Goal: Task Accomplishment & Management: Manage account settings

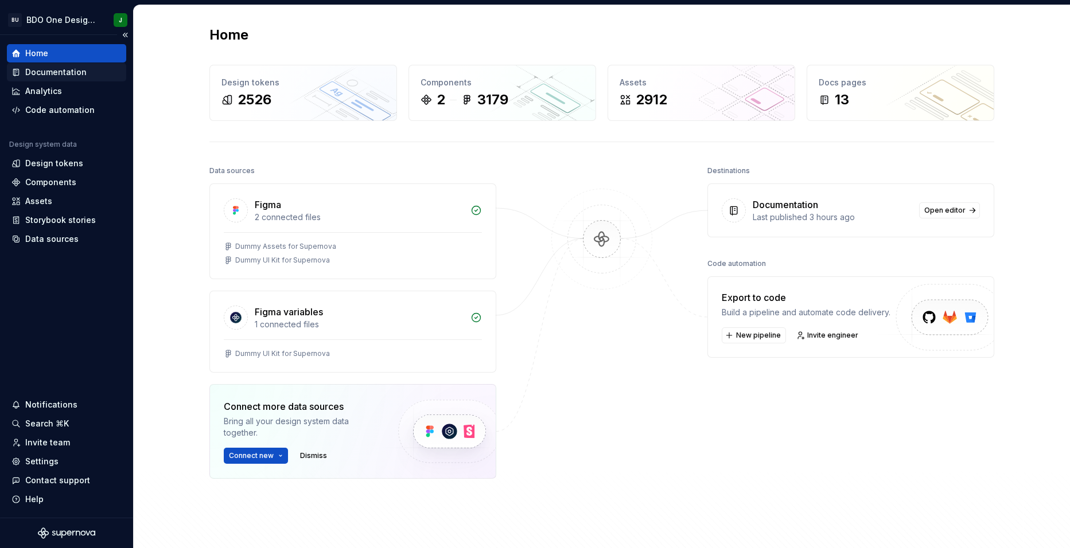
click at [64, 74] on div "Documentation" at bounding box center [55, 72] width 61 height 11
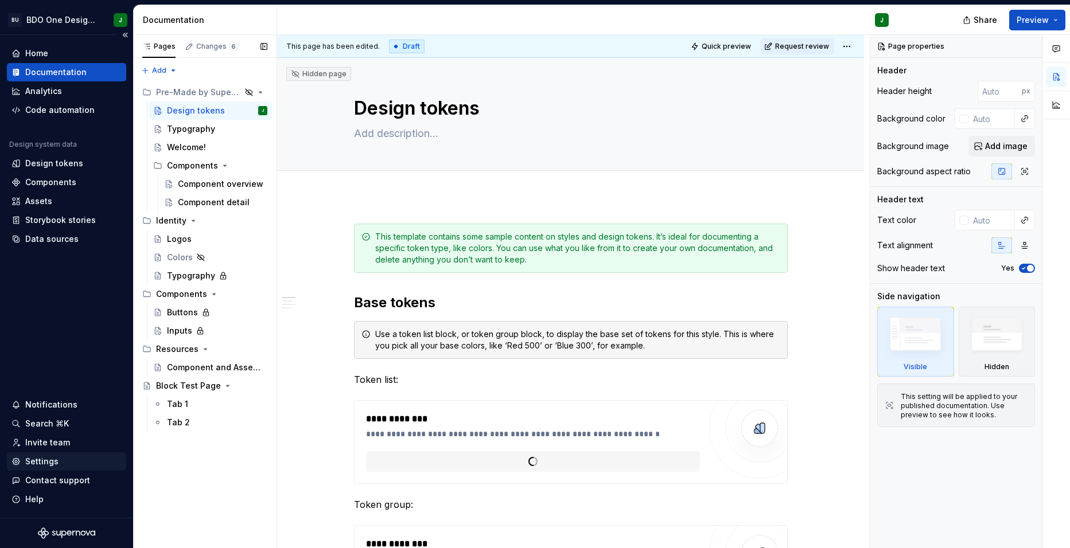
click at [46, 463] on div "Settings" at bounding box center [41, 461] width 33 height 11
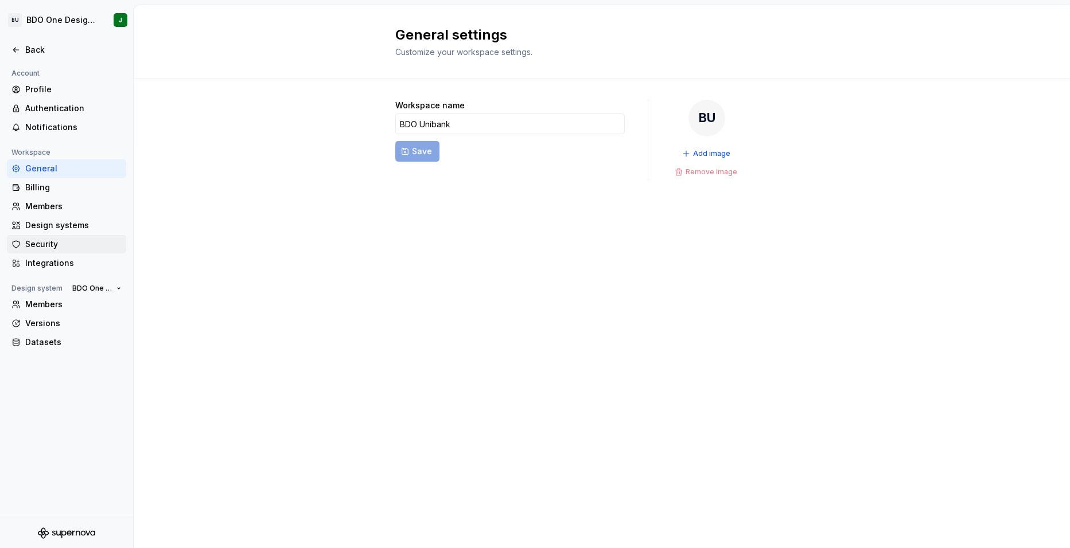
click at [56, 243] on div "Security" at bounding box center [73, 244] width 96 height 11
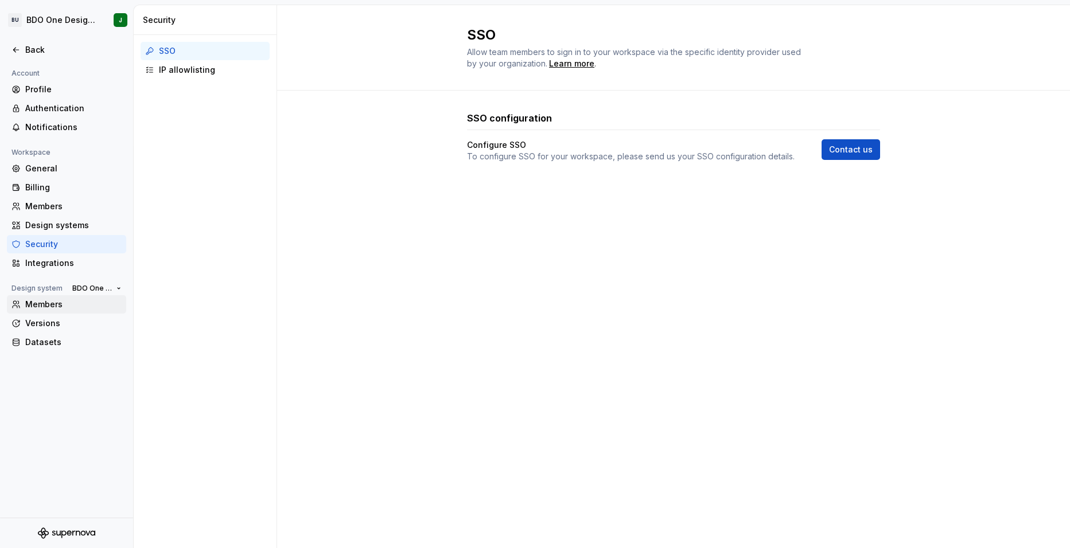
click at [59, 304] on div "Members" at bounding box center [73, 304] width 96 height 11
click at [176, 73] on div "IP allowlisting" at bounding box center [212, 69] width 106 height 11
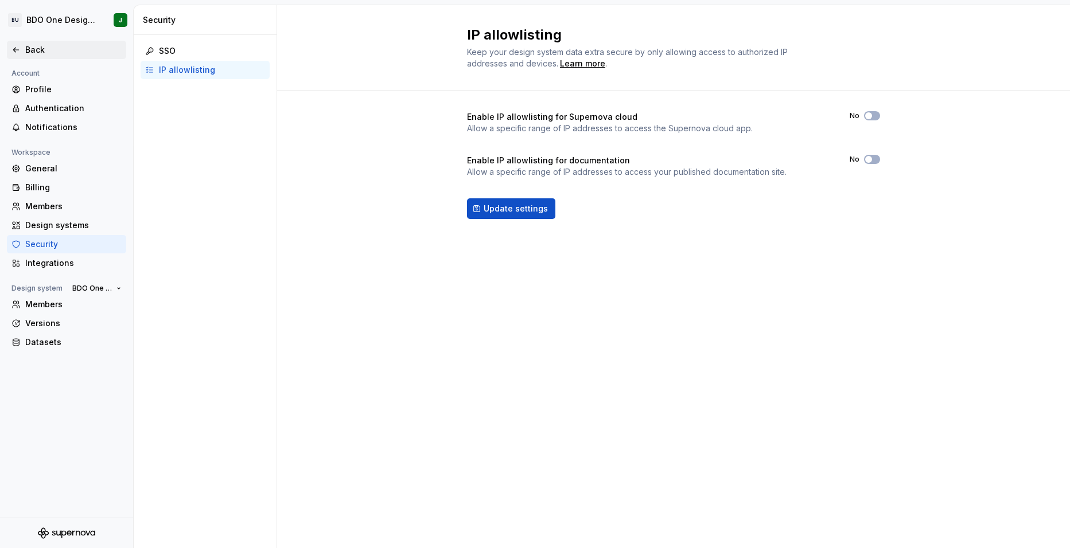
click at [26, 49] on div "Back" at bounding box center [73, 49] width 96 height 11
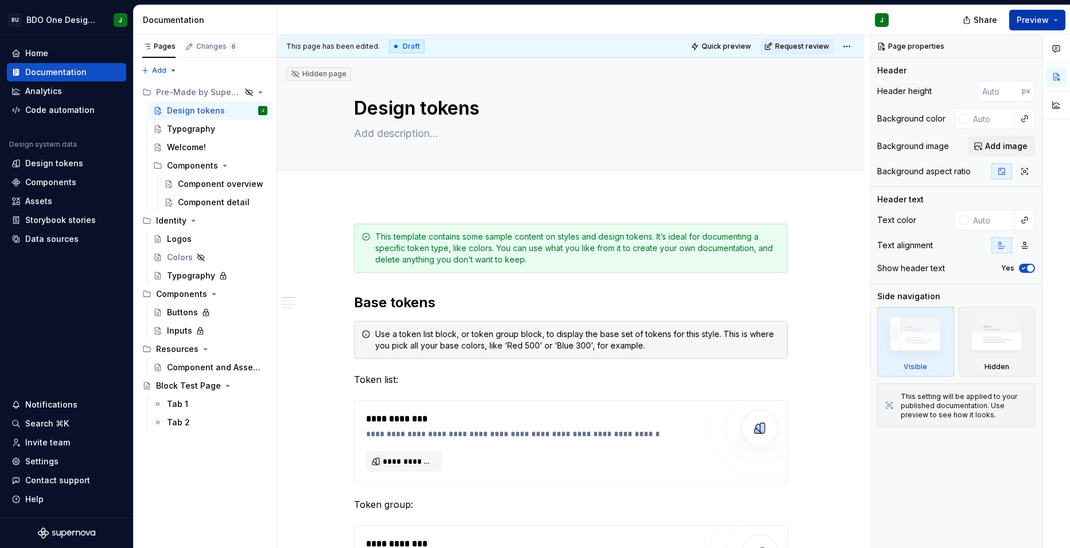
click at [1060, 21] on button "Preview" at bounding box center [1037, 20] width 56 height 21
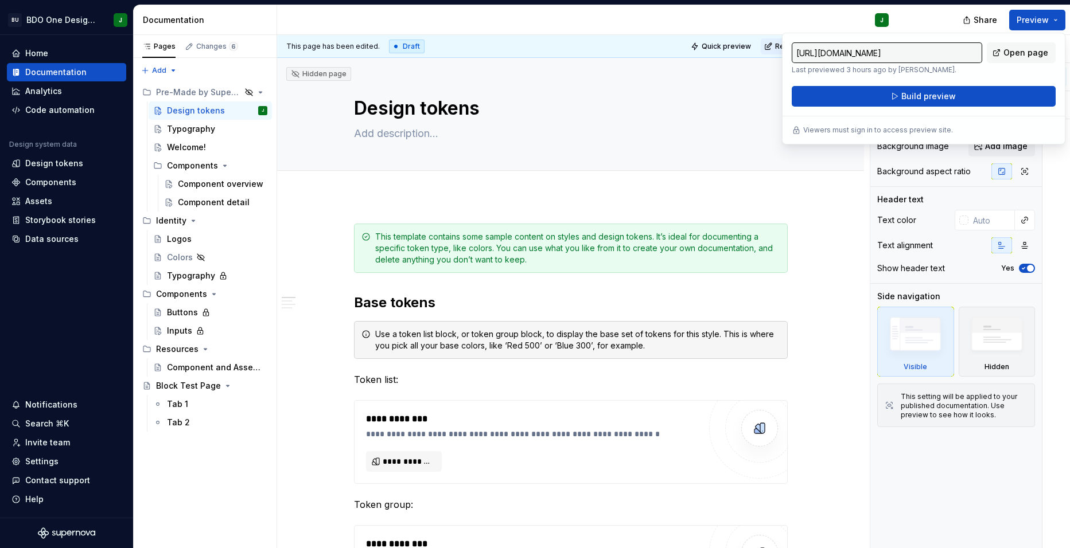
click at [736, 20] on div "J" at bounding box center [587, 20] width 621 height 30
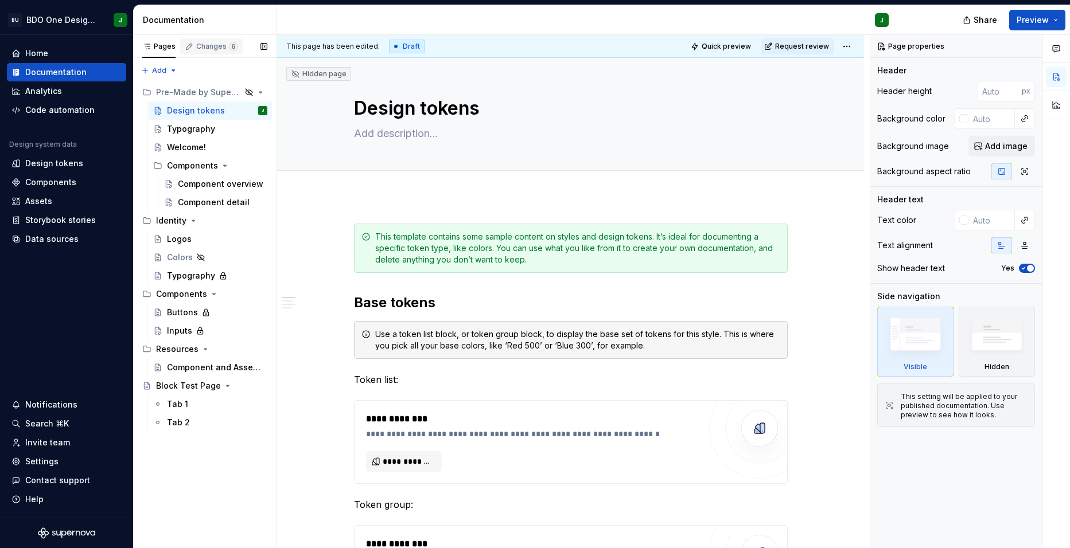
click at [206, 49] on div "Changes 6" at bounding box center [217, 46] width 42 height 9
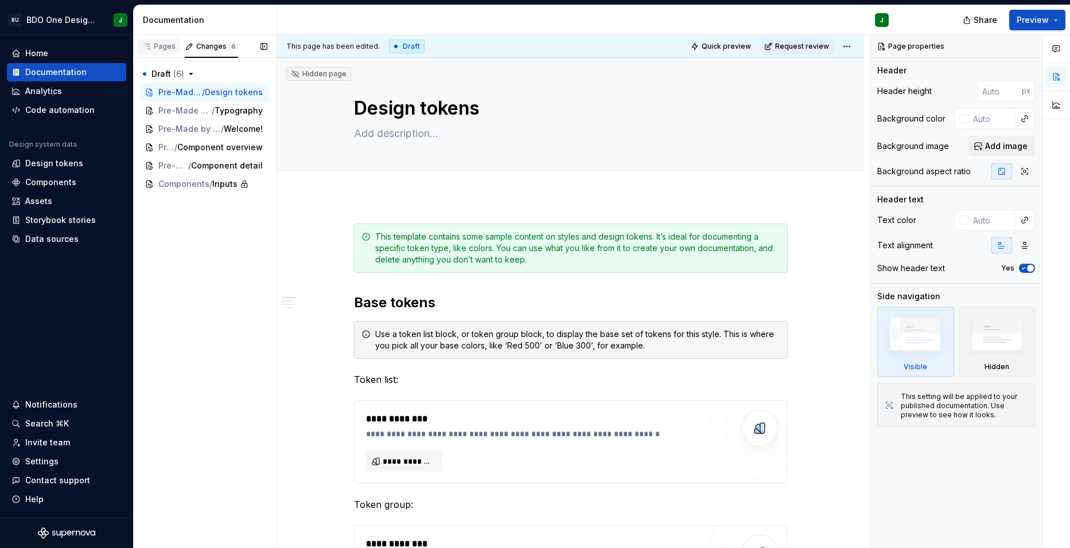
click at [170, 50] on div "Pages" at bounding box center [158, 46] width 33 height 9
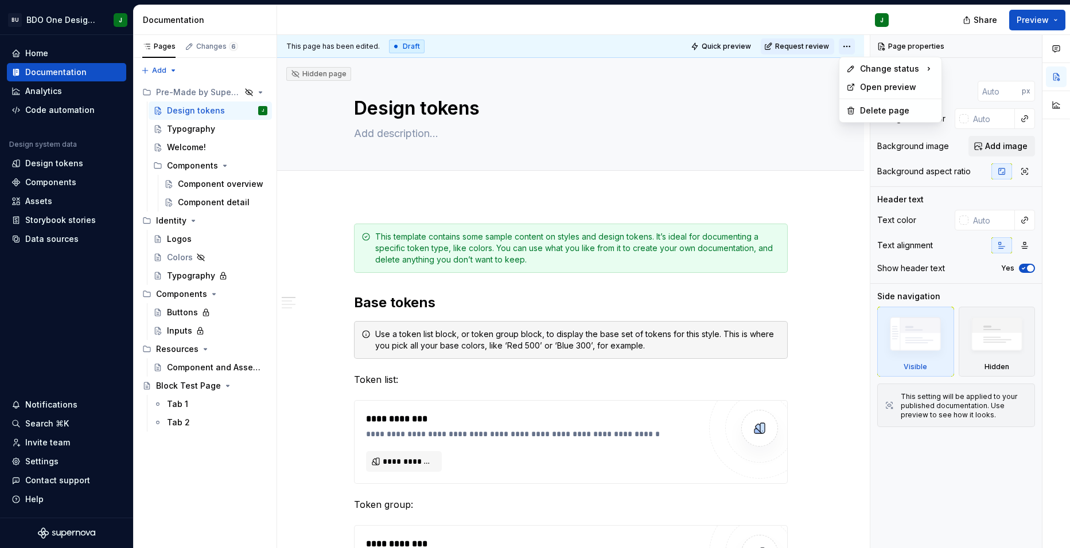
click at [846, 47] on html "BU BDO One Design System J Home Documentation Analytics Code automation Design …" at bounding box center [535, 274] width 1070 height 548
click at [357, 86] on html "BU BDO One Design System J Home Documentation Analytics Code automation Design …" at bounding box center [535, 274] width 1070 height 548
drag, startPoint x: 259, startPoint y: 95, endPoint x: 276, endPoint y: 106, distance: 19.9
click at [277, 107] on div "Pages Changes 6 Add Accessibility guide for tree Page tree. Navigate the tree w…" at bounding box center [602, 292] width 936 height 514
click at [241, 93] on button "Page tree" at bounding box center [243, 92] width 16 height 16
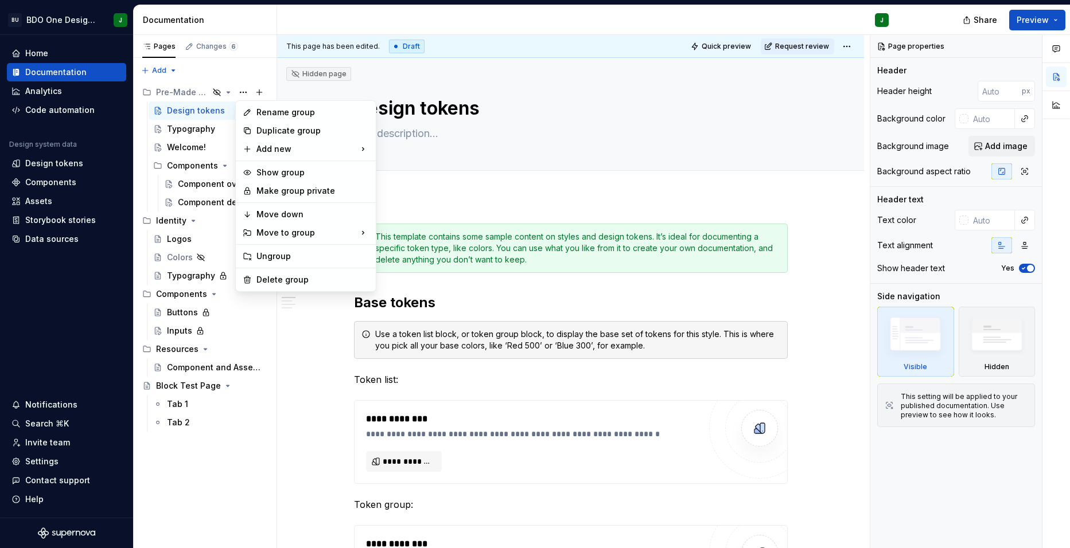
click at [285, 15] on html "BU BDO One Design System J Home Documentation Analytics Code automation Design …" at bounding box center [535, 274] width 1070 height 548
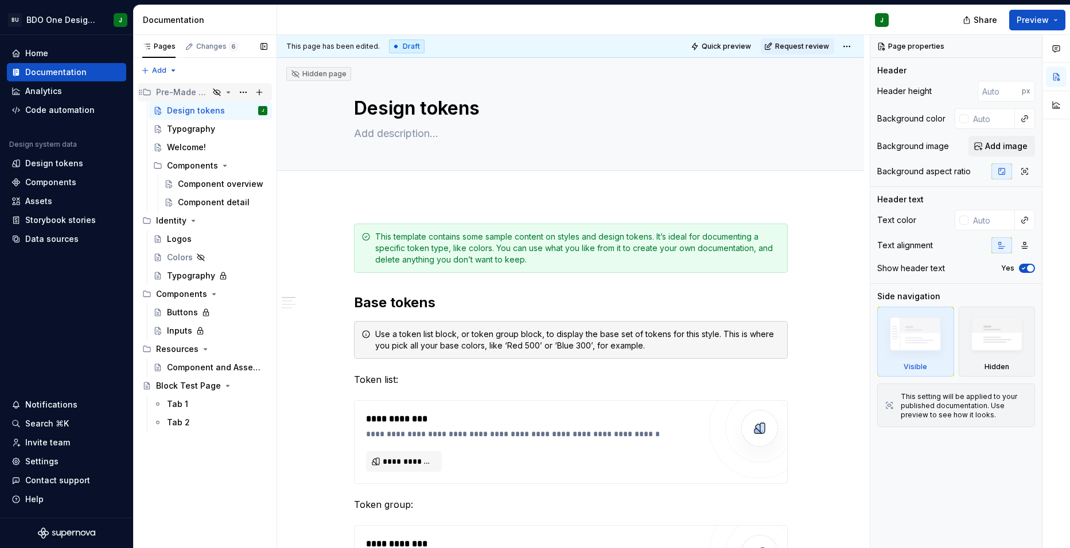
click at [228, 89] on icon "Page tree" at bounding box center [228, 92] width 9 height 9
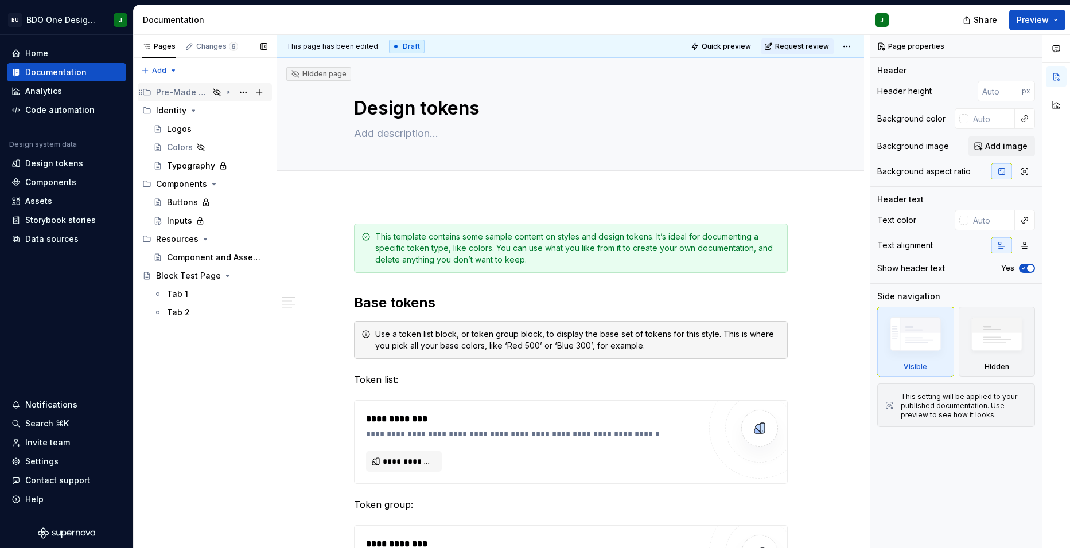
click at [228, 89] on icon "Page tree" at bounding box center [228, 92] width 9 height 9
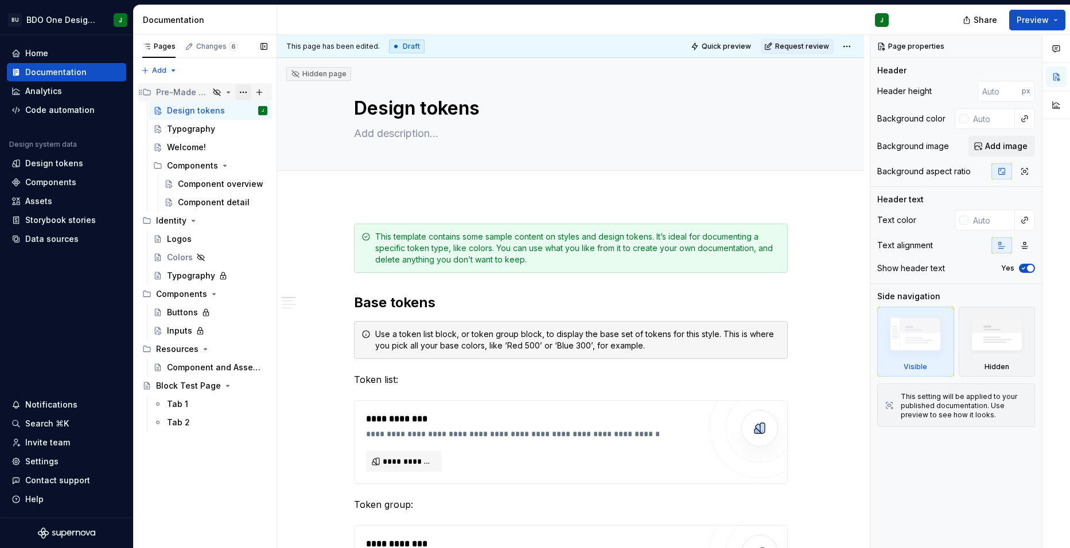
click at [245, 92] on button "Page tree" at bounding box center [243, 92] width 16 height 16
click at [274, 70] on div "Pages Changes 6 Add Accessibility guide for tree Page tree. Navigate the tree w…" at bounding box center [204, 292] width 143 height 514
click at [237, 274] on button "Page tree" at bounding box center [243, 276] width 16 height 16
click at [228, 488] on div "Pages Changes 6 Add Accessibility guide for tree Page tree. Navigate the tree w…" at bounding box center [204, 292] width 143 height 514
click at [1056, 107] on button "button" at bounding box center [1056, 105] width 21 height 21
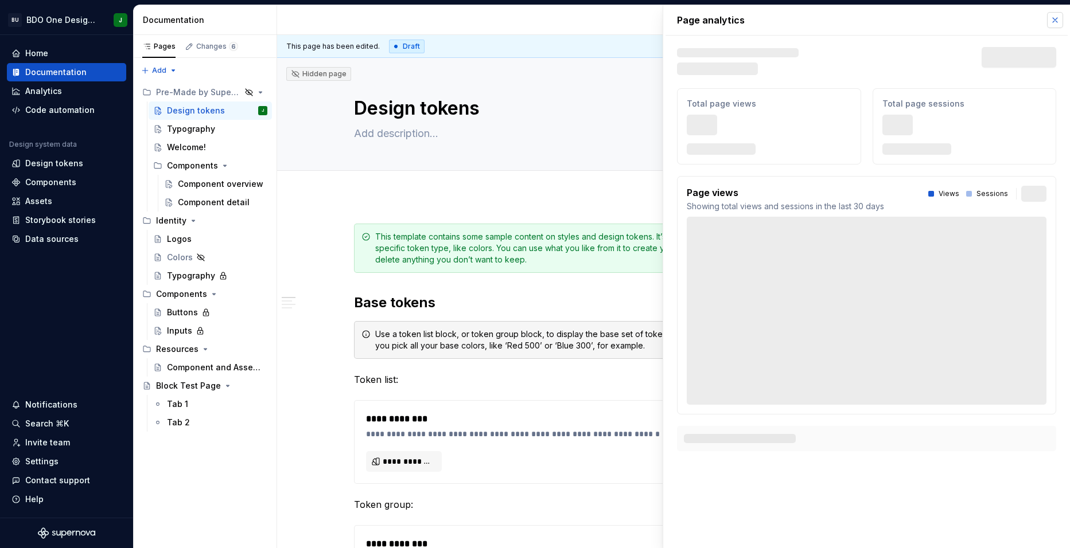
click at [1055, 20] on button "button" at bounding box center [1055, 20] width 16 height 16
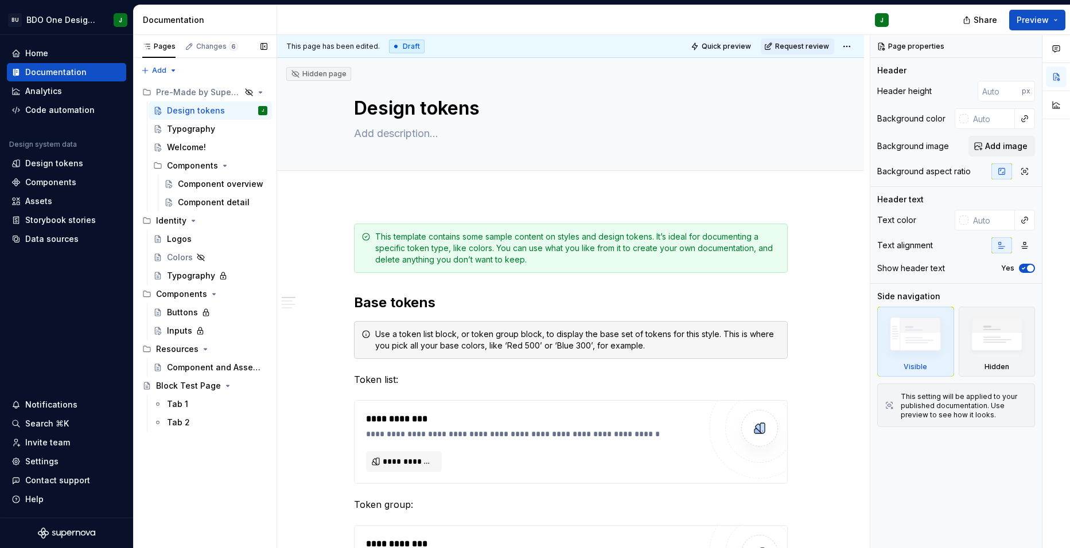
click at [0, 0] on button "Page tree" at bounding box center [0, 0] width 0 height 0
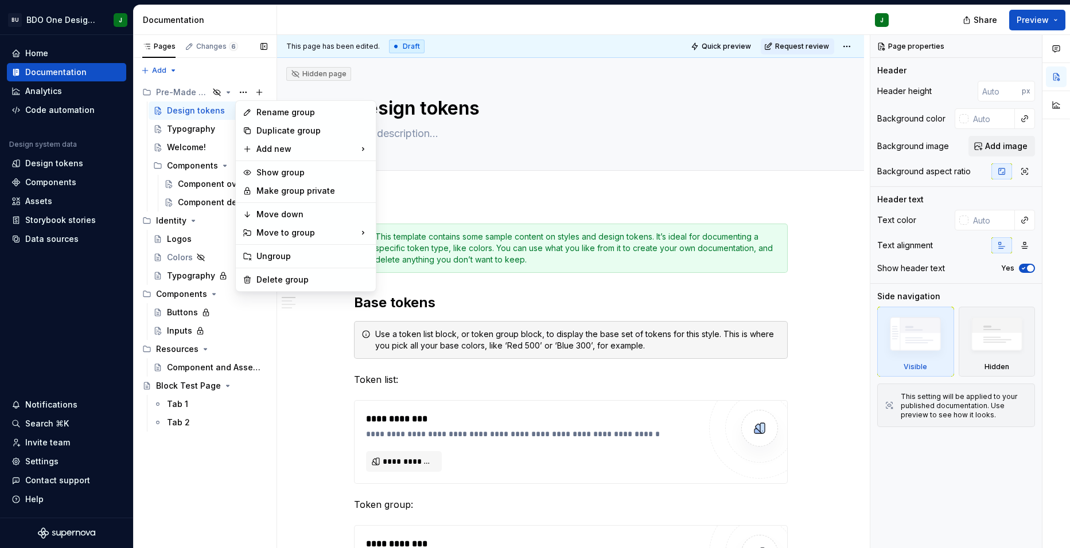
click at [210, 227] on div "Pages Changes 6 Add Accessibility guide for tree Page tree. Navigate the tree w…" at bounding box center [204, 292] width 143 height 514
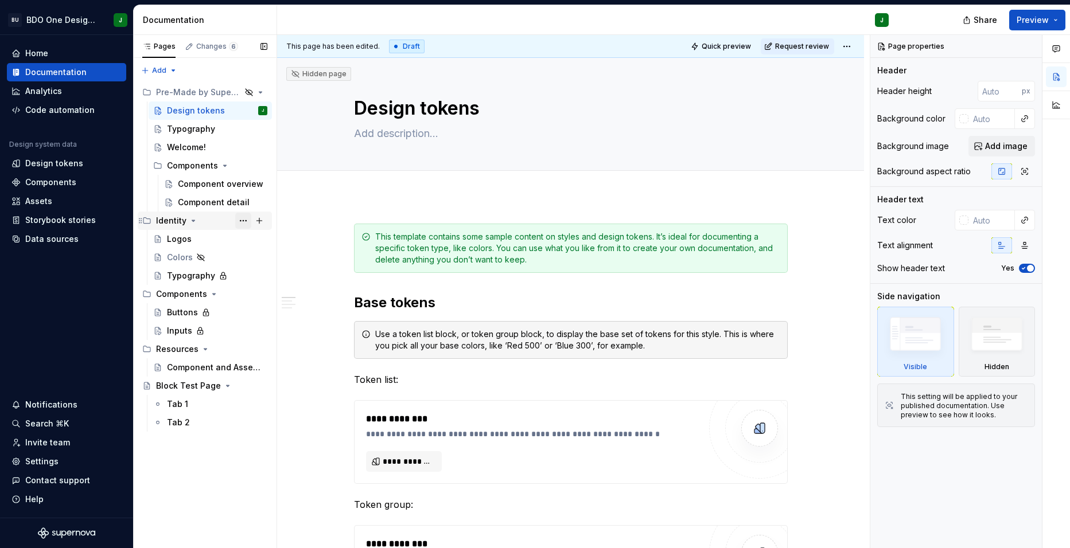
click at [244, 218] on button "Page tree" at bounding box center [243, 221] width 16 height 16
click at [251, 221] on div "Pages Changes 6 Add Accessibility guide for tree Page tree. Navigate the tree w…" at bounding box center [204, 292] width 143 height 514
click at [220, 276] on icon "Page tree" at bounding box center [222, 275] width 5 height 7
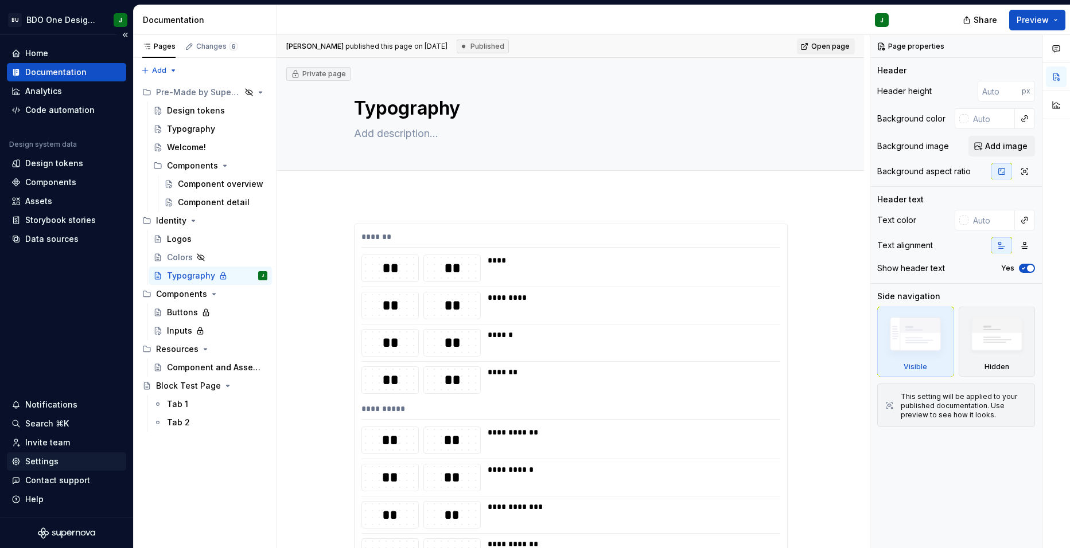
type textarea "*"
click at [57, 461] on div "Settings" at bounding box center [66, 461] width 110 height 11
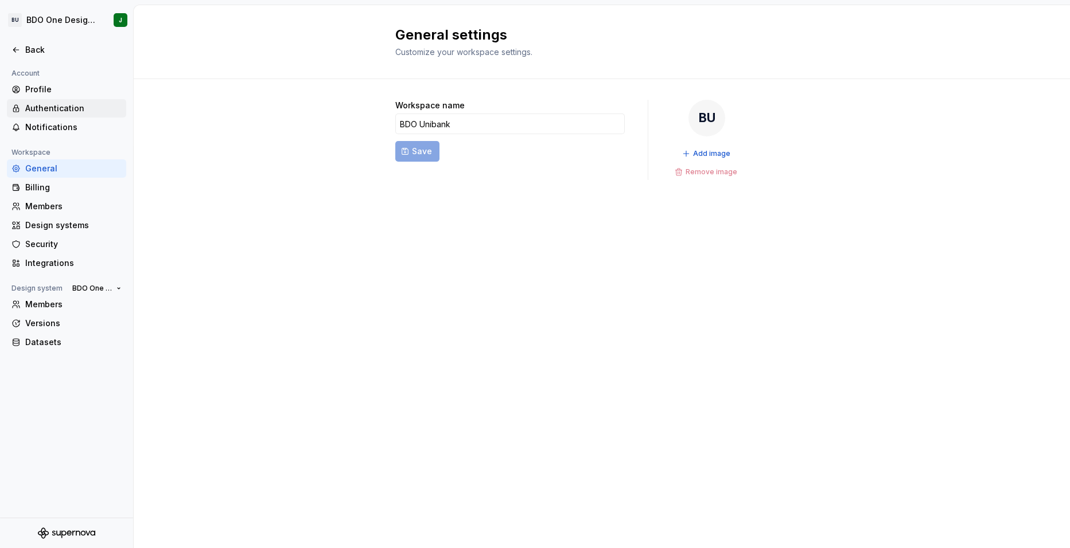
click at [46, 106] on div "Authentication" at bounding box center [73, 108] width 96 height 11
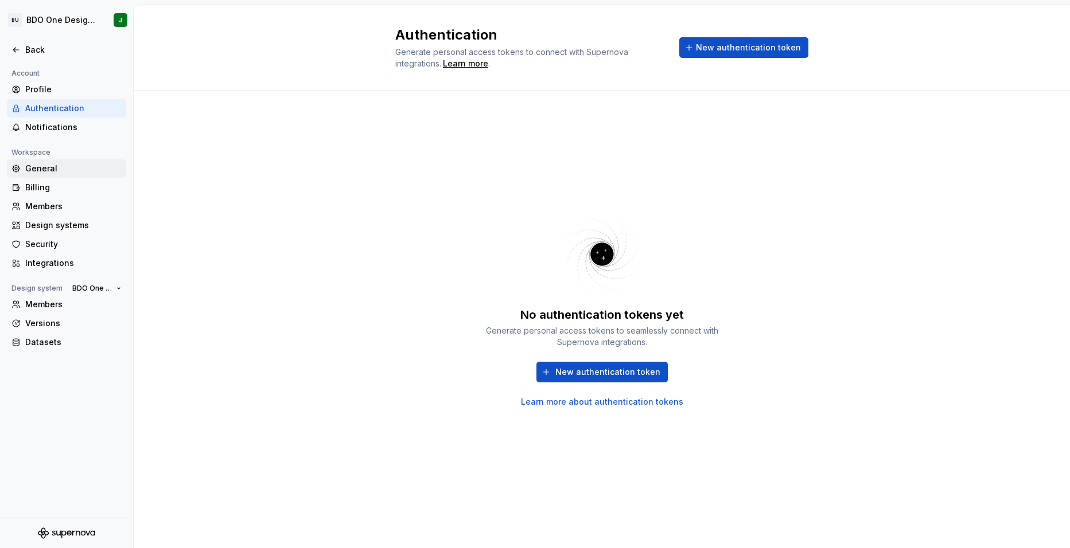
click at [55, 171] on div "General" at bounding box center [73, 168] width 96 height 11
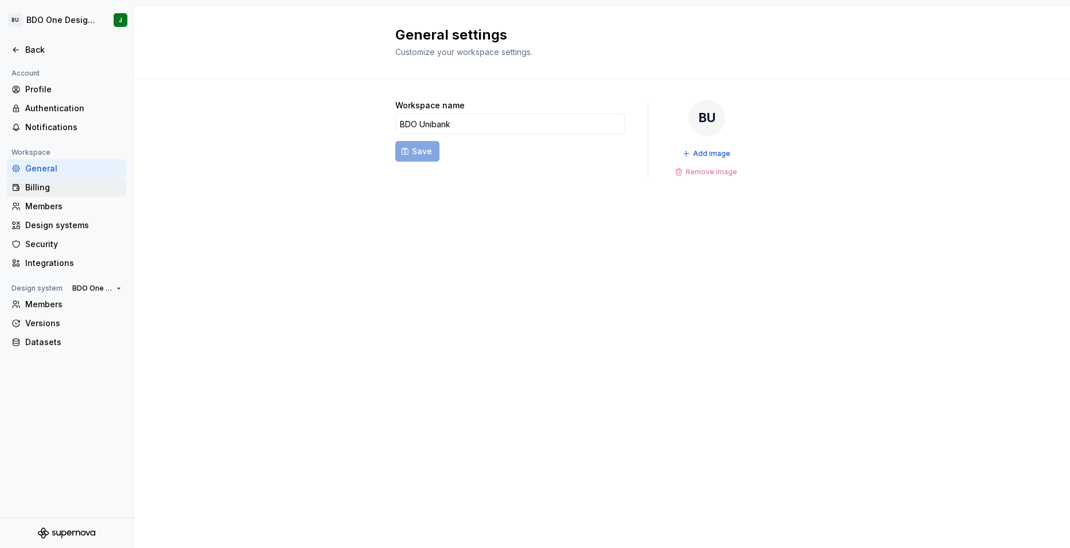
click at [56, 186] on div "Billing" at bounding box center [73, 187] width 96 height 11
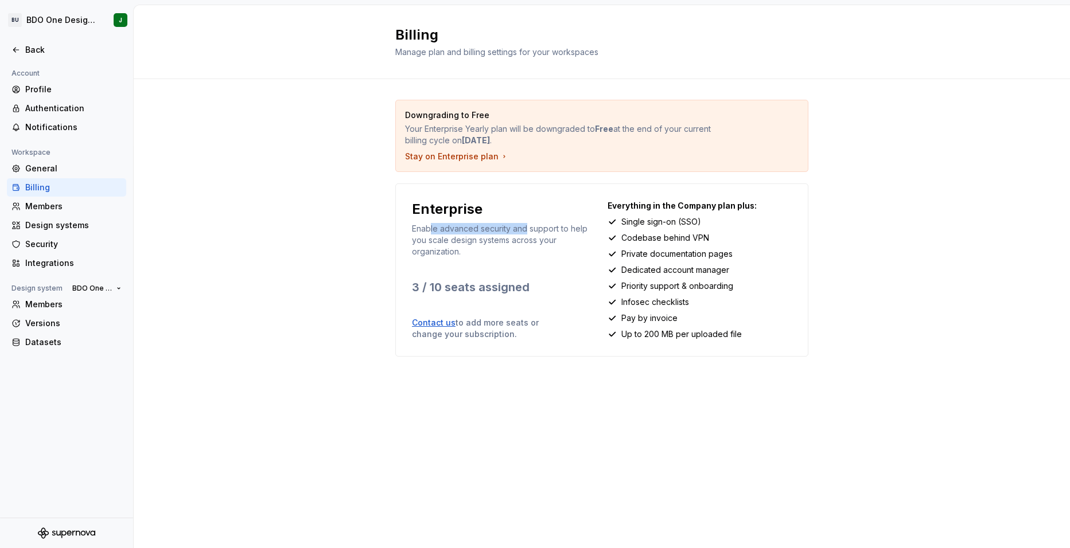
drag, startPoint x: 430, startPoint y: 227, endPoint x: 526, endPoint y: 227, distance: 95.8
click at [526, 227] on p "Enable advanced security and support to help you scale design systems across yo…" at bounding box center [504, 240] width 184 height 34
click at [527, 227] on p "Enable advanced security and support to help you scale design systems across yo…" at bounding box center [504, 240] width 184 height 34
drag, startPoint x: 641, startPoint y: 221, endPoint x: 715, endPoint y: 217, distance: 73.5
click at [715, 217] on div "Single sign-on (SSO)" at bounding box center [699, 221] width 184 height 11
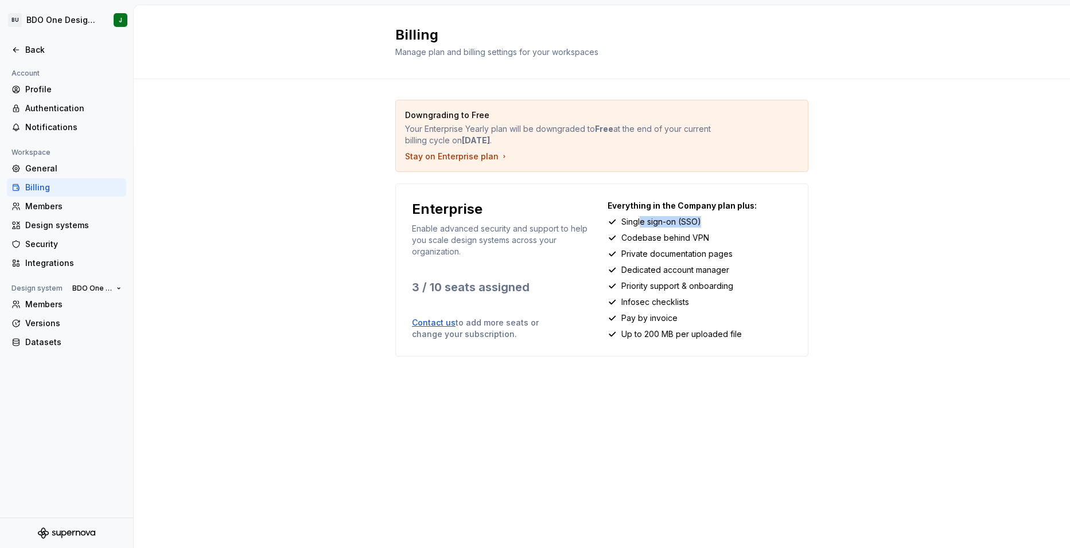
click at [712, 219] on div "Single sign-on (SSO)" at bounding box center [699, 221] width 184 height 11
drag, startPoint x: 675, startPoint y: 221, endPoint x: 631, endPoint y: 227, distance: 44.5
click at [631, 227] on p "Single sign-on (SSO)" at bounding box center [661, 221] width 80 height 11
drag, startPoint x: 627, startPoint y: 223, endPoint x: 671, endPoint y: 219, distance: 43.8
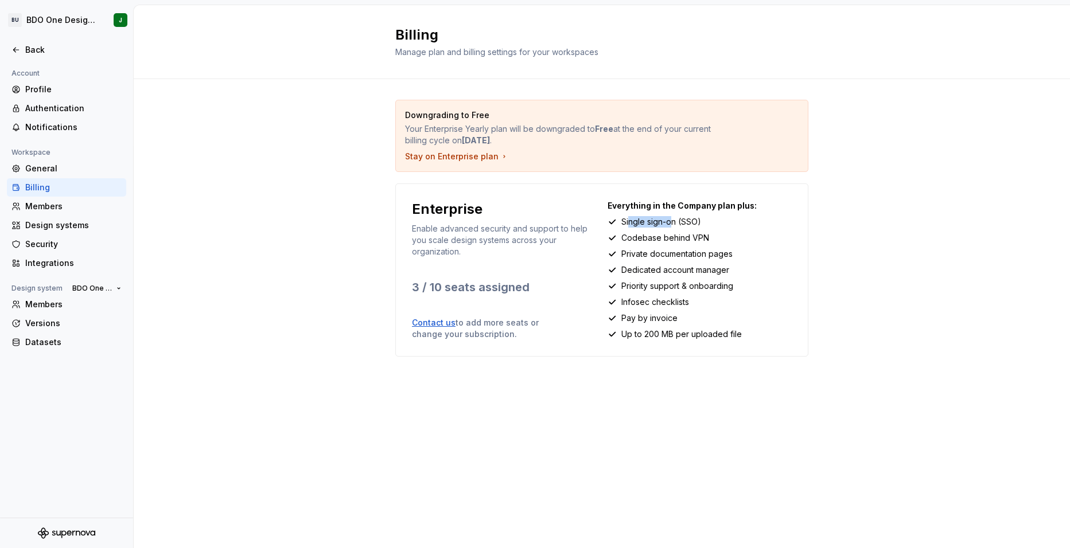
click at [671, 219] on p "Single sign-on (SSO)" at bounding box center [661, 221] width 80 height 11
drag, startPoint x: 621, startPoint y: 207, endPoint x: 707, endPoint y: 200, distance: 86.3
click at [707, 200] on p "Everything in the Company plan plus:" at bounding box center [699, 205] width 184 height 11
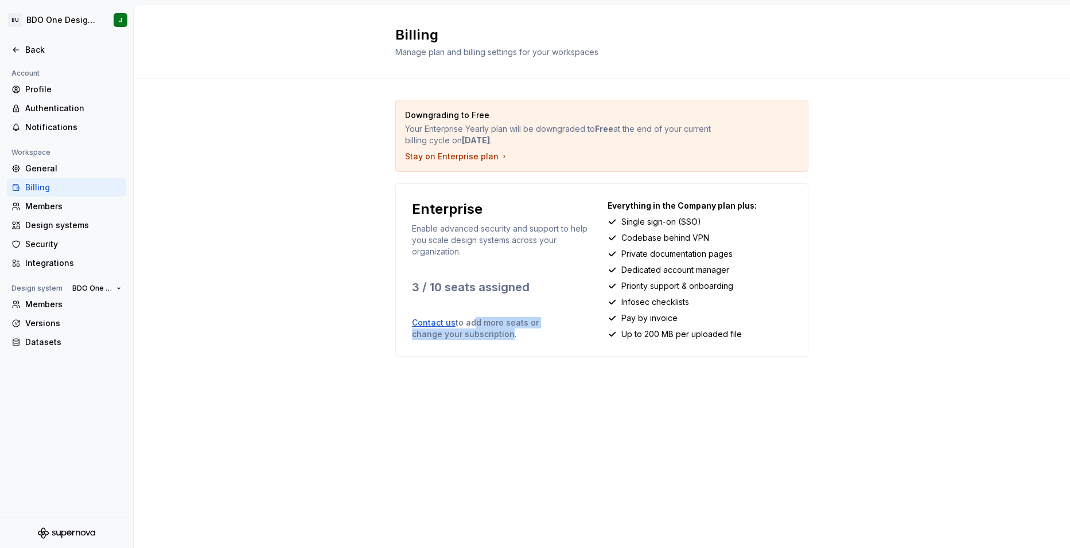
drag, startPoint x: 471, startPoint y: 322, endPoint x: 475, endPoint y: 332, distance: 10.5
click at [475, 332] on p "Contact us to add more seats or change your subscription." at bounding box center [490, 328] width 156 height 23
drag, startPoint x: 470, startPoint y: 321, endPoint x: 477, endPoint y: 323, distance: 7.3
click at [477, 323] on p "Contact us to add more seats or change your subscription." at bounding box center [490, 328] width 156 height 23
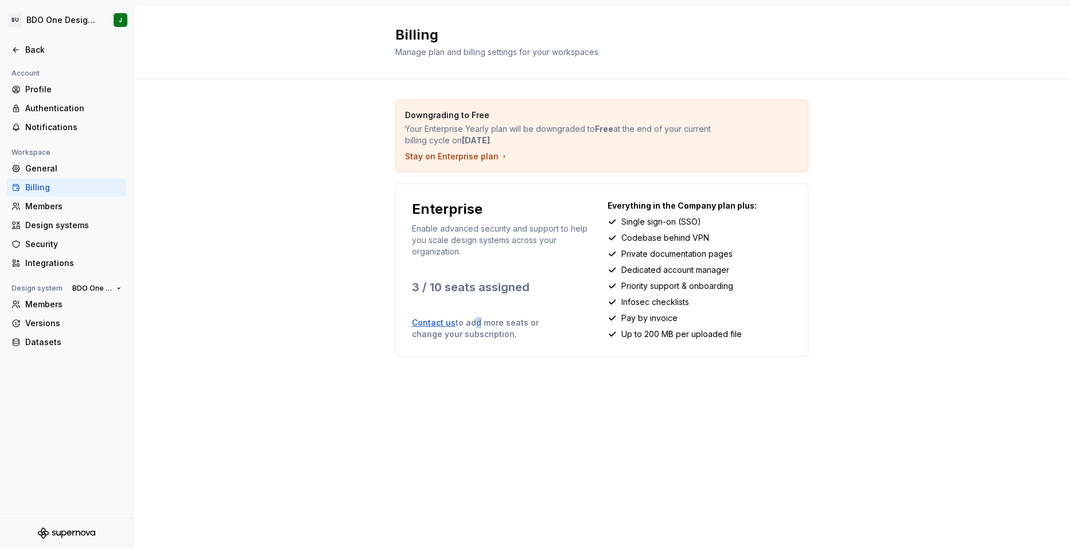
click at [477, 323] on p "Contact us to add more seats or change your subscription." at bounding box center [490, 328] width 156 height 23
drag, startPoint x: 632, startPoint y: 223, endPoint x: 666, endPoint y: 220, distance: 34.5
click at [666, 220] on p "Single sign-on (SSO)" at bounding box center [661, 221] width 80 height 11
drag, startPoint x: 641, startPoint y: 238, endPoint x: 691, endPoint y: 239, distance: 49.9
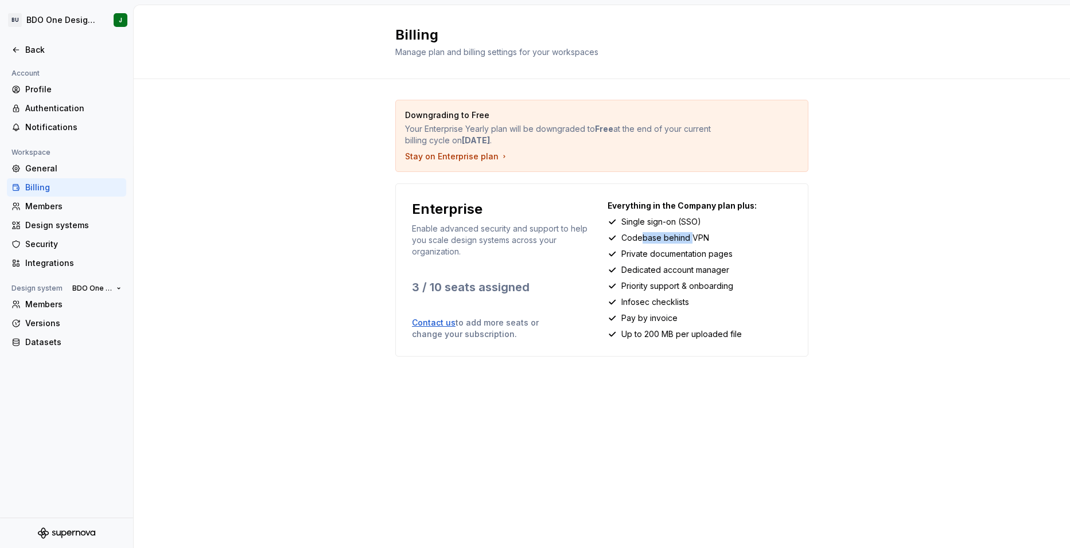
click at [691, 239] on p "Codebase behind VPN" at bounding box center [665, 237] width 88 height 11
drag, startPoint x: 630, startPoint y: 221, endPoint x: 665, endPoint y: 219, distance: 34.5
click at [665, 219] on p "Single sign-on (SSO)" at bounding box center [661, 221] width 80 height 11
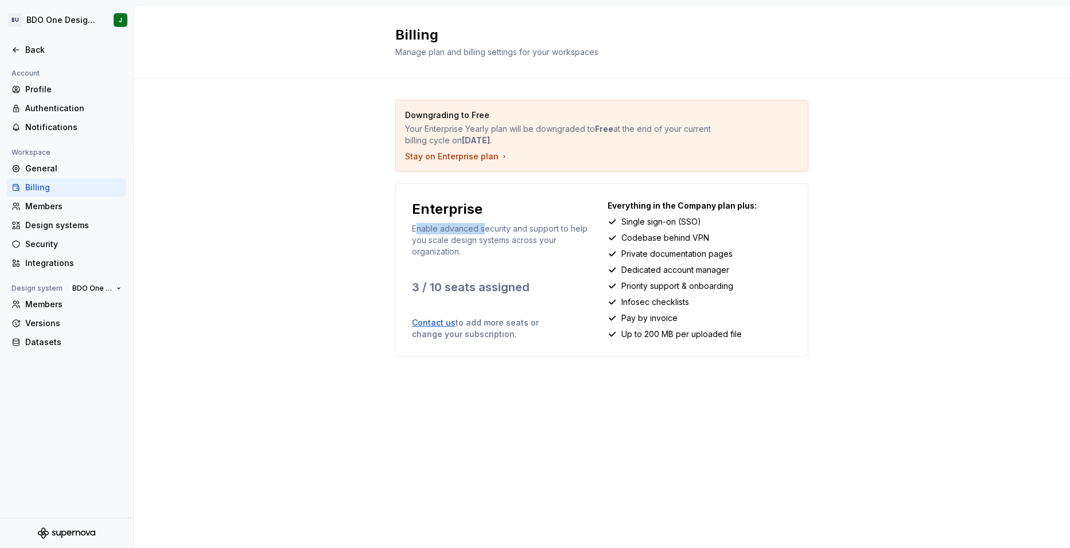
drag, startPoint x: 419, startPoint y: 229, endPoint x: 485, endPoint y: 232, distance: 66.0
click at [485, 232] on p "Enable advanced security and support to help you scale design systems across yo…" at bounding box center [504, 240] width 184 height 34
click at [60, 214] on div "Members" at bounding box center [66, 206] width 119 height 18
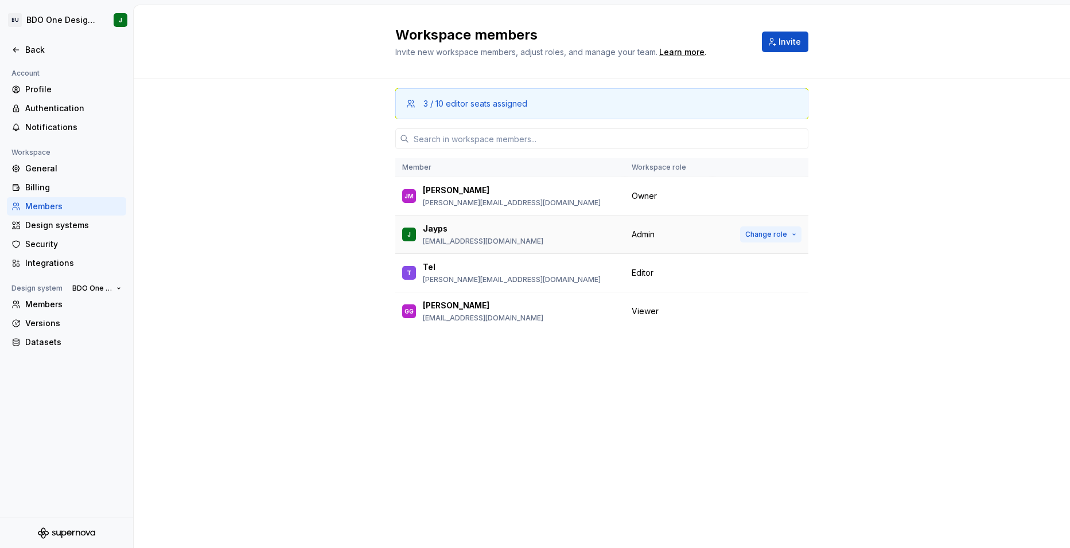
click at [770, 233] on span "Change role" at bounding box center [766, 234] width 42 height 9
click at [528, 421] on div "3 / 10 editor seats assigned Member Workspace role [PERSON_NAME] [PERSON_NAME] …" at bounding box center [601, 292] width 413 height 426
click at [760, 274] on span "Change role" at bounding box center [745, 272] width 42 height 9
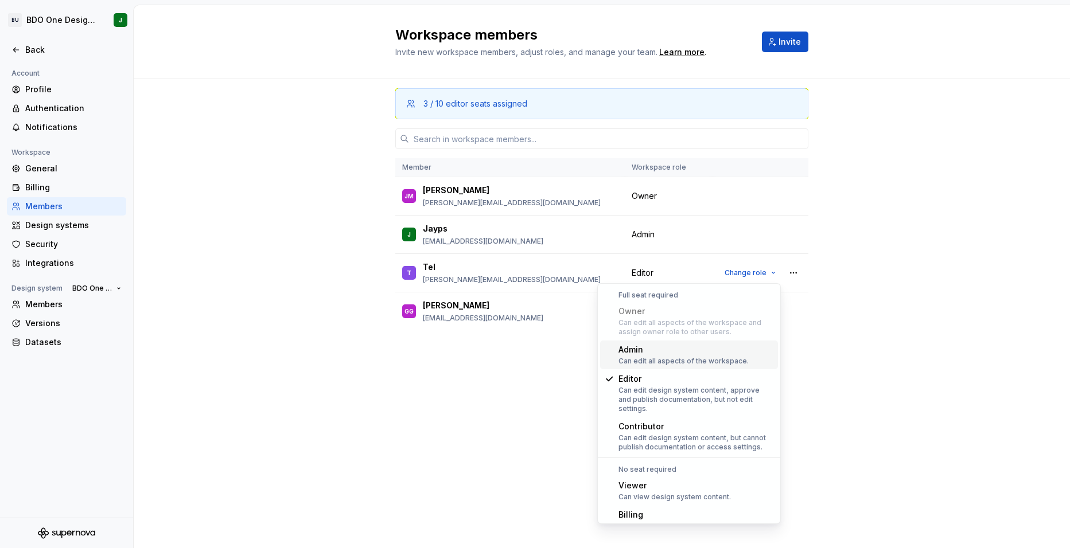
click at [661, 358] on div "Can edit all aspects of the workspace." at bounding box center [683, 361] width 130 height 9
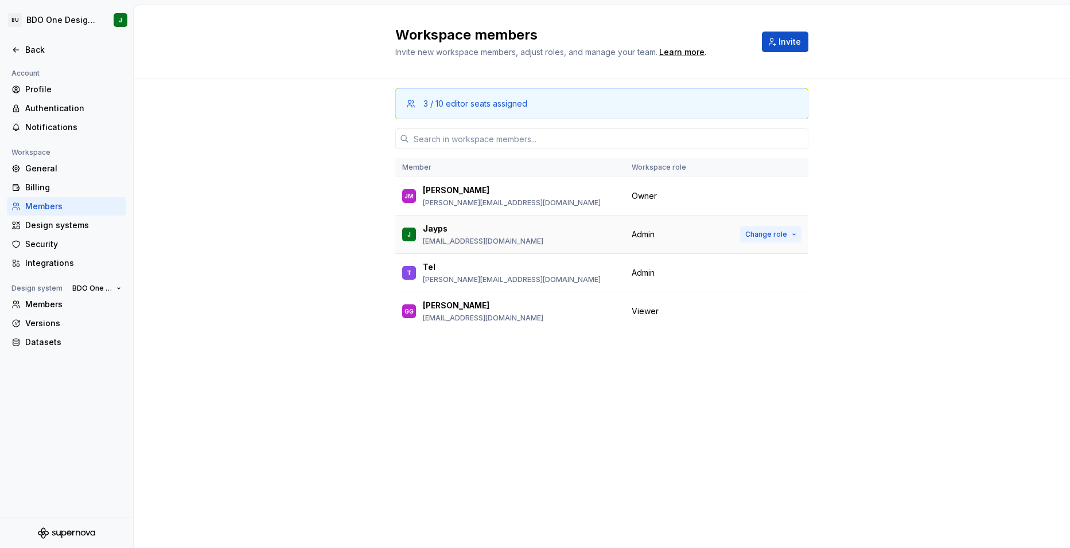
click at [764, 232] on span "Change role" at bounding box center [766, 234] width 42 height 9
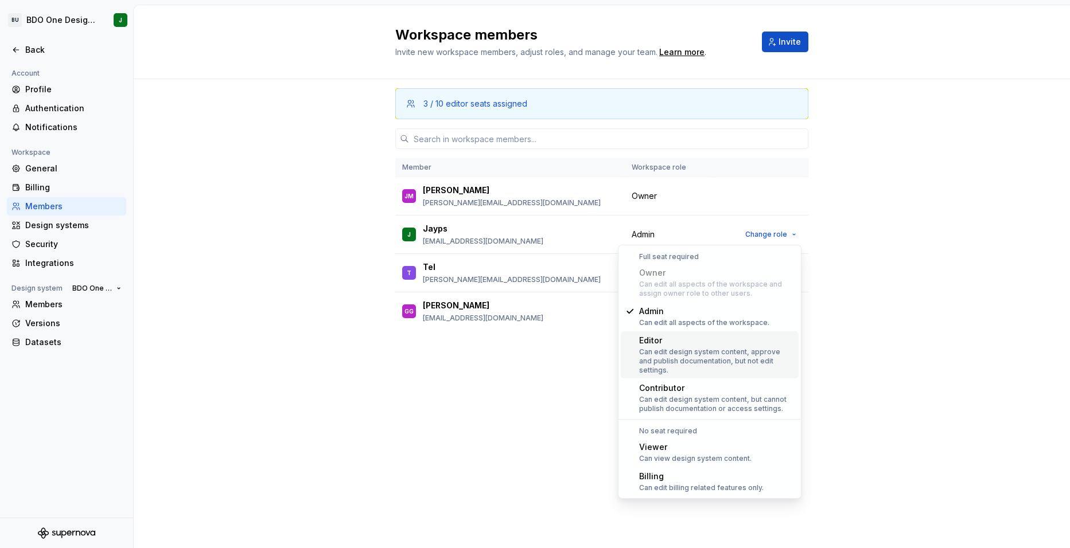
click at [679, 350] on div "Can edit design system content, approve and publish documentation, but not edit…" at bounding box center [716, 362] width 155 height 28
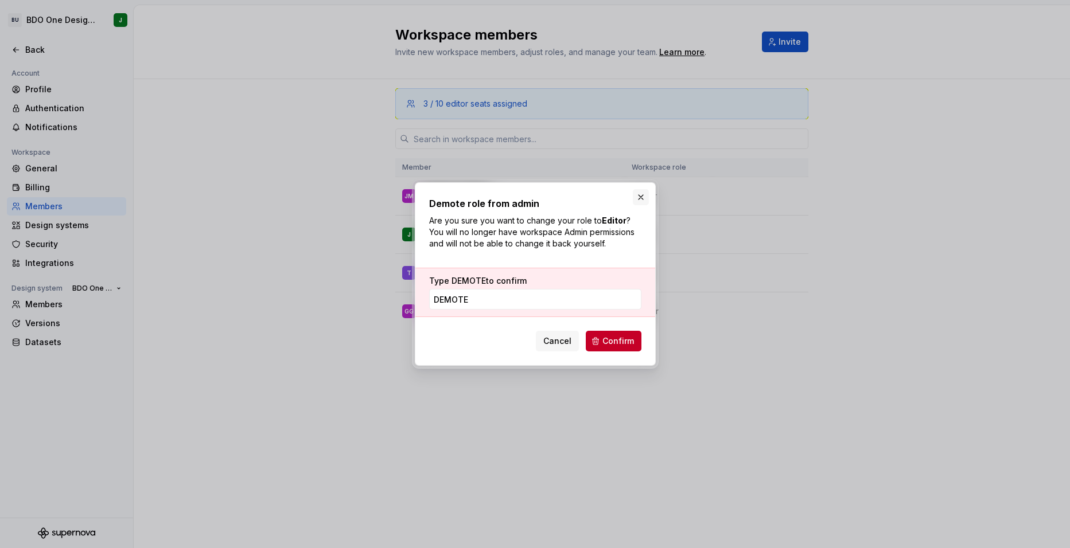
type input "DEMOTE"
click at [639, 196] on button "button" at bounding box center [641, 197] width 16 height 16
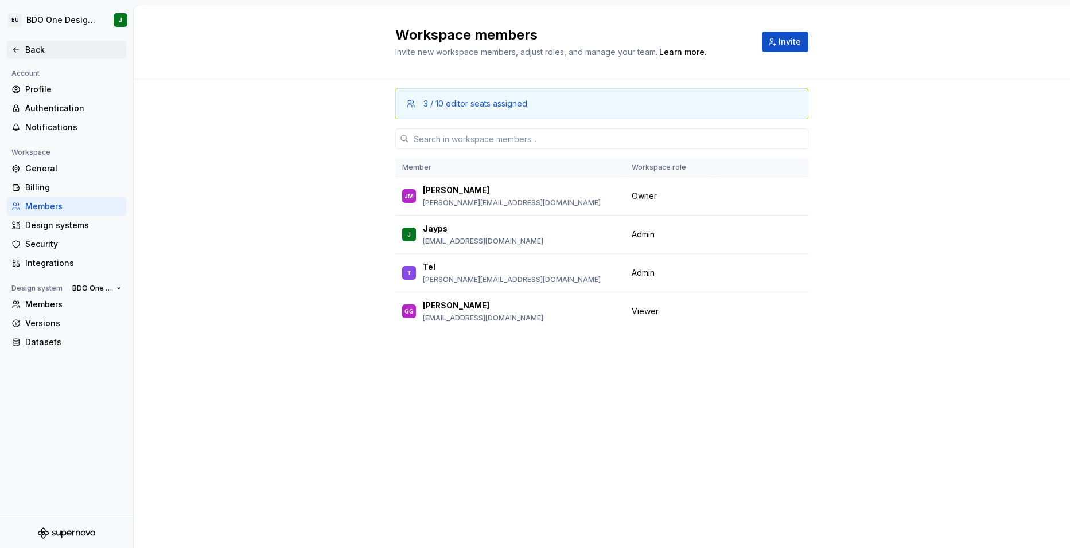
click at [18, 45] on icon at bounding box center [15, 49] width 9 height 9
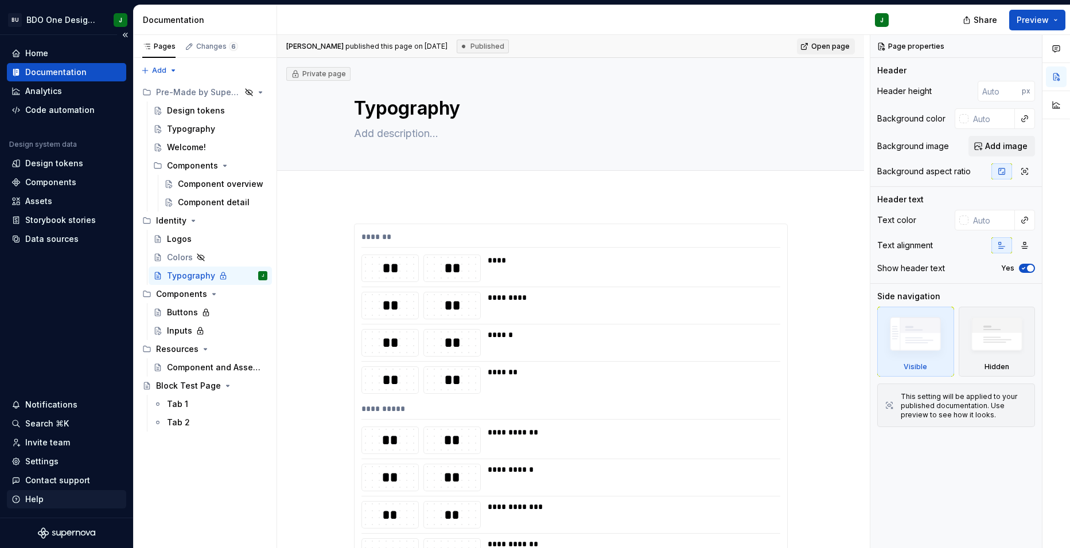
click at [41, 497] on div "Help" at bounding box center [34, 499] width 18 height 11
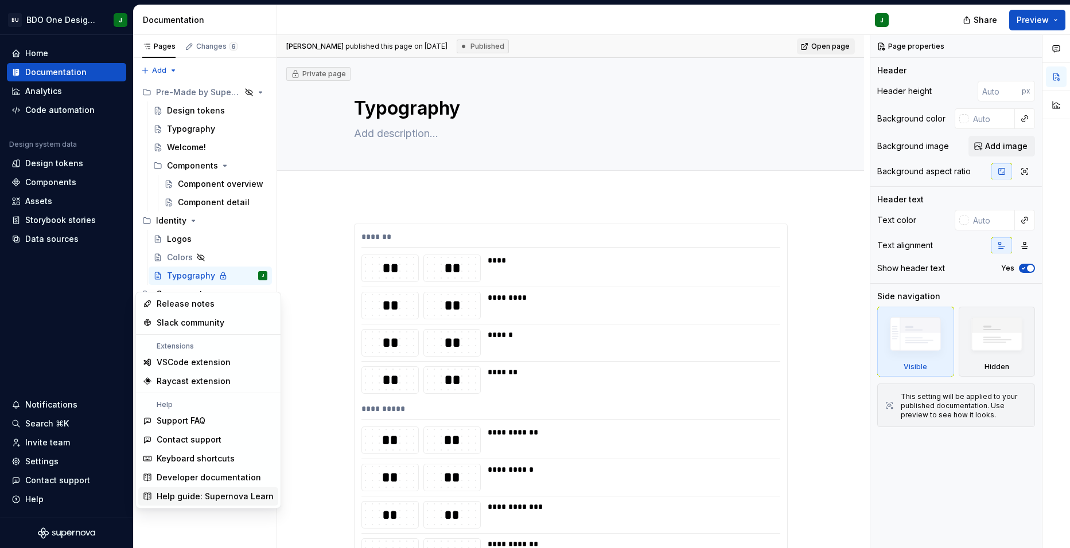
click at [208, 501] on div "Help guide: Supernova Learn" at bounding box center [215, 496] width 117 height 11
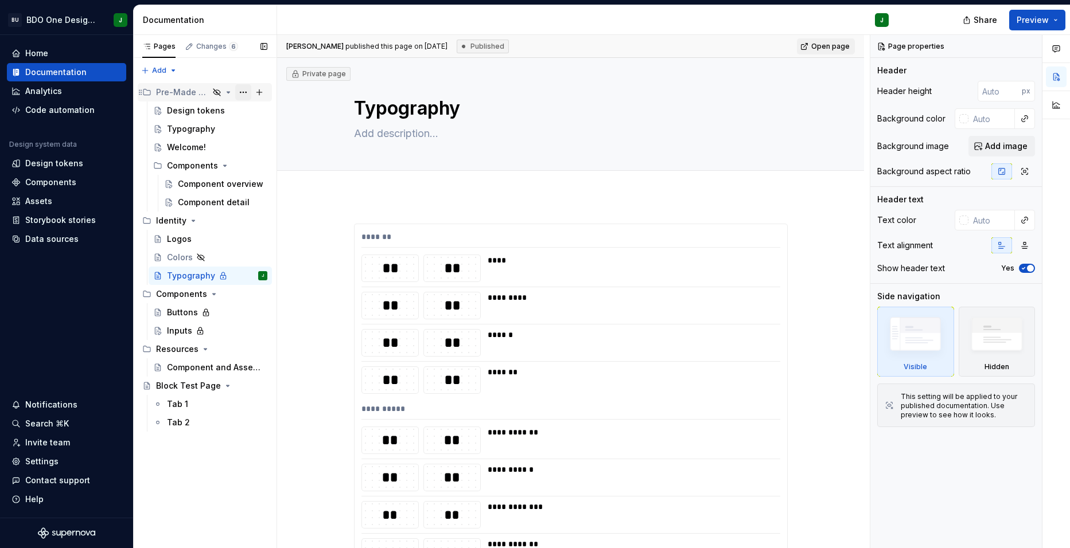
click at [243, 92] on button "Page tree" at bounding box center [243, 92] width 16 height 16
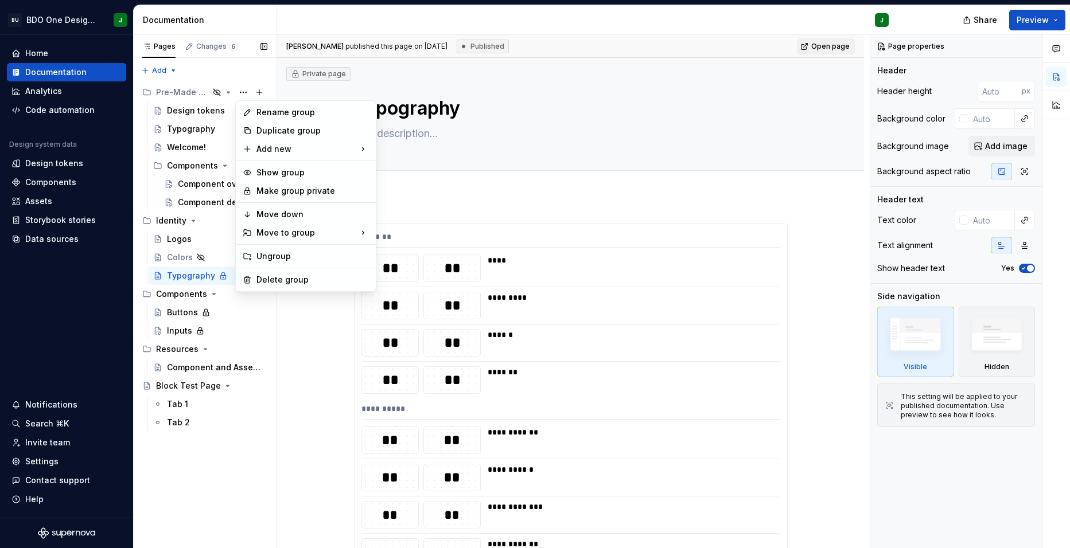
click at [215, 223] on div "Pages Changes 6 Add Accessibility guide for tree Page tree. Navigate the tree w…" at bounding box center [204, 292] width 143 height 514
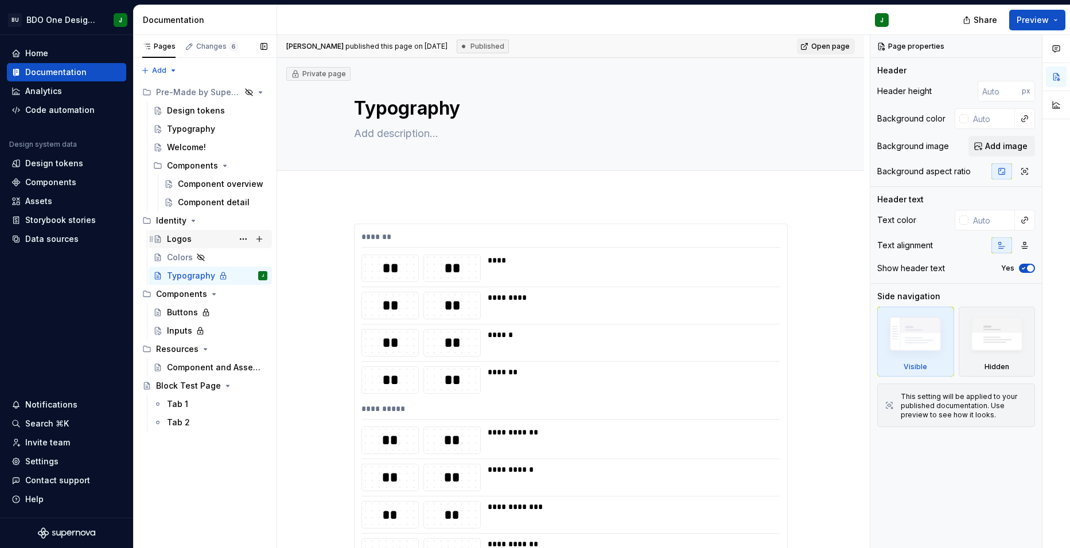
click at [209, 241] on div "Logos" at bounding box center [217, 239] width 100 height 16
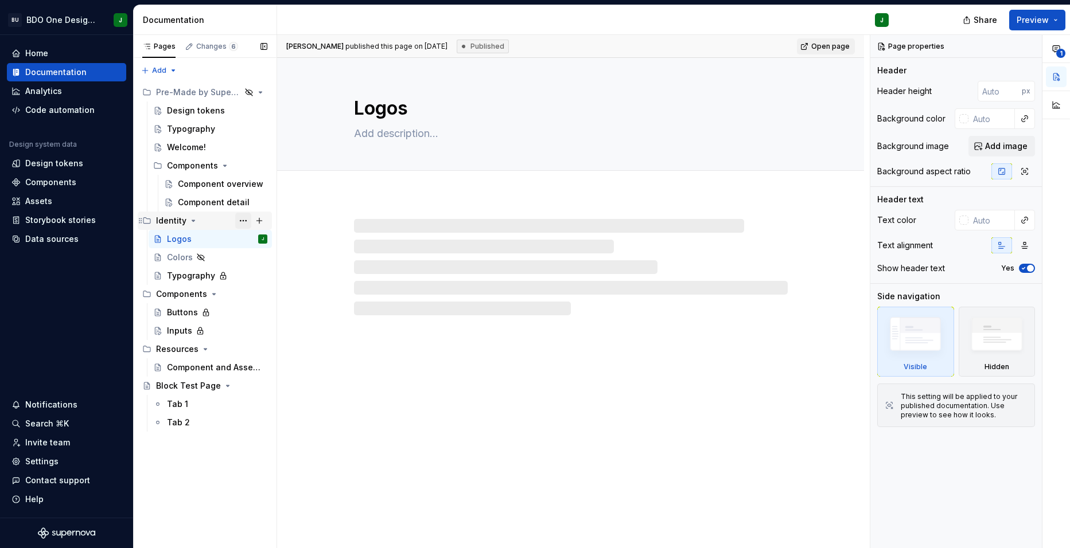
click at [241, 220] on button "Page tree" at bounding box center [243, 221] width 16 height 16
click at [209, 223] on div "Pages Changes 6 Add Accessibility guide for tree Page tree. Navigate the tree w…" at bounding box center [204, 292] width 143 height 514
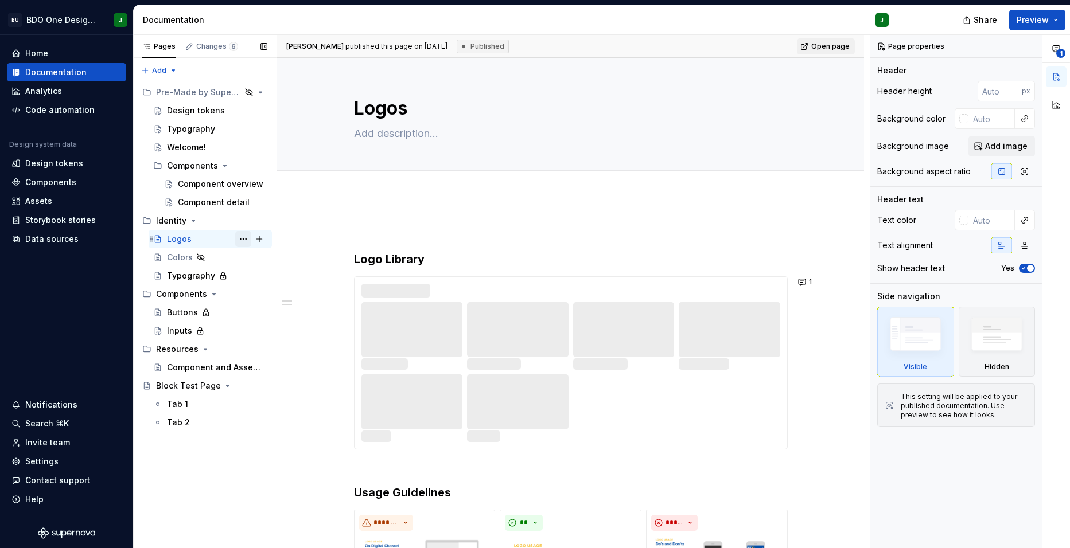
click at [241, 239] on button "Page tree" at bounding box center [243, 239] width 16 height 16
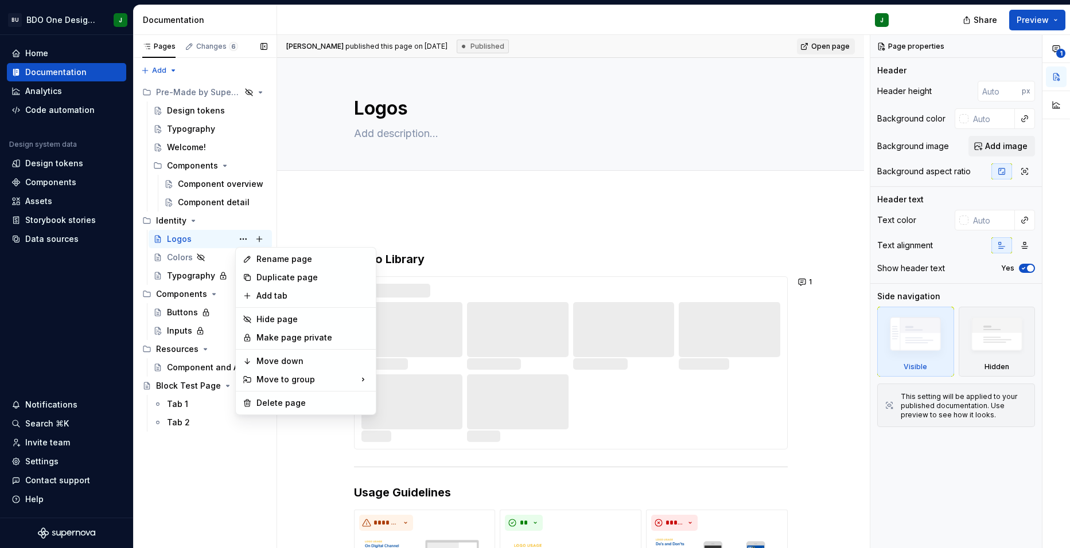
click at [253, 223] on div "Pages Changes 6 Add Accessibility guide for tree Page tree. Navigate the tree w…" at bounding box center [204, 292] width 143 height 514
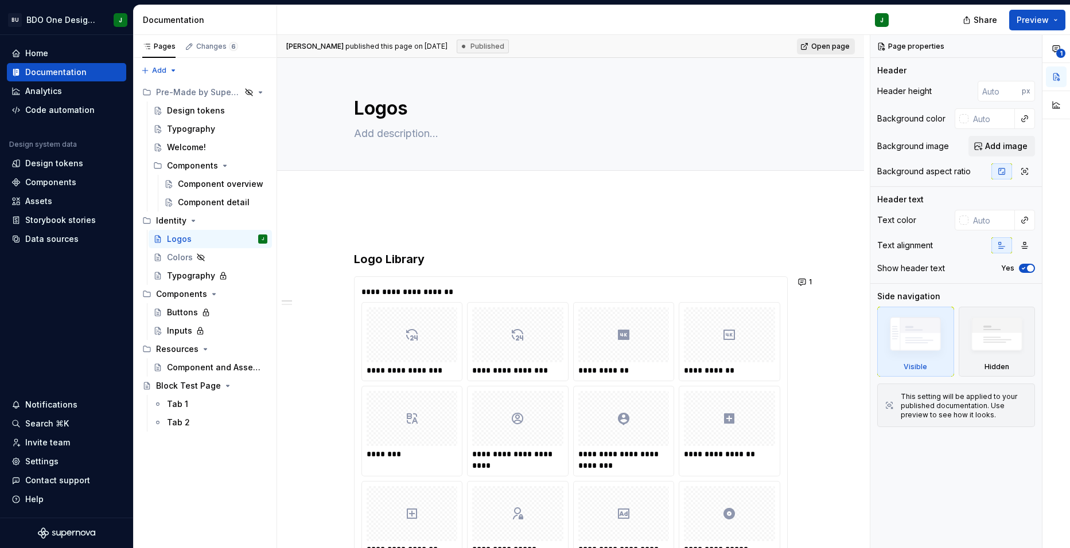
click at [823, 41] on link "Open page" at bounding box center [826, 46] width 58 height 16
click at [244, 220] on button "Page tree" at bounding box center [243, 221] width 16 height 16
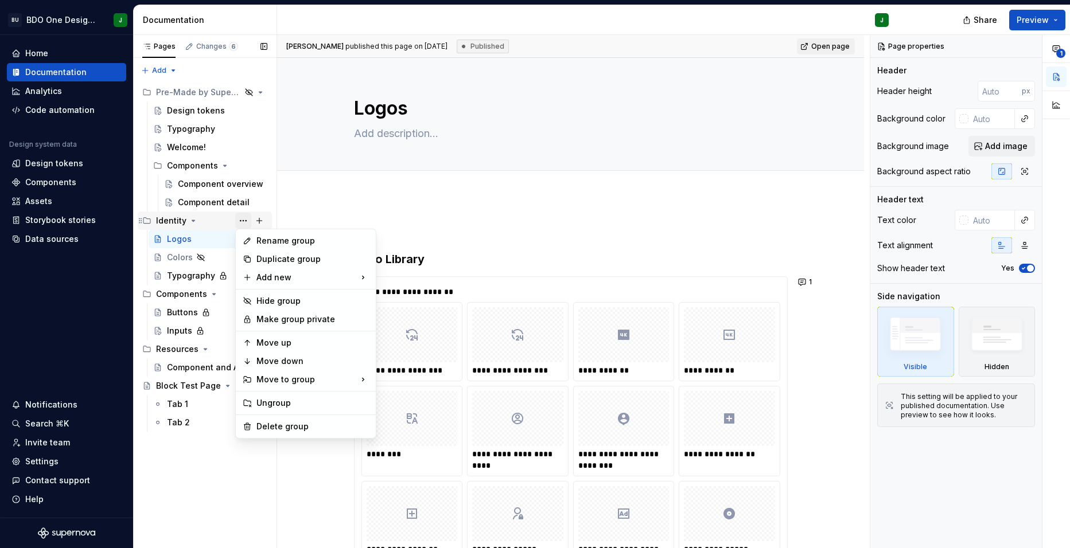
click at [245, 217] on div "Pages Changes 6 Add Accessibility guide for tree Page tree. Navigate the tree w…" at bounding box center [204, 292] width 143 height 514
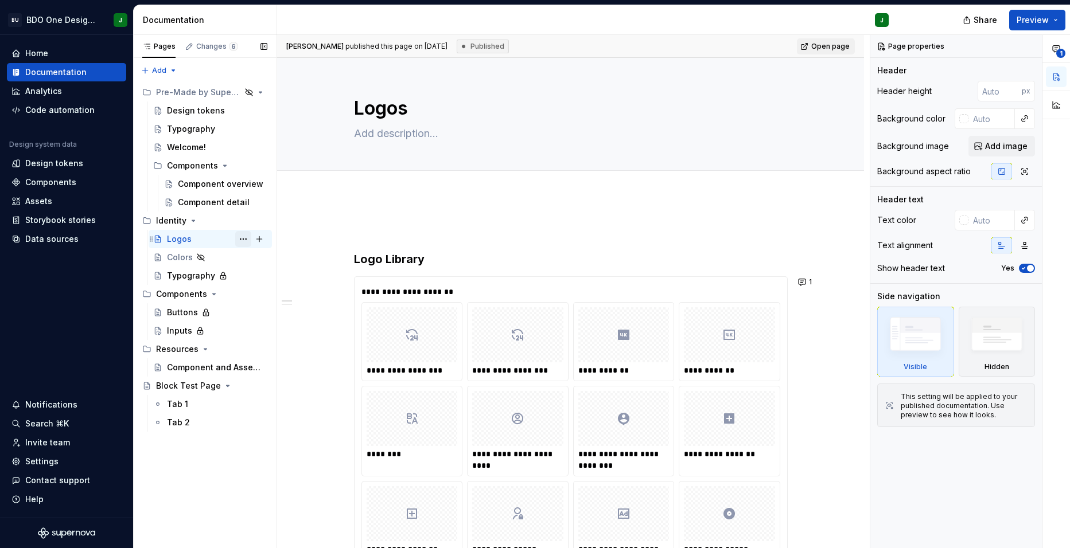
click at [243, 239] on button "Page tree" at bounding box center [243, 239] width 16 height 16
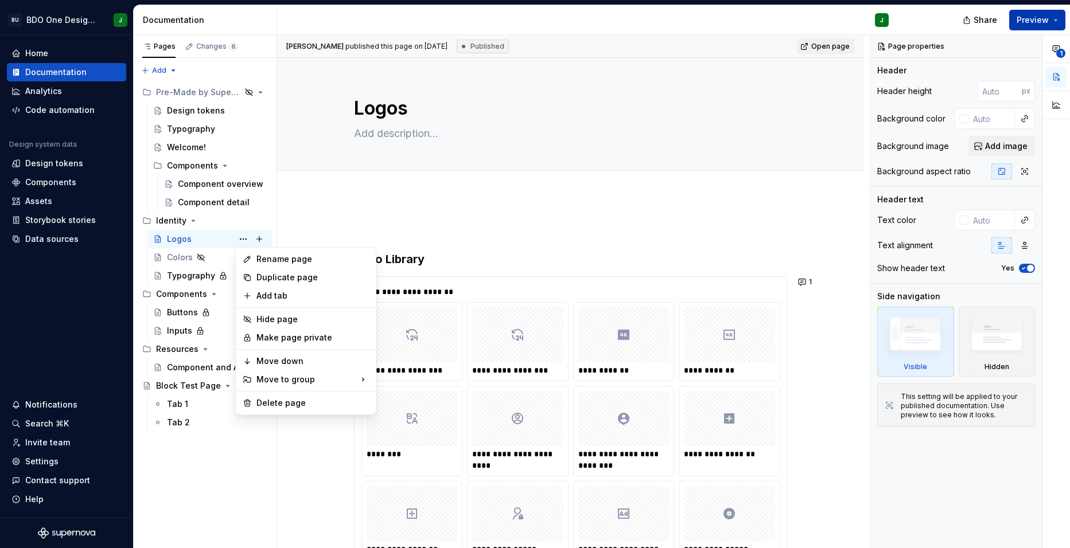
click at [1059, 20] on html "BU BDO One Design System J Home Documentation Analytics Code automation Design …" at bounding box center [535, 274] width 1070 height 548
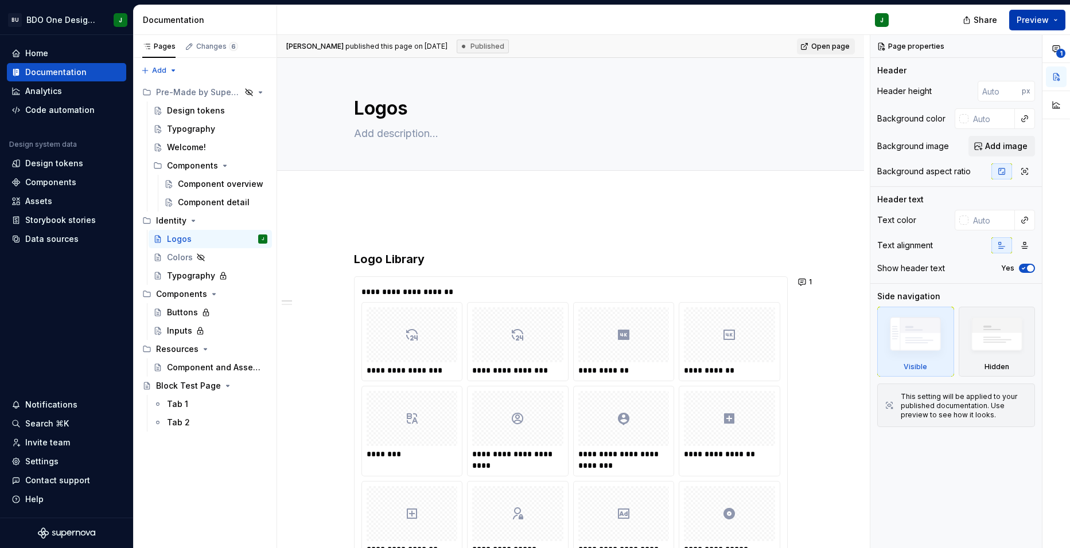
click at [1059, 20] on button "Preview" at bounding box center [1037, 20] width 56 height 21
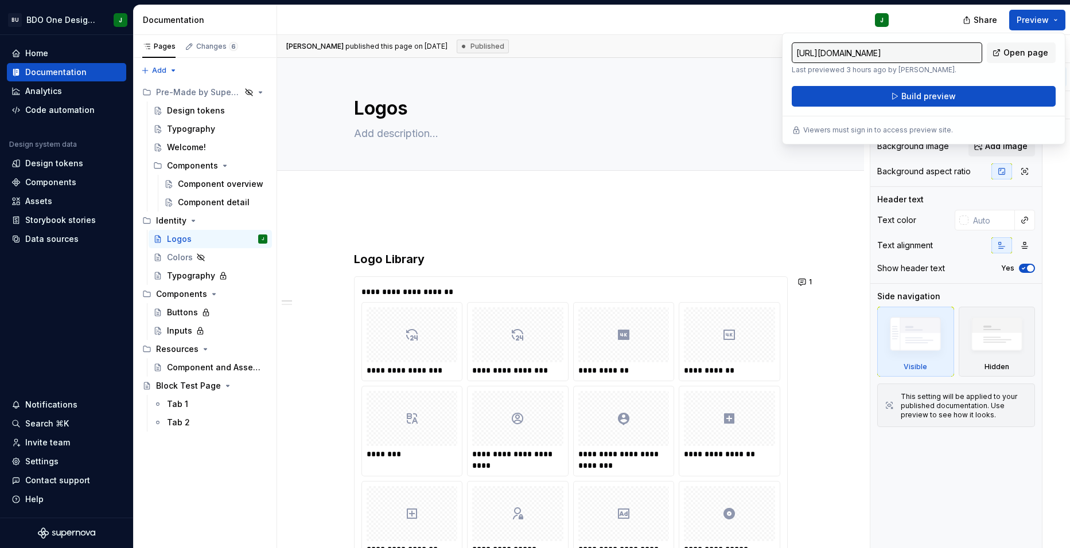
drag, startPoint x: 1059, startPoint y: 21, endPoint x: 947, endPoint y: 79, distance: 126.7
click at [947, 79] on div "[URL][DOMAIN_NAME] Last previewed 3 hours ago by [PERSON_NAME]. Open page Build…" at bounding box center [923, 74] width 264 height 64
click at [205, 225] on div "Identity" at bounding box center [211, 221] width 111 height 16
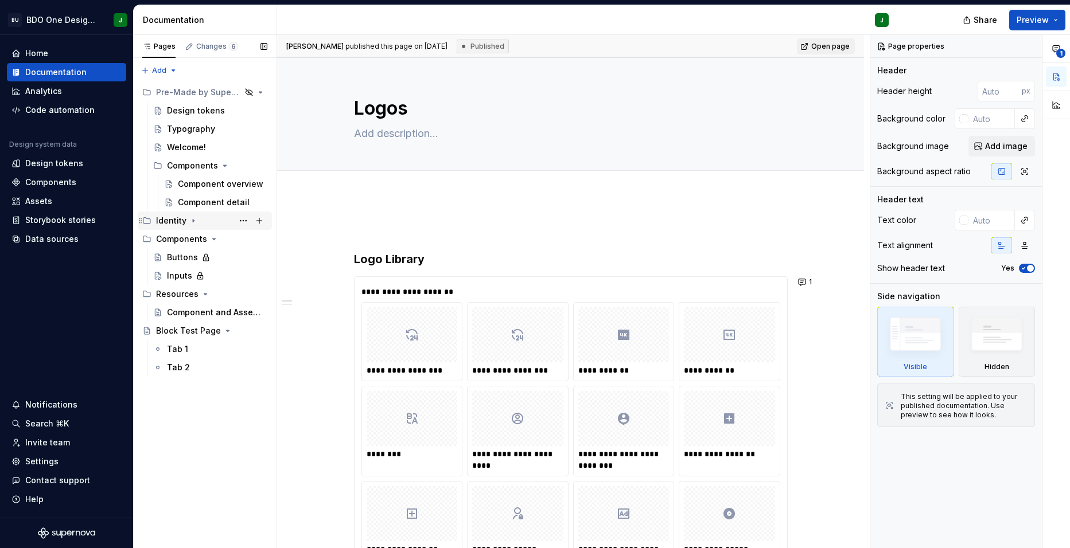
click at [213, 224] on div "Identity" at bounding box center [211, 221] width 111 height 16
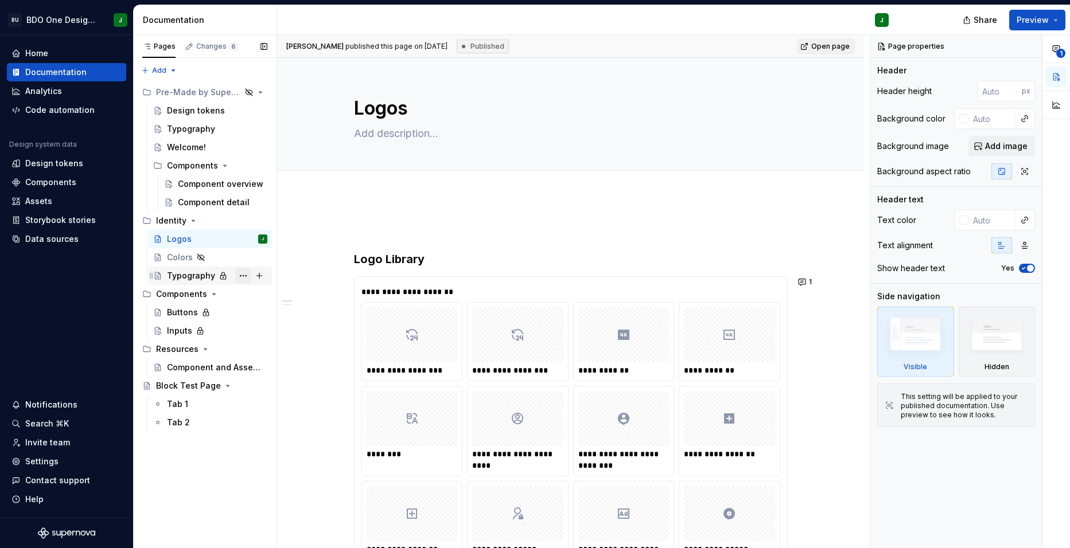
click at [240, 276] on button "Page tree" at bounding box center [243, 276] width 16 height 16
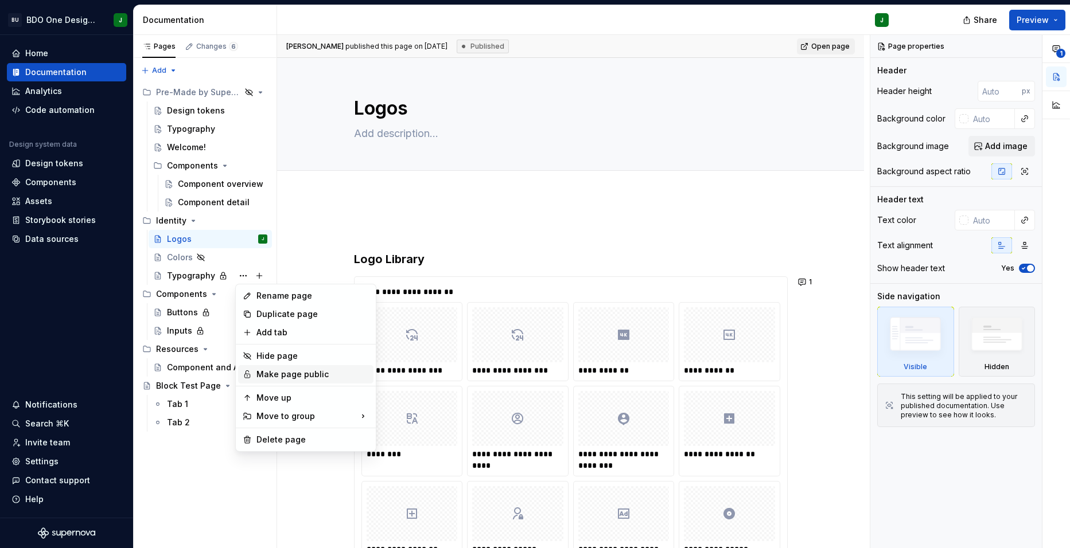
click at [294, 377] on div "Make page public" at bounding box center [312, 374] width 112 height 11
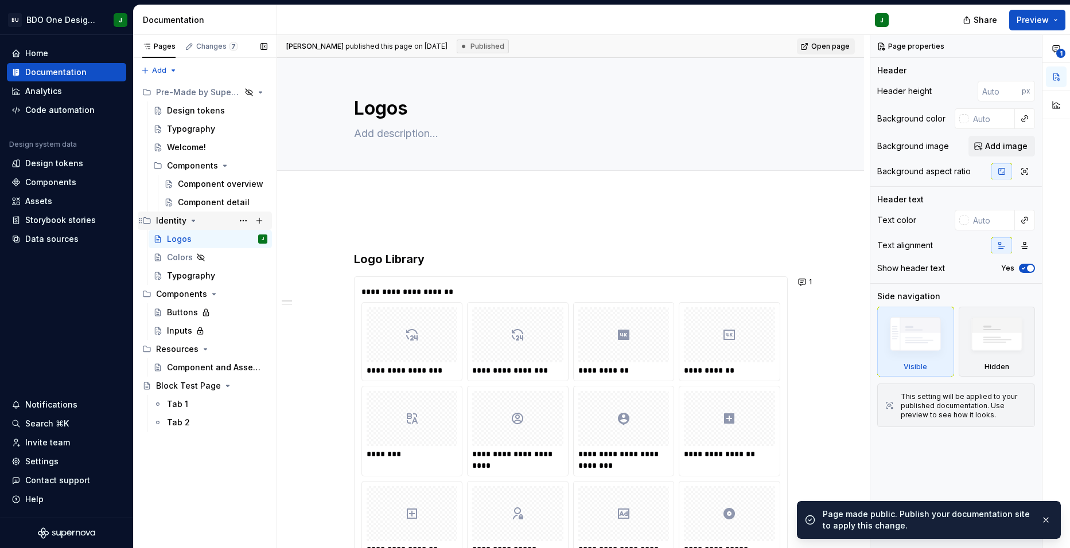
click at [225, 225] on div "Identity" at bounding box center [211, 221] width 111 height 16
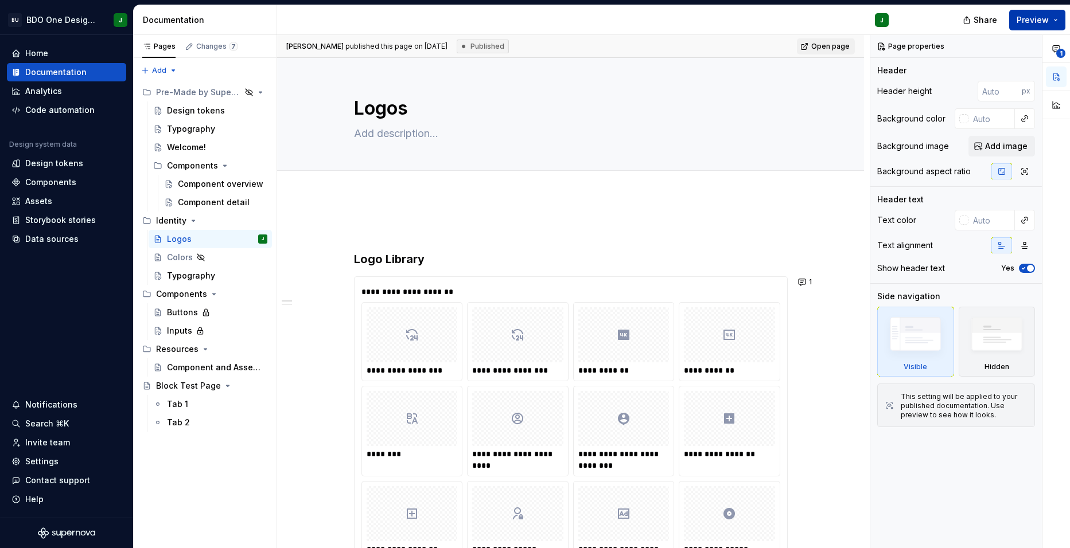
click at [1036, 24] on span "Preview" at bounding box center [1032, 19] width 32 height 11
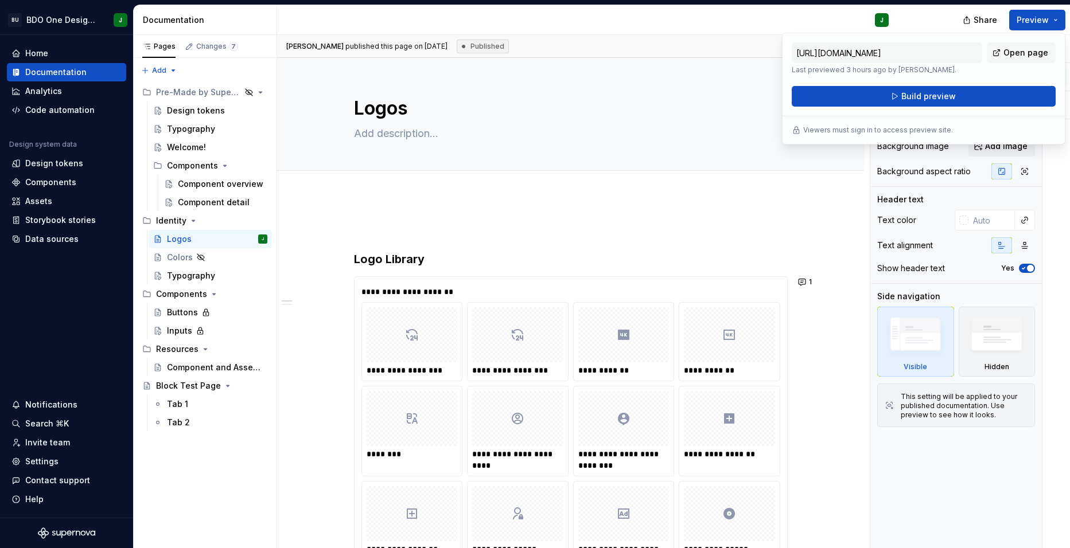
click at [860, 129] on p "Viewers must sign in to access preview site." at bounding box center [878, 130] width 150 height 9
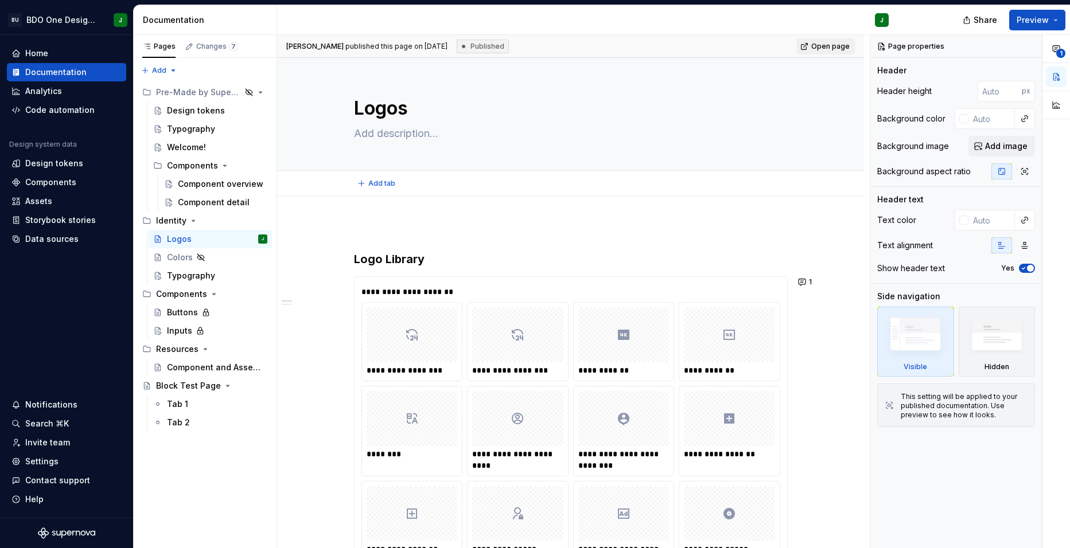
click at [853, 173] on div "Add tab" at bounding box center [570, 183] width 587 height 25
click at [1058, 18] on button "Preview" at bounding box center [1037, 20] width 56 height 21
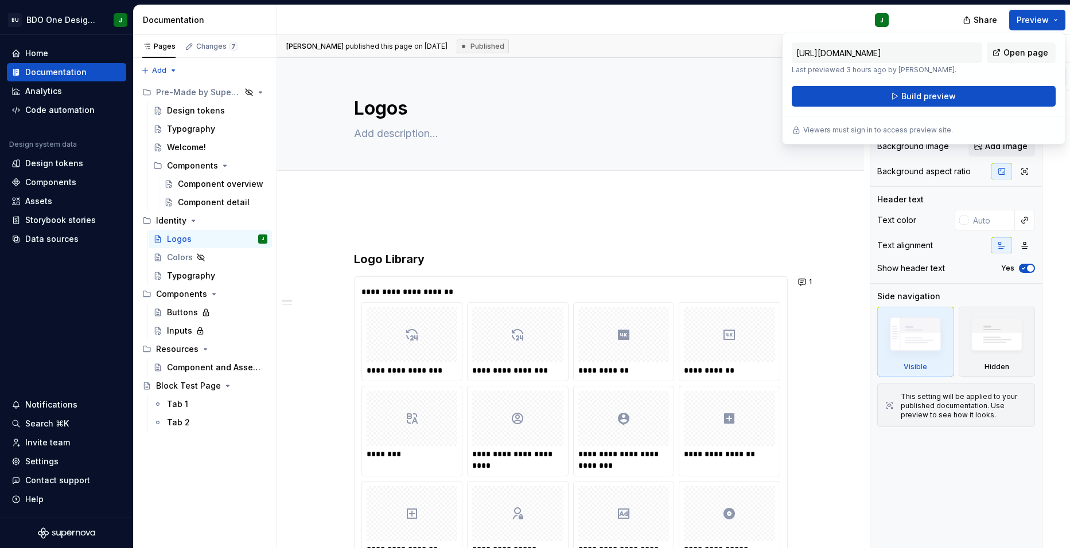
drag, startPoint x: 1057, startPoint y: 20, endPoint x: 919, endPoint y: 130, distance: 176.3
click at [919, 130] on p "Viewers must sign in to access preview site." at bounding box center [878, 130] width 150 height 9
click at [243, 315] on button "Page tree" at bounding box center [243, 313] width 16 height 16
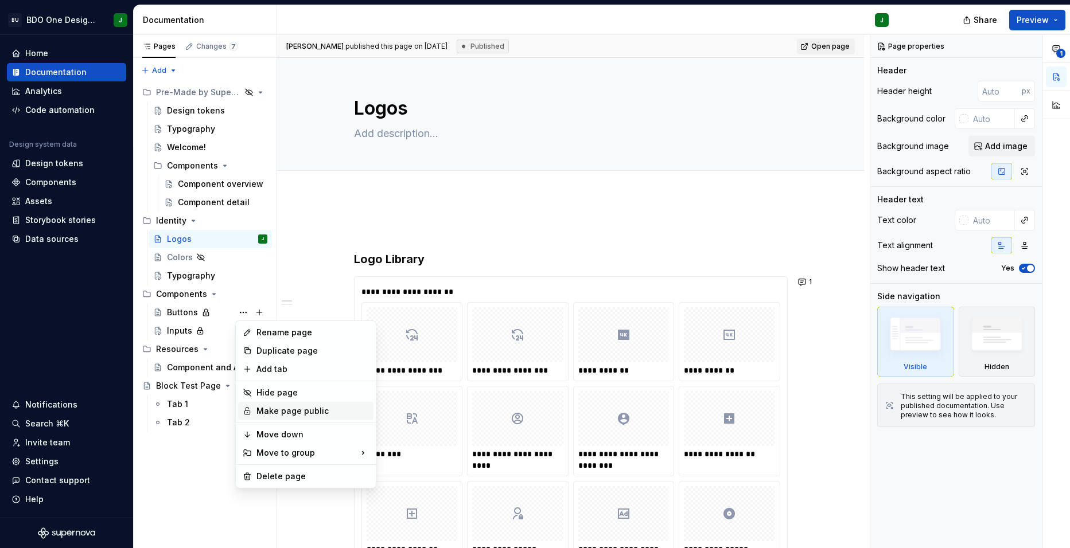
click at [274, 410] on div "Make page public" at bounding box center [312, 410] width 112 height 11
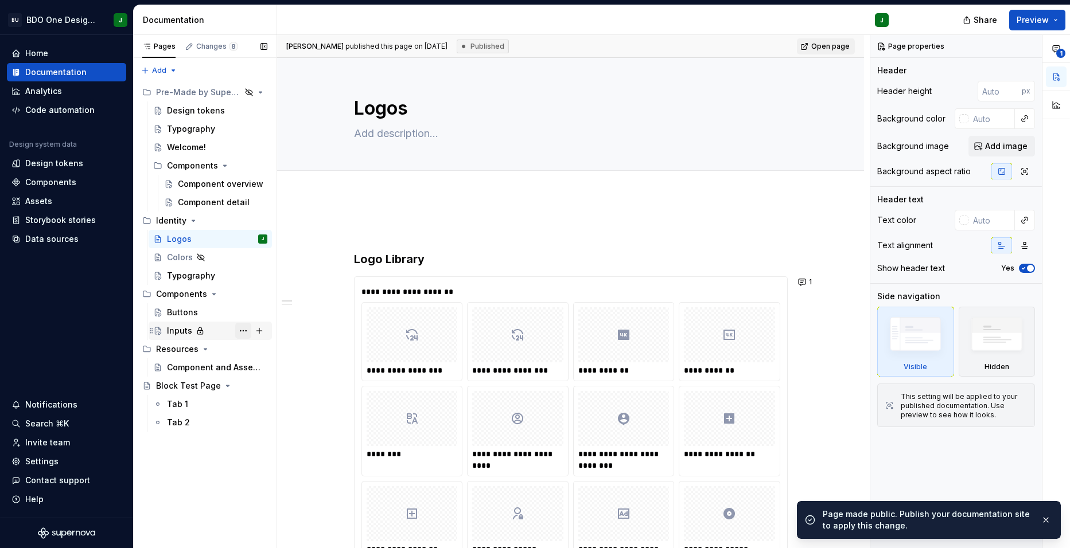
click at [244, 330] on button "Page tree" at bounding box center [243, 331] width 16 height 16
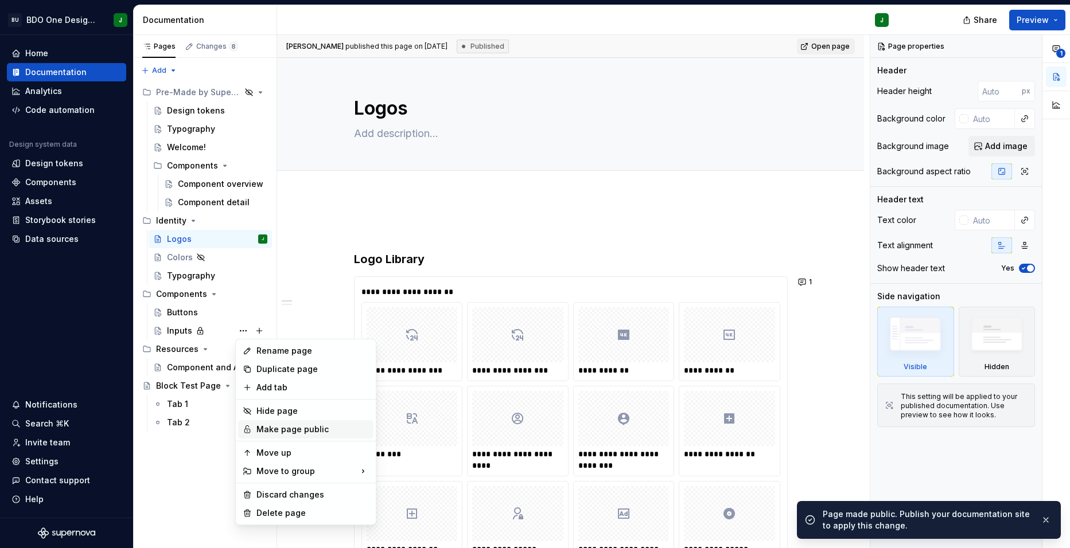
click at [271, 430] on div "Make page public" at bounding box center [312, 429] width 112 height 11
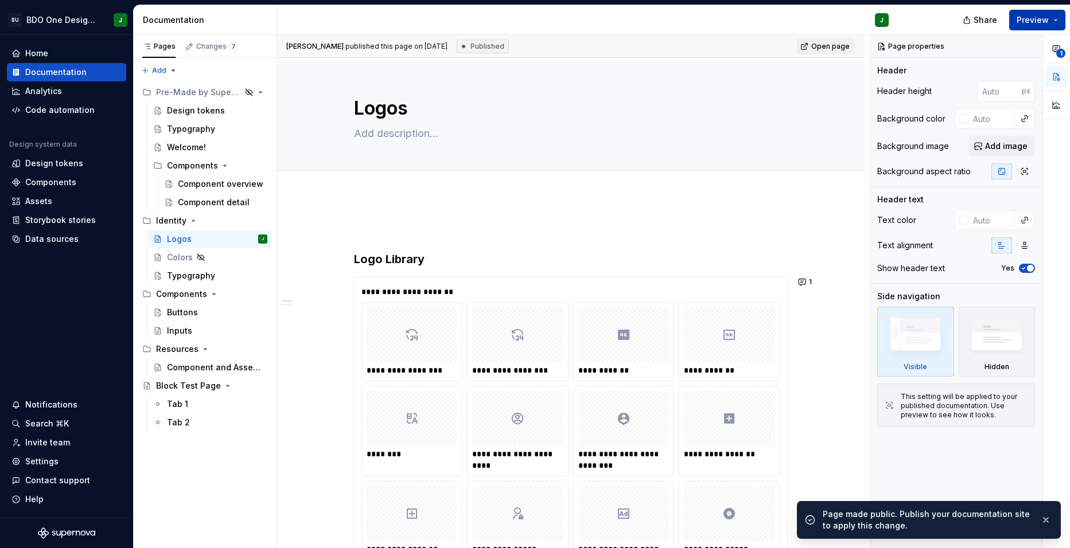
click at [1055, 23] on button "Preview" at bounding box center [1037, 20] width 56 height 21
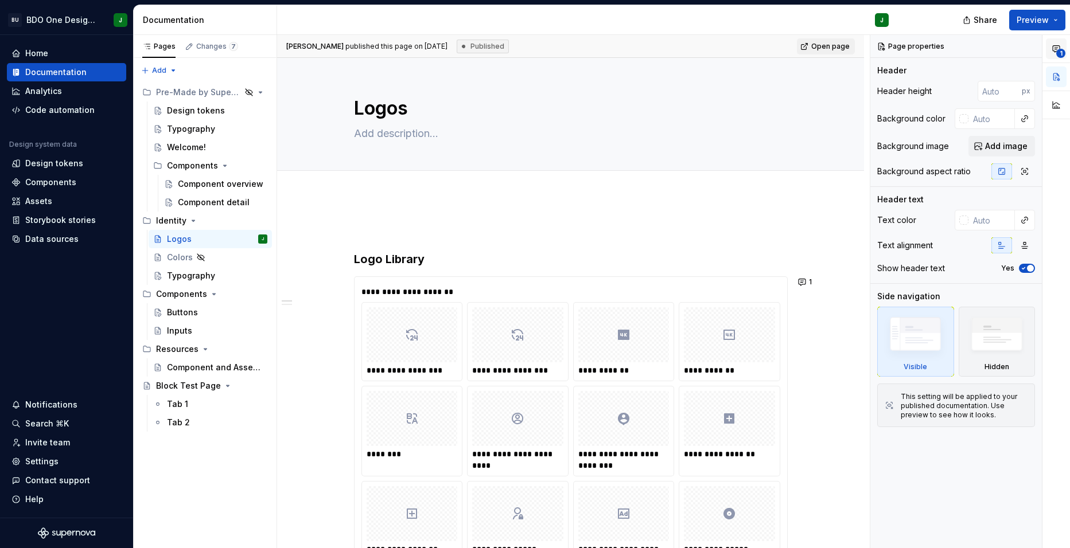
click at [1059, 47] on icon "button" at bounding box center [1055, 49] width 7 height 6
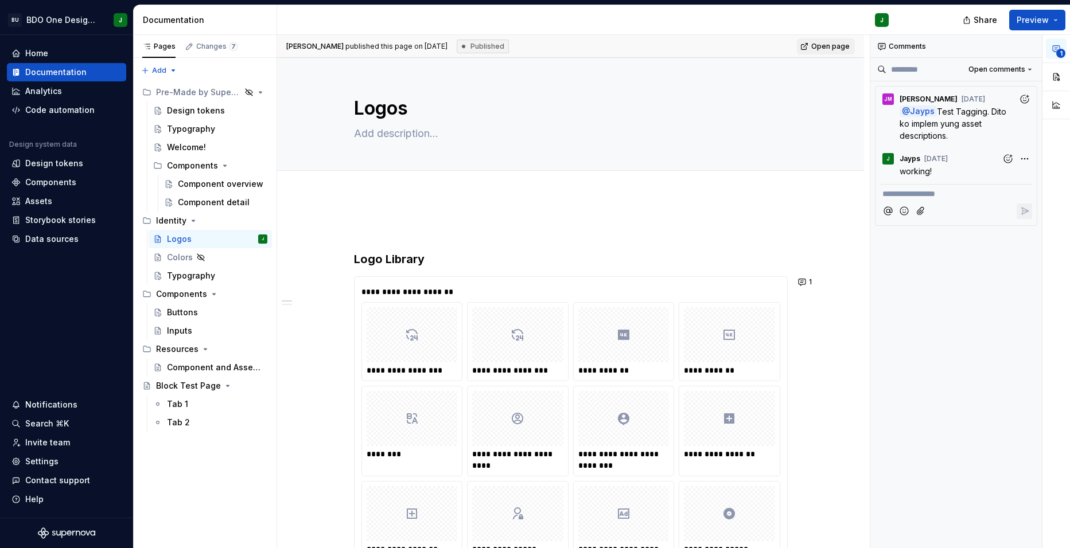
click at [1054, 45] on icon "button" at bounding box center [1055, 48] width 9 height 9
click at [243, 92] on button "Page tree" at bounding box center [243, 92] width 16 height 16
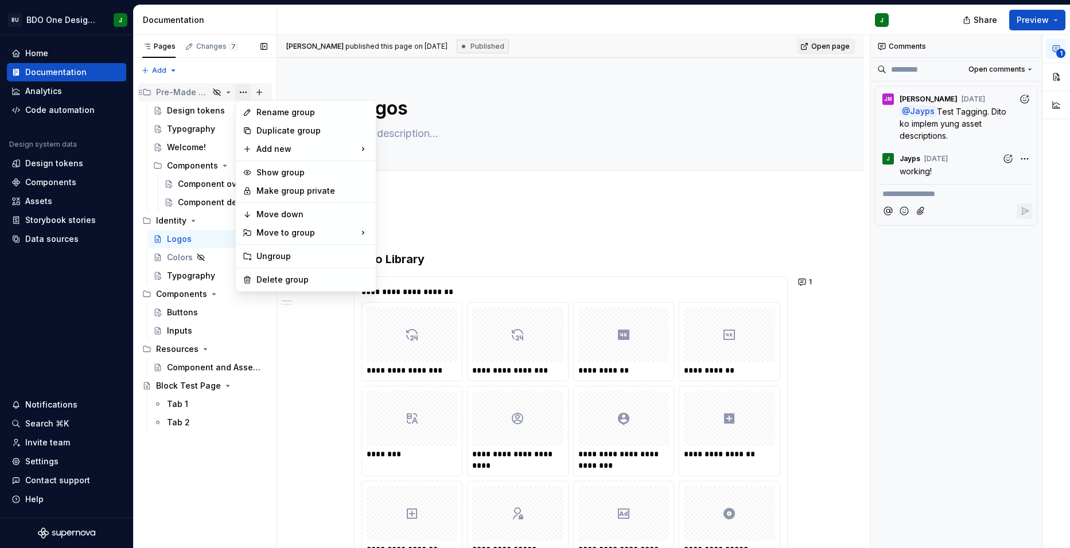
click at [243, 92] on div "Pages Changes 7 Add Accessibility guide for tree Page tree. Navigate the tree w…" at bounding box center [204, 292] width 143 height 514
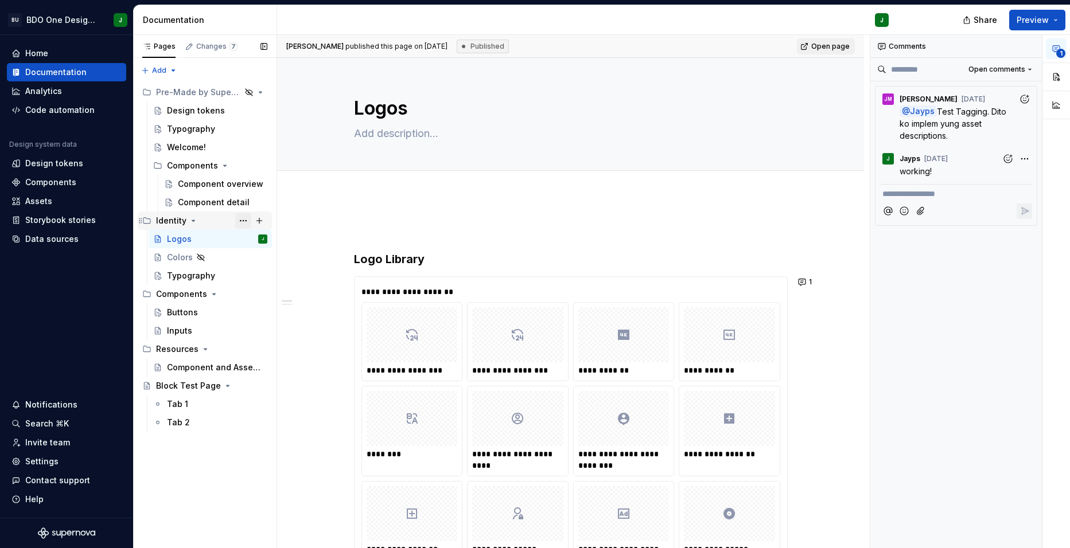
click at [241, 221] on button "Page tree" at bounding box center [243, 221] width 16 height 16
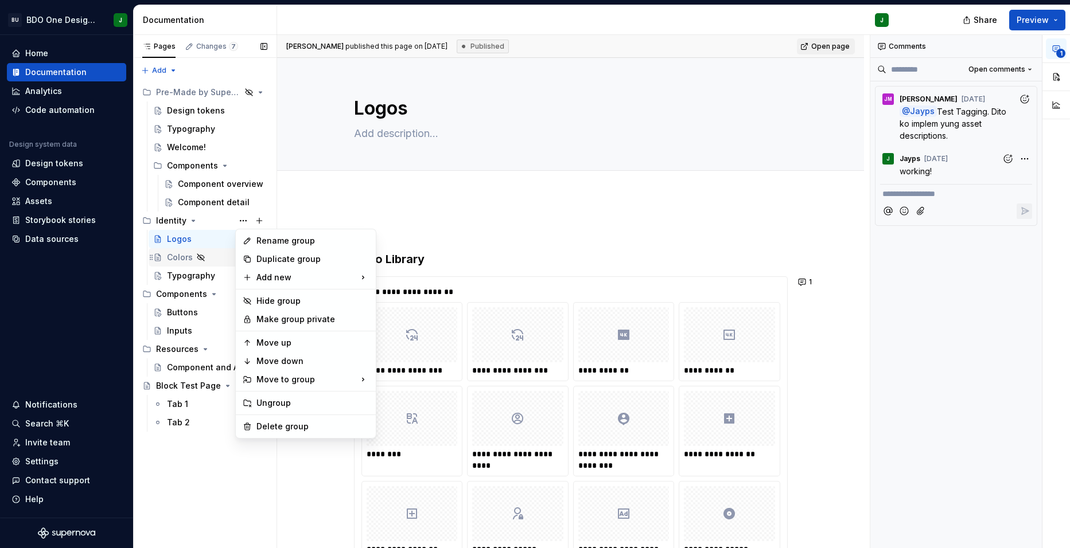
click at [210, 260] on div "Pages Changes 7 Add Accessibility guide for tree Page tree. Navigate the tree w…" at bounding box center [204, 292] width 143 height 514
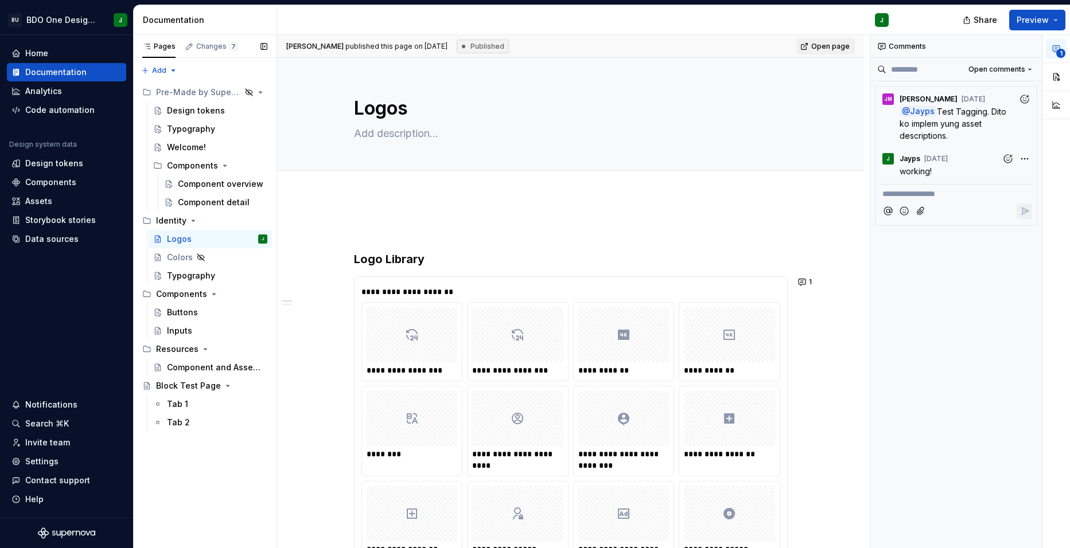
click at [0, 0] on button "Page tree" at bounding box center [0, 0] width 0 height 0
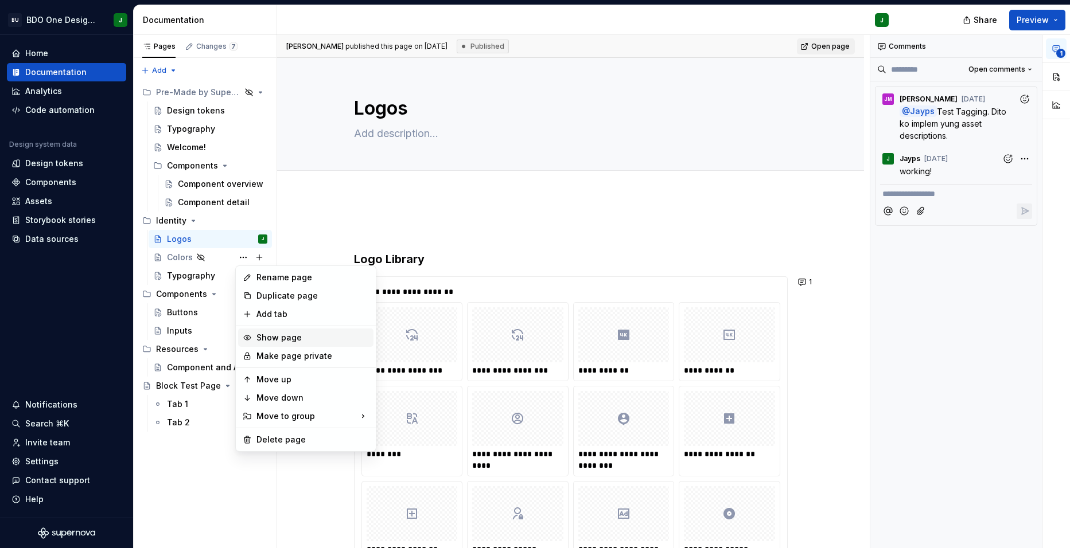
click at [281, 339] on div "Show page" at bounding box center [312, 337] width 112 height 11
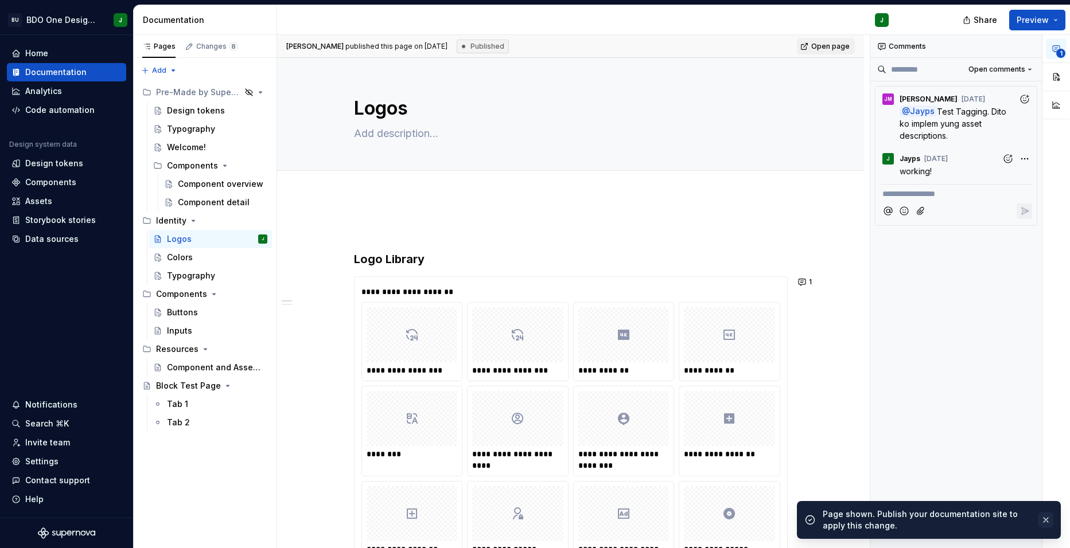
click at [1050, 520] on button "button" at bounding box center [1045, 520] width 15 height 16
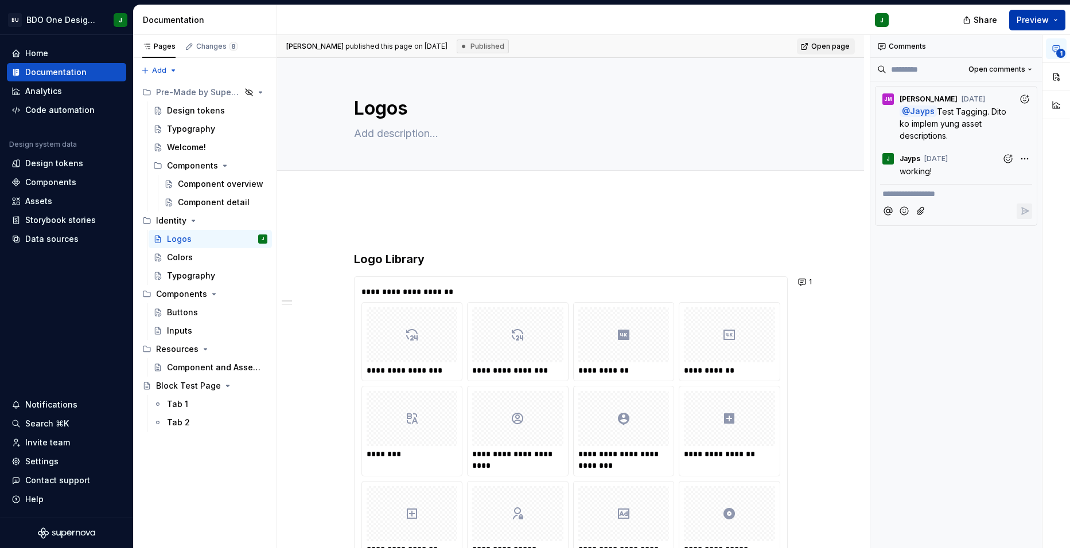
click at [1058, 16] on button "Preview" at bounding box center [1037, 20] width 56 height 21
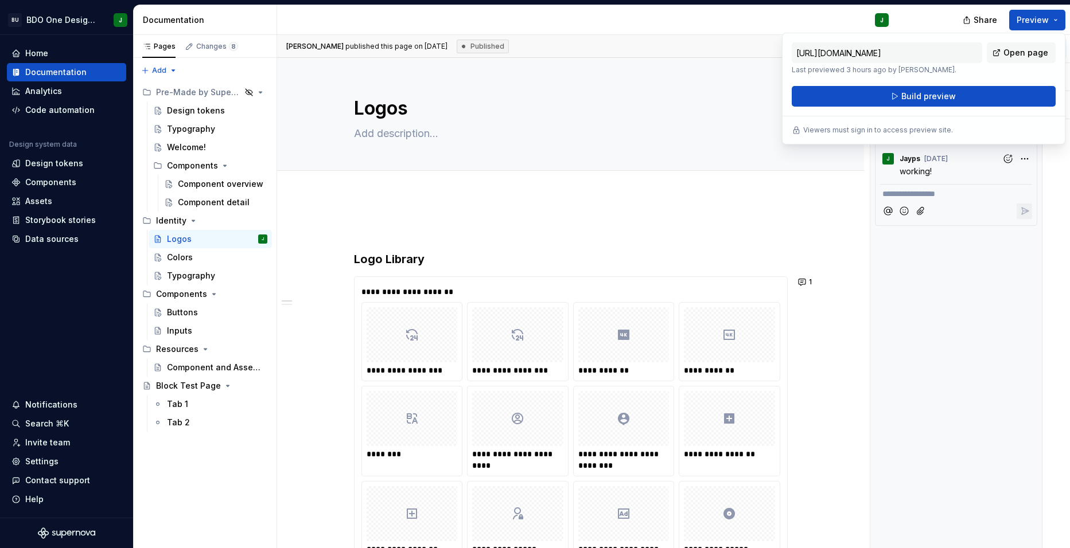
drag, startPoint x: 1058, startPoint y: 16, endPoint x: 887, endPoint y: 131, distance: 206.2
click at [887, 131] on p "Viewers must sign in to access preview site." at bounding box center [878, 130] width 150 height 9
drag, startPoint x: 865, startPoint y: 128, endPoint x: 898, endPoint y: 127, distance: 32.7
click at [898, 127] on p "Viewers must sign in to access preview site." at bounding box center [878, 130] width 150 height 9
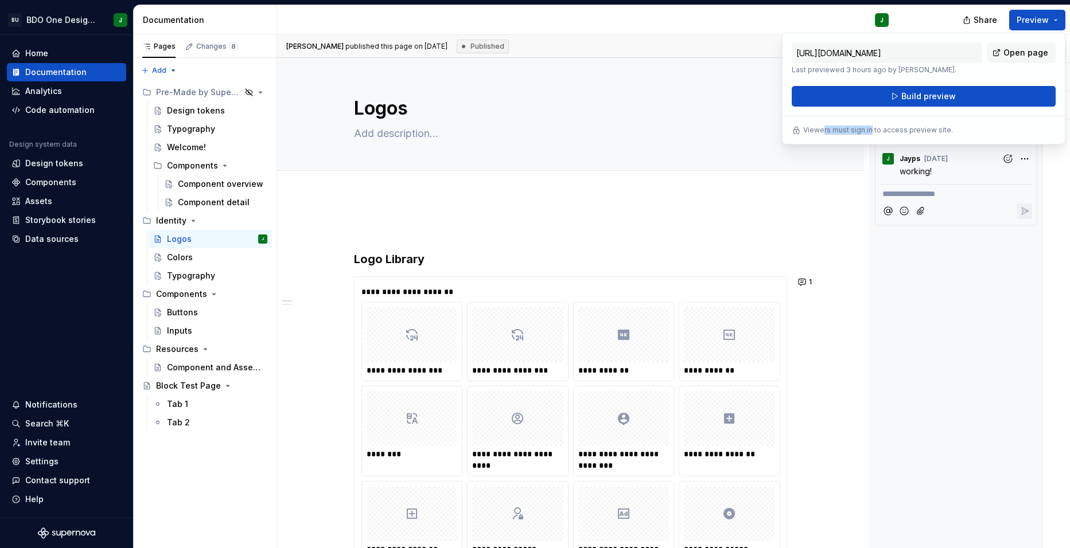
drag, startPoint x: 822, startPoint y: 131, endPoint x: 869, endPoint y: 130, distance: 47.6
click at [869, 130] on p "Viewers must sign in to access preview site." at bounding box center [878, 130] width 150 height 9
drag, startPoint x: 820, startPoint y: 130, endPoint x: 865, endPoint y: 130, distance: 45.3
click at [865, 130] on p "Viewers must sign in to access preview site." at bounding box center [878, 130] width 150 height 9
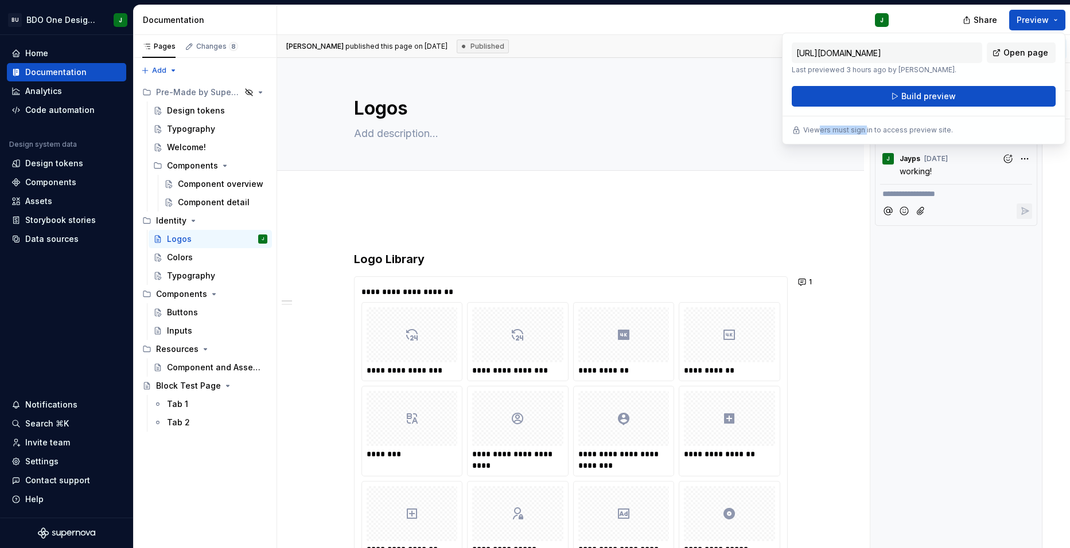
click at [865, 130] on p "Viewers must sign in to access preview site." at bounding box center [878, 130] width 150 height 9
click at [0, 0] on button "Page tree" at bounding box center [0, 0] width 0 height 0
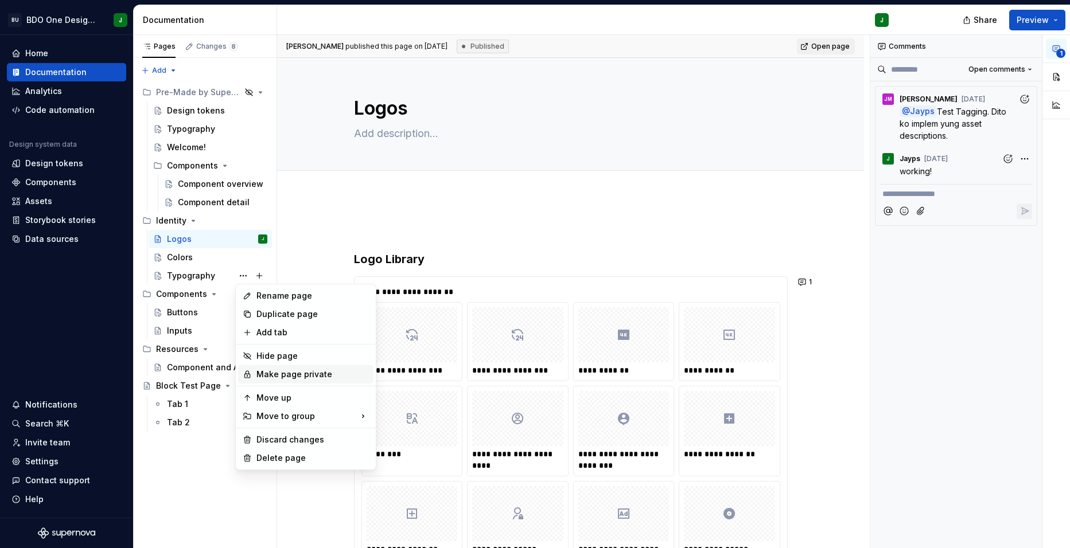
click at [283, 375] on div "Make page private" at bounding box center [312, 374] width 112 height 11
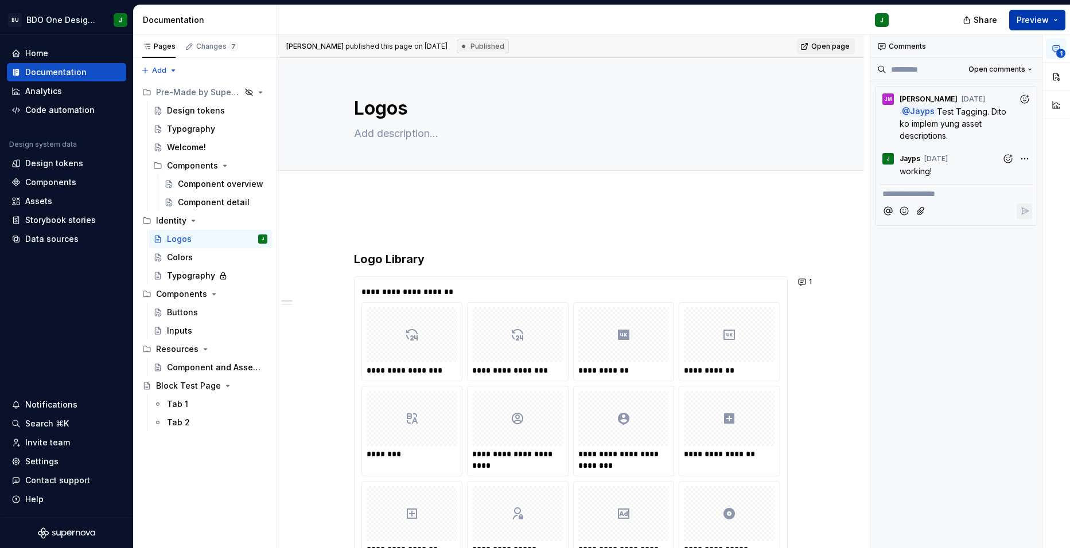
click at [1058, 20] on button "Preview" at bounding box center [1037, 20] width 56 height 21
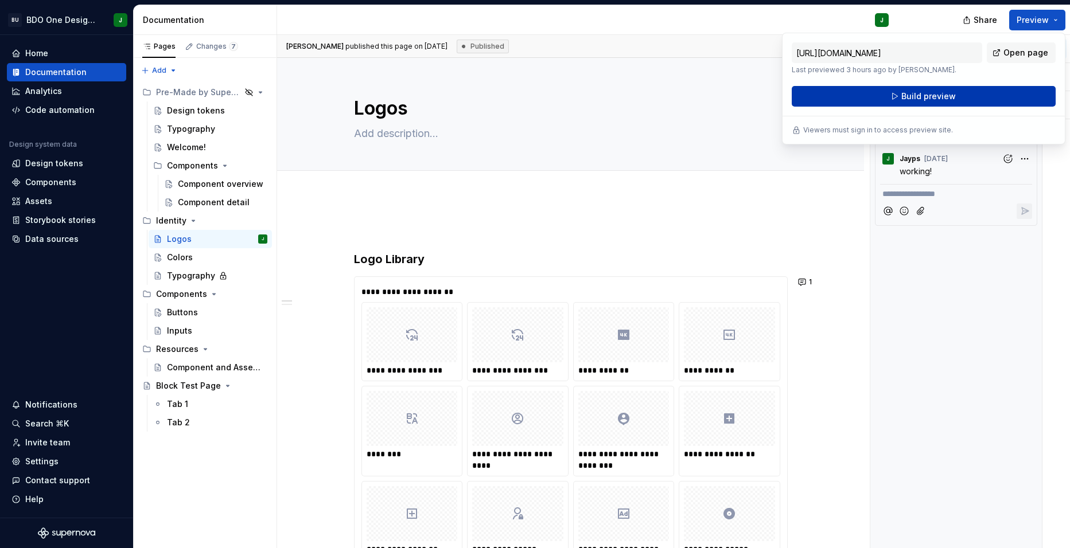
drag, startPoint x: 1058, startPoint y: 20, endPoint x: 936, endPoint y: 91, distance: 141.2
click at [936, 91] on span "Build preview" at bounding box center [928, 96] width 54 height 11
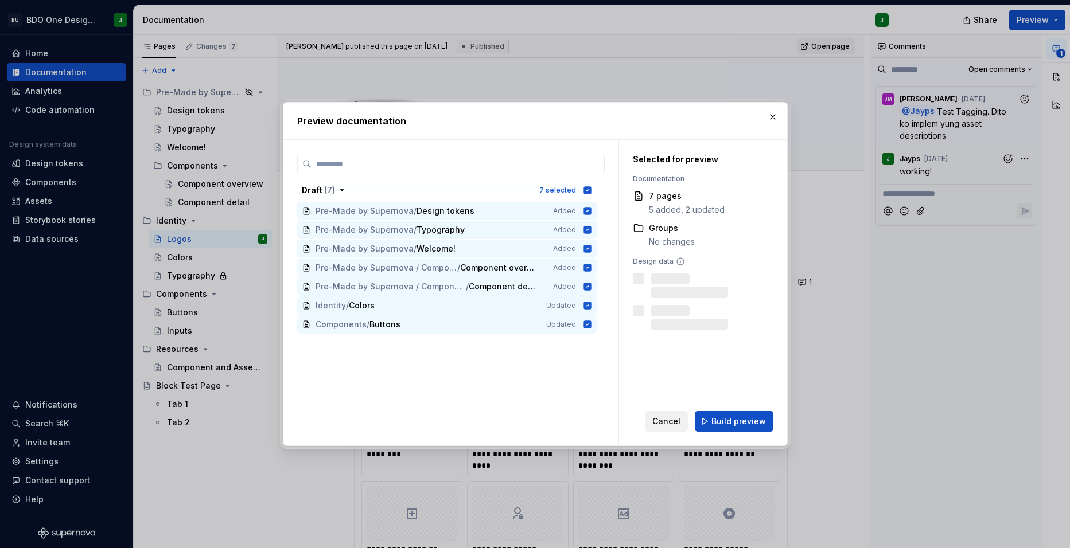
click at [672, 415] on button "Cancel" at bounding box center [666, 421] width 43 height 21
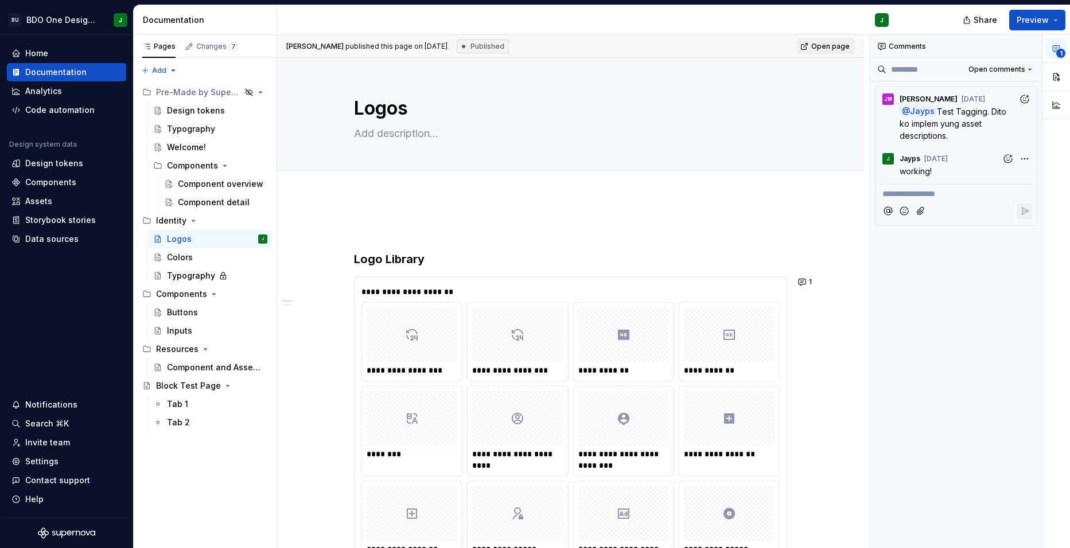
click at [492, 46] on div "Published" at bounding box center [483, 47] width 52 height 14
click at [1057, 22] on button "Preview" at bounding box center [1037, 20] width 56 height 21
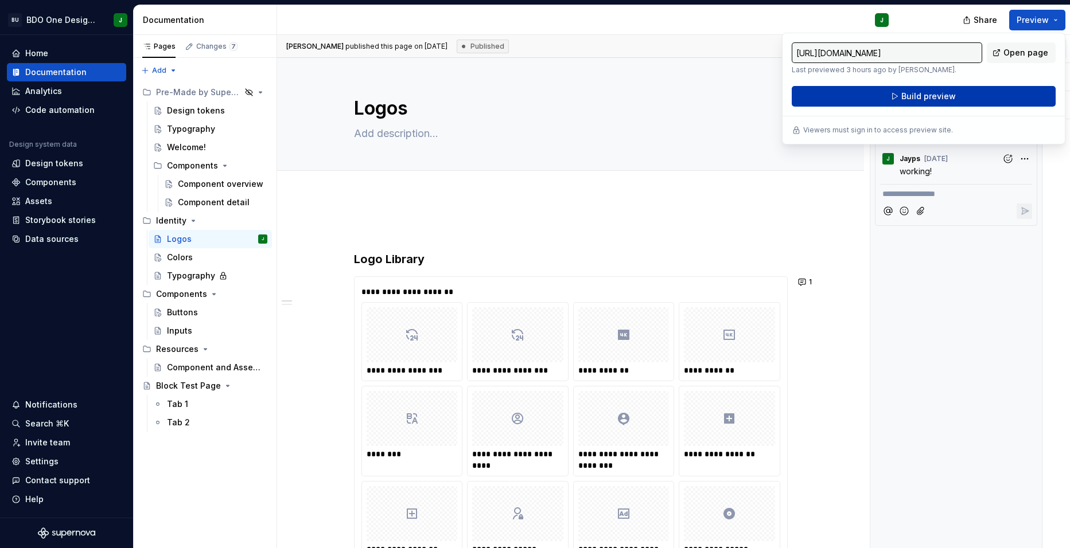
click at [933, 95] on span "Build preview" at bounding box center [928, 96] width 54 height 11
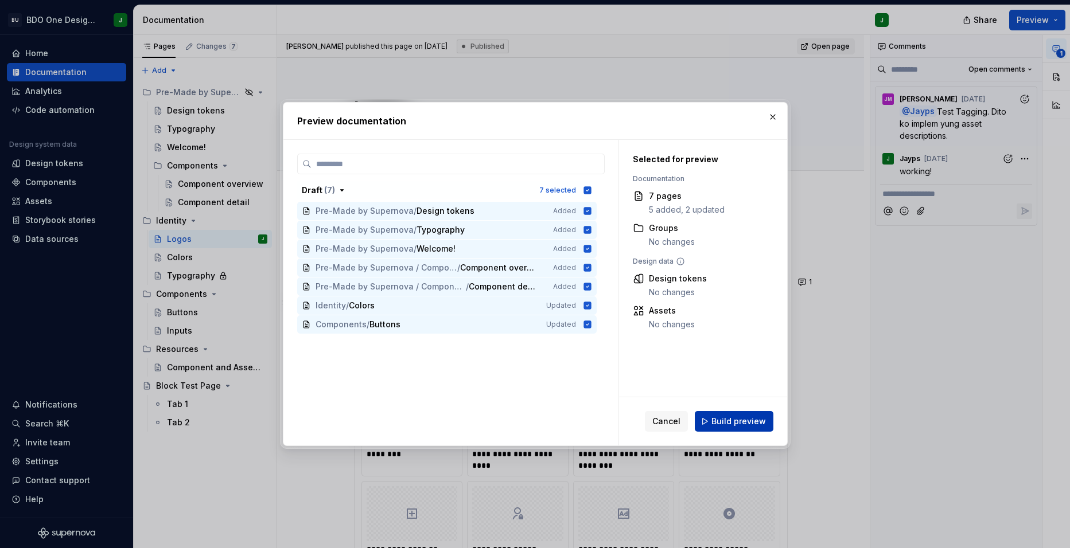
click at [728, 422] on span "Build preview" at bounding box center [738, 421] width 54 height 11
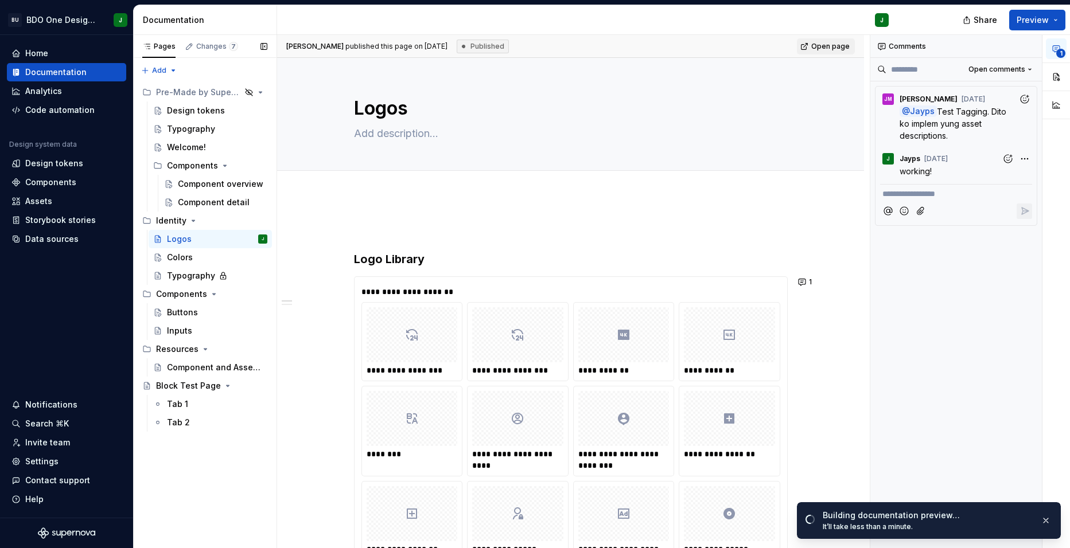
click at [0, 0] on button "Page tree" at bounding box center [0, 0] width 0 height 0
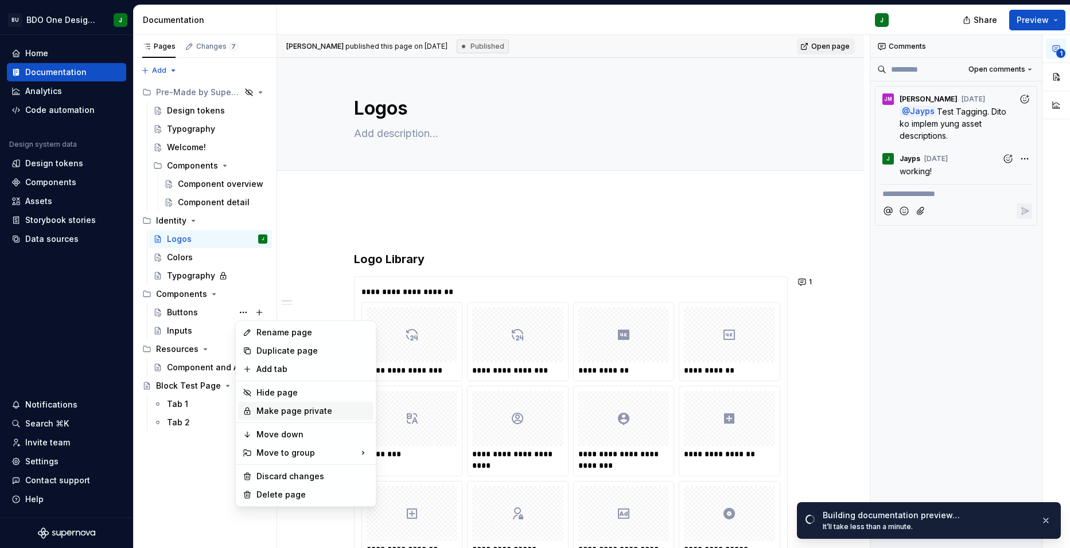
click at [282, 408] on div "Make page private" at bounding box center [312, 410] width 112 height 11
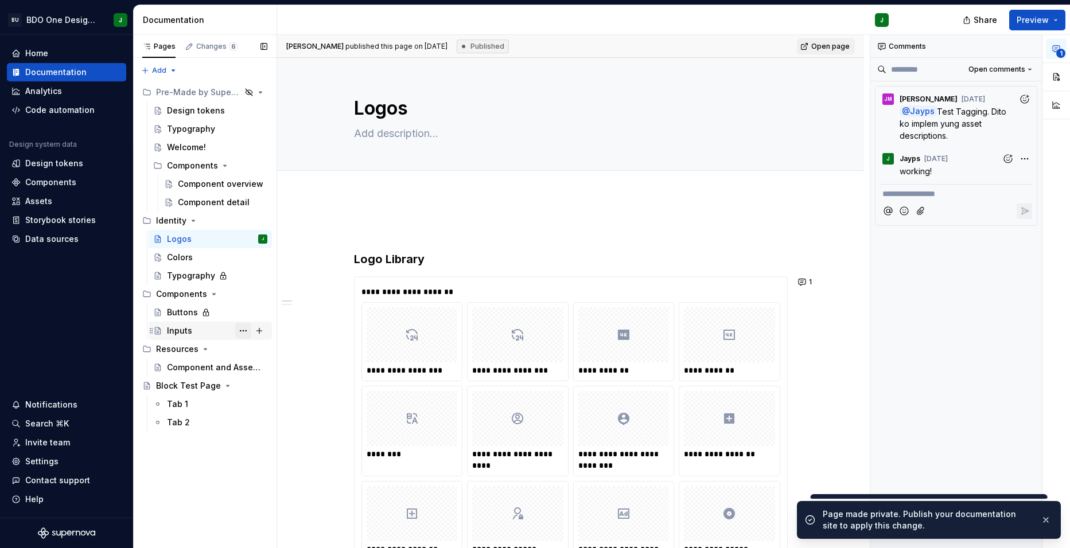
click at [245, 333] on button "Page tree" at bounding box center [243, 331] width 16 height 16
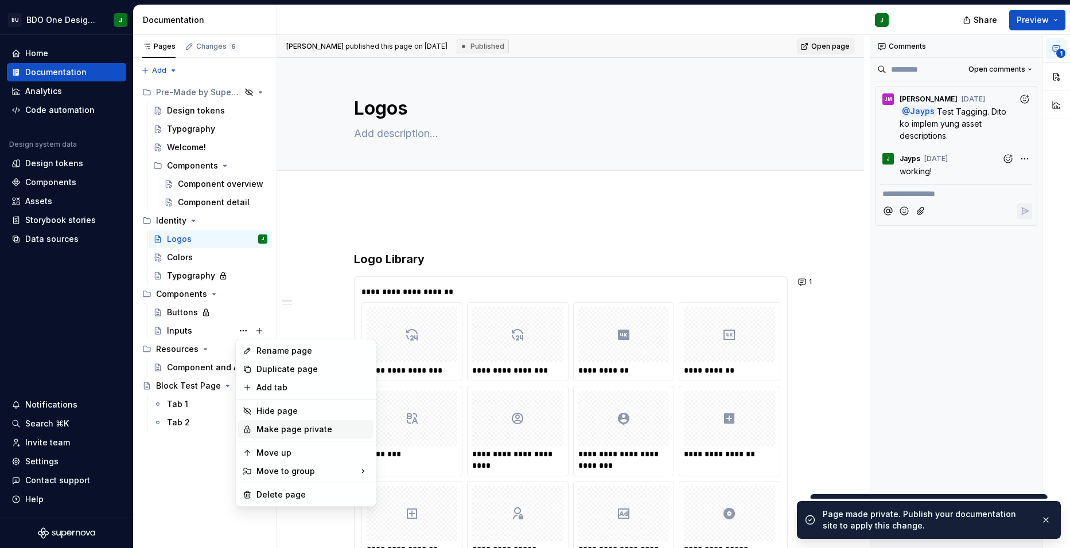
click at [295, 435] on div "Make page private" at bounding box center [305, 429] width 135 height 18
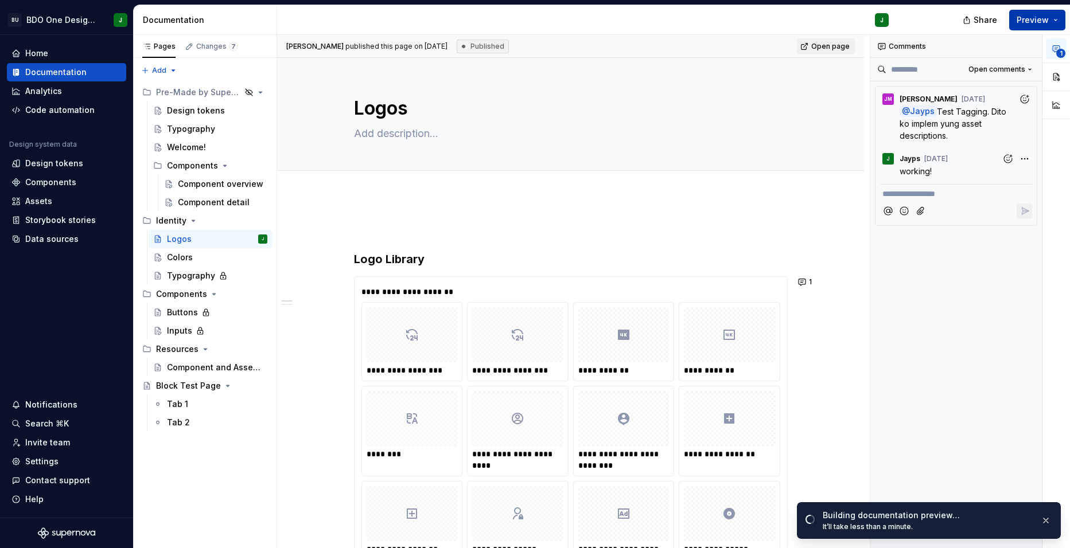
click at [1055, 15] on button "Preview" at bounding box center [1037, 20] width 56 height 21
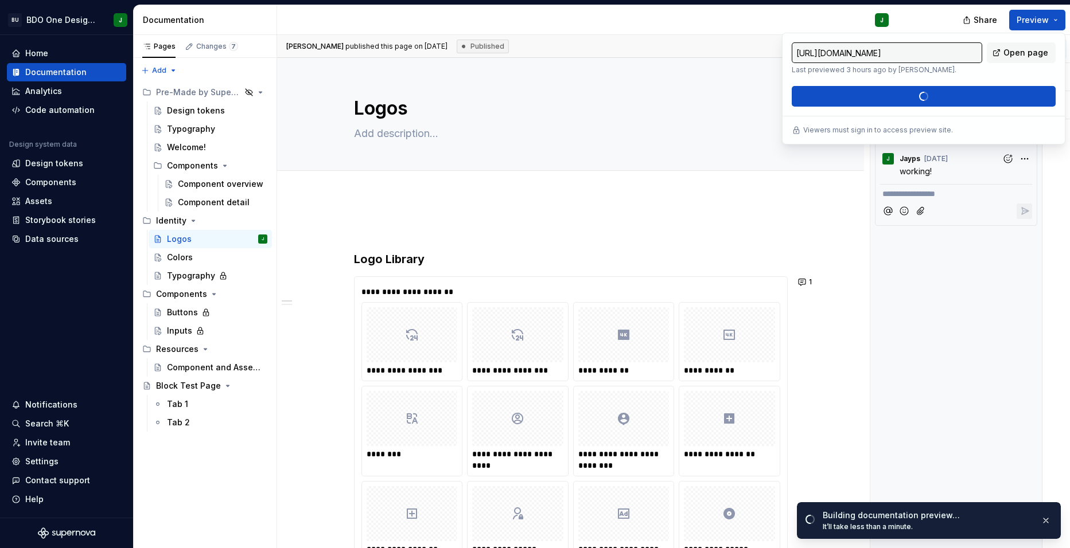
drag, startPoint x: 1055, startPoint y: 18, endPoint x: 939, endPoint y: 75, distance: 128.5
click at [939, 75] on div "[URL][DOMAIN_NAME] Last previewed 3 hours ago by [PERSON_NAME]. Open page Build…" at bounding box center [923, 74] width 264 height 64
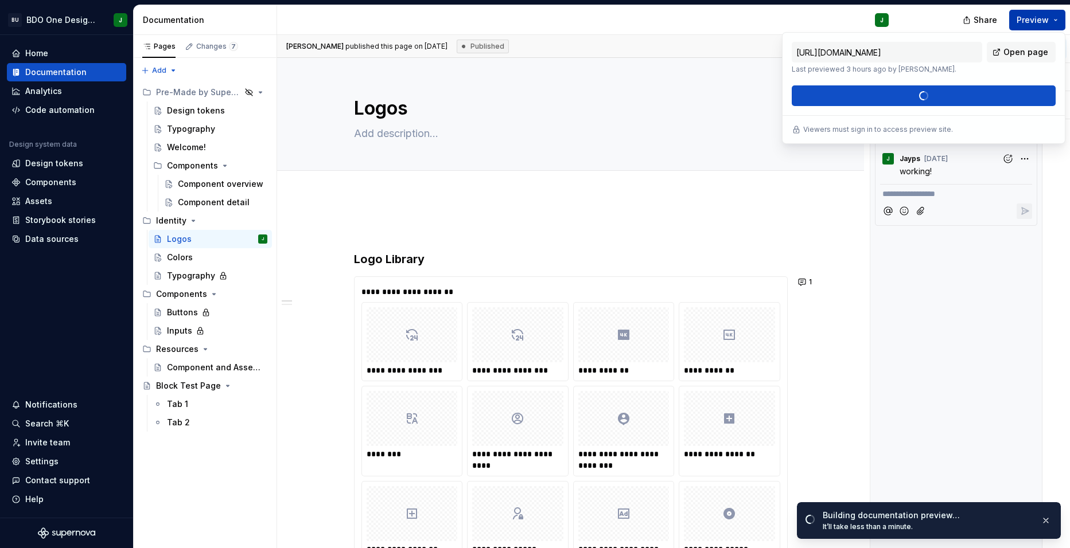
click at [1044, 22] on span "Preview" at bounding box center [1032, 19] width 32 height 11
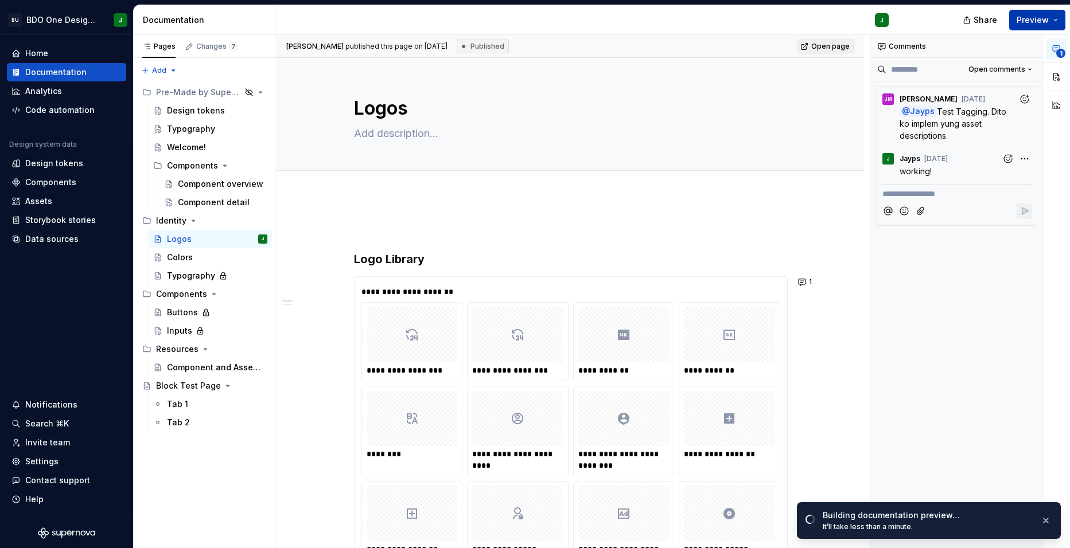
click at [1044, 22] on span "Preview" at bounding box center [1032, 19] width 32 height 11
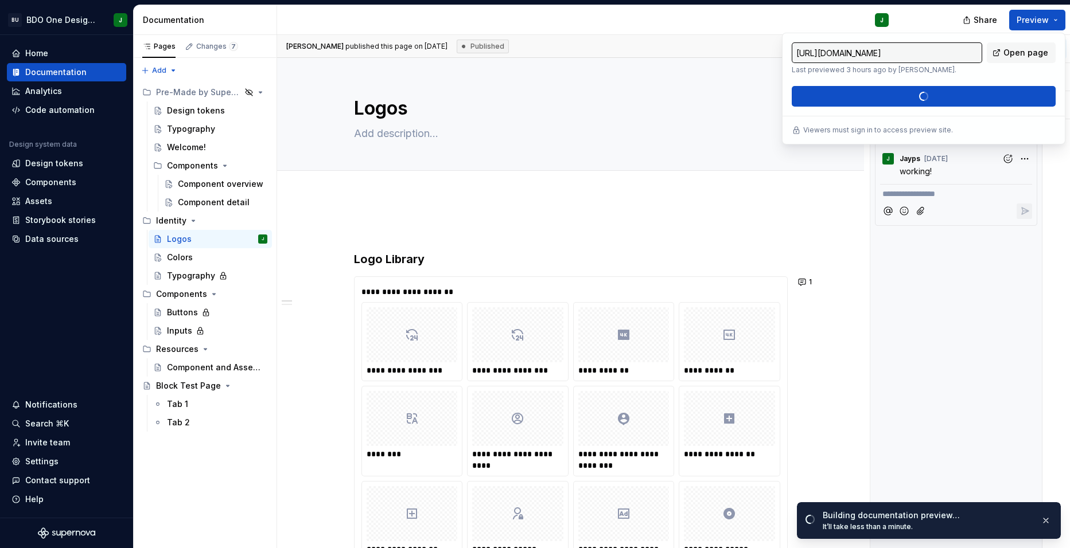
drag, startPoint x: 1044, startPoint y: 22, endPoint x: 935, endPoint y: 76, distance: 122.1
click at [935, 76] on div "[URL][DOMAIN_NAME] Last previewed 3 hours ago by [PERSON_NAME]. Open page Build…" at bounding box center [923, 74] width 264 height 64
type textarea "*"
type input "[URL][DOMAIN_NAME]"
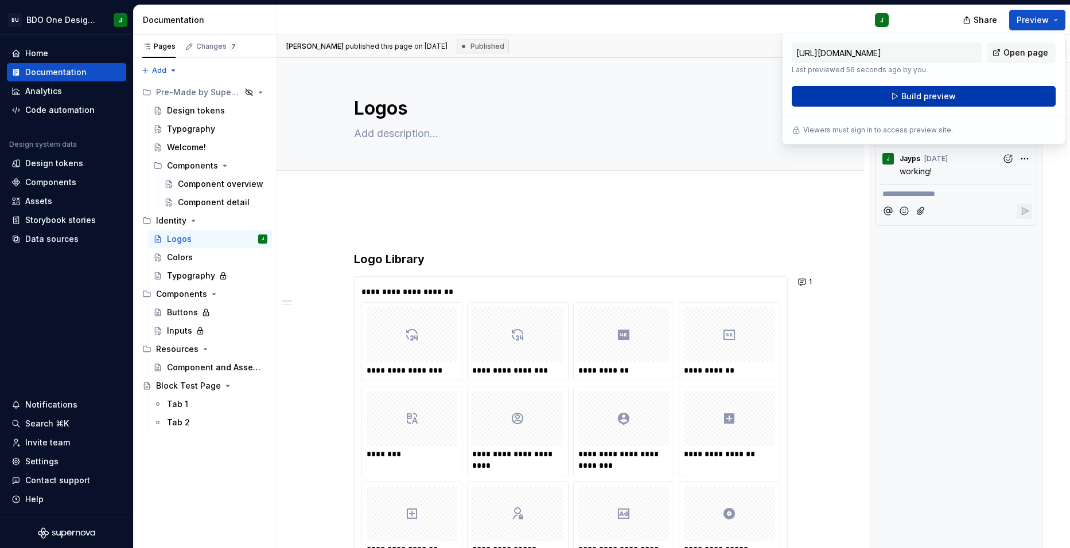
click at [921, 96] on span "Build preview" at bounding box center [928, 96] width 54 height 11
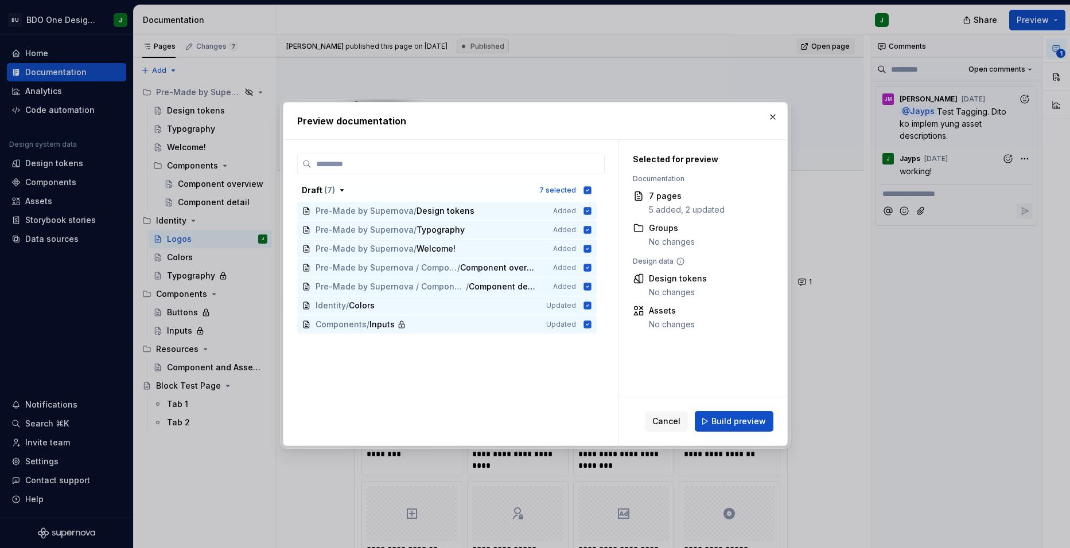
click at [747, 415] on button "Build preview" at bounding box center [734, 421] width 79 height 21
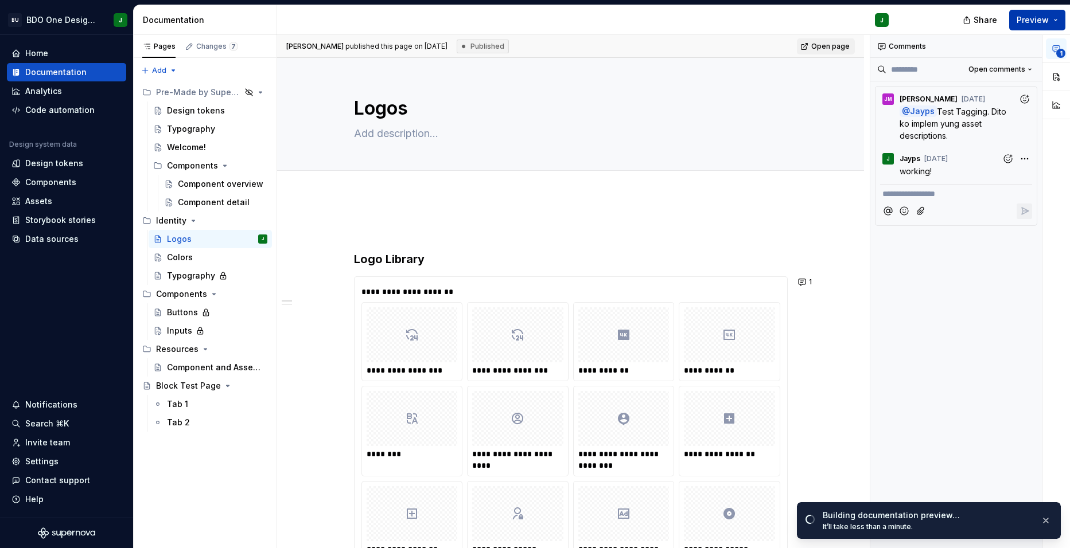
click at [1055, 22] on button "Preview" at bounding box center [1037, 20] width 56 height 21
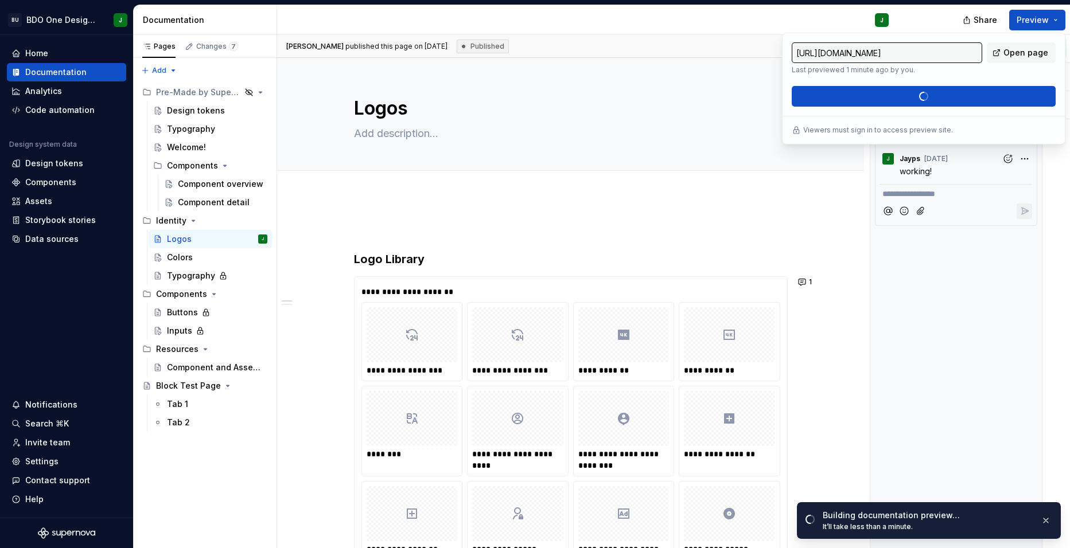
click at [924, 327] on div "**********" at bounding box center [956, 292] width 172 height 514
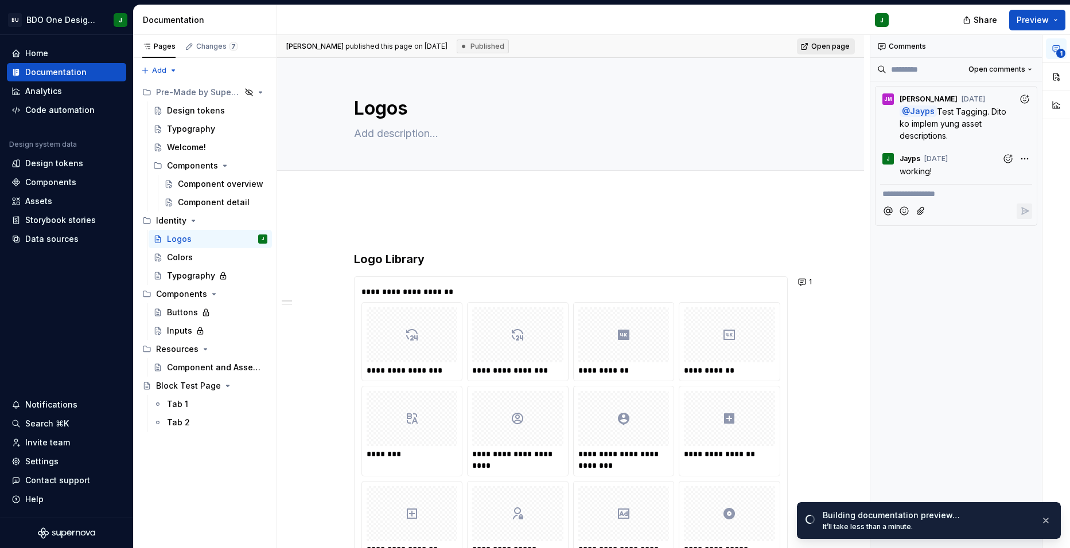
click at [843, 45] on span "Open page" at bounding box center [830, 46] width 38 height 9
click at [1046, 519] on button "button" at bounding box center [1045, 521] width 15 height 16
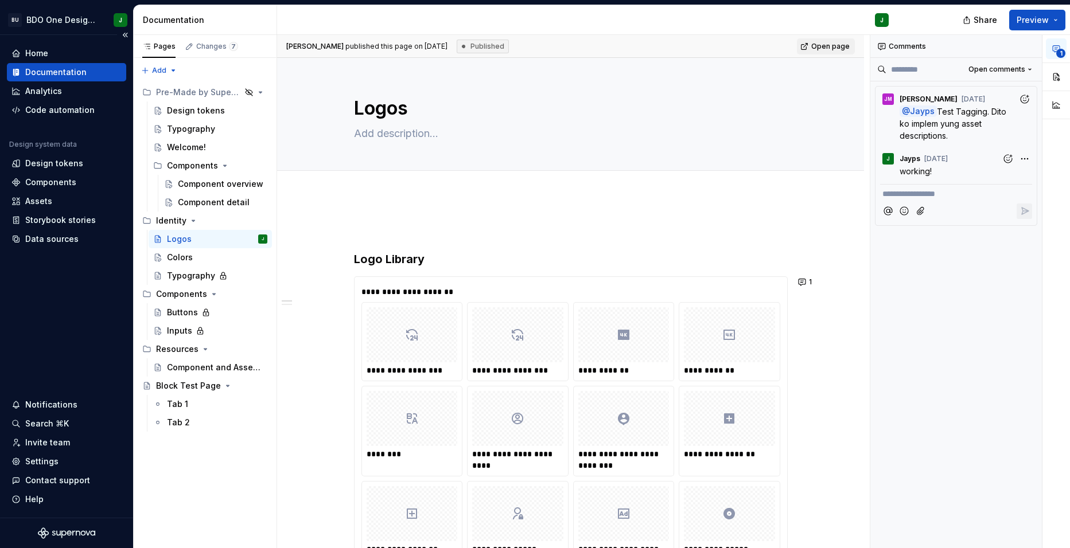
click at [83, 72] on div "Documentation" at bounding box center [55, 72] width 61 height 11
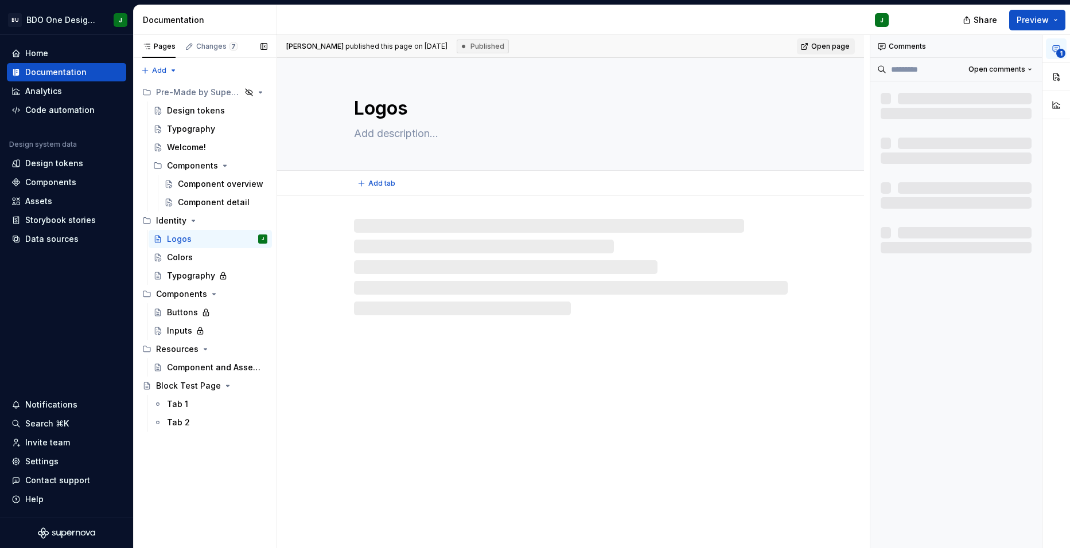
click at [473, 44] on div "Published" at bounding box center [483, 47] width 52 height 14
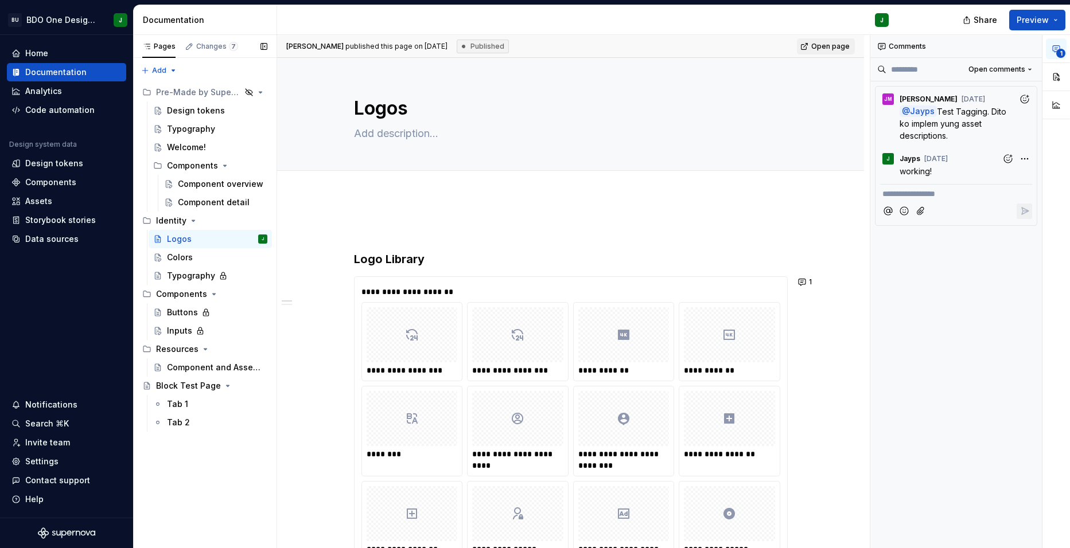
click at [487, 50] on div "Published" at bounding box center [483, 47] width 52 height 14
click at [176, 47] on div "Pages" at bounding box center [159, 46] width 42 height 16
click at [193, 46] on div "Changes 7" at bounding box center [211, 46] width 53 height 9
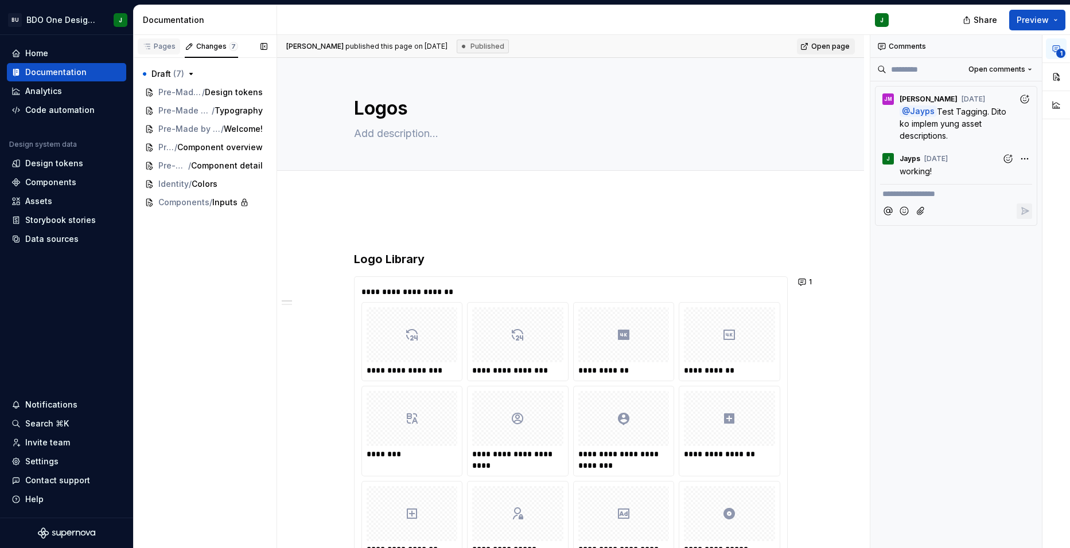
click at [161, 48] on div "Pages" at bounding box center [158, 46] width 33 height 9
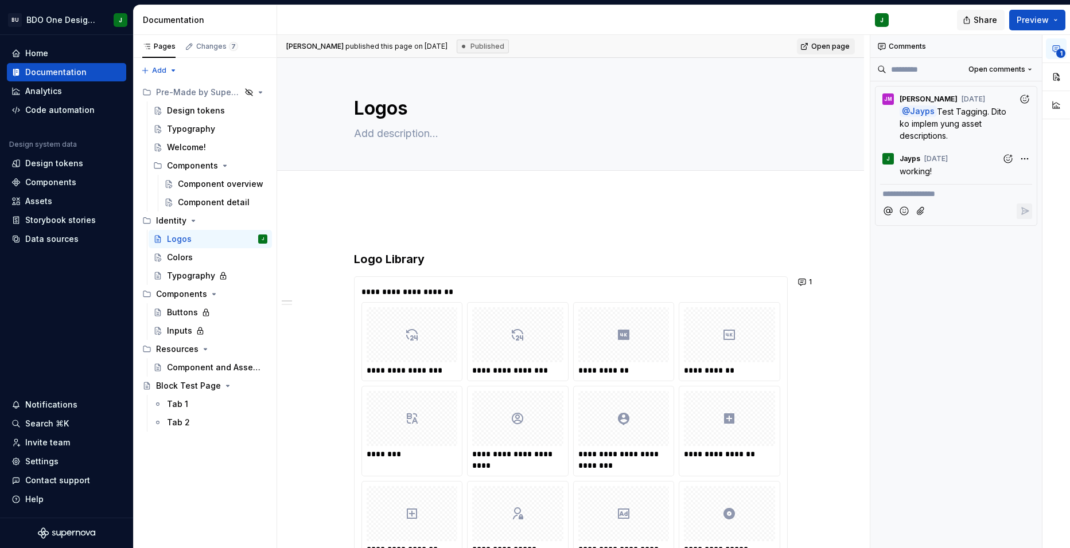
click at [981, 18] on span "Share" at bounding box center [985, 19] width 24 height 11
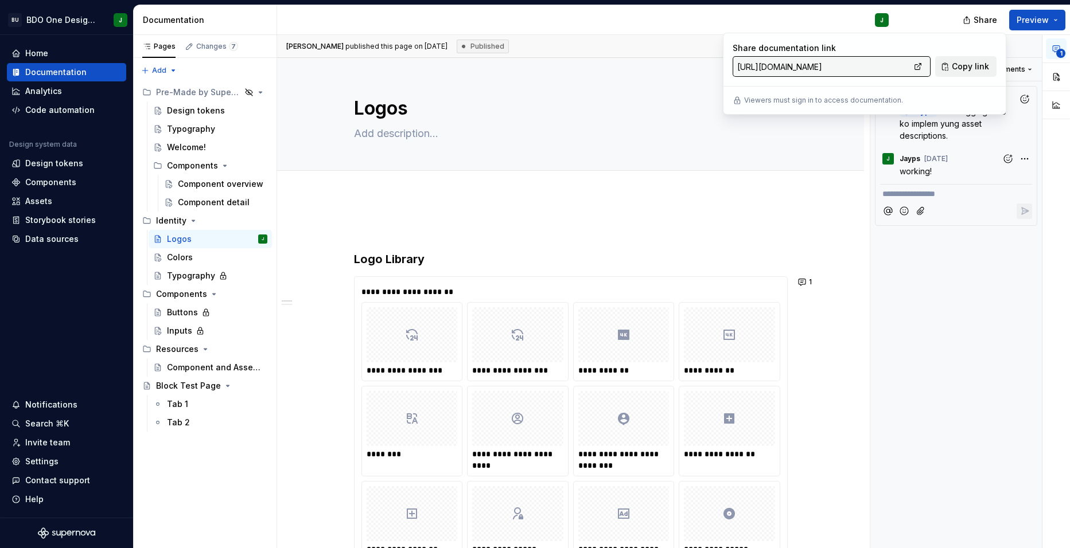
drag, startPoint x: 981, startPoint y: 18, endPoint x: 953, endPoint y: 70, distance: 59.6
click at [953, 70] on button "Copy link" at bounding box center [965, 66] width 61 height 21
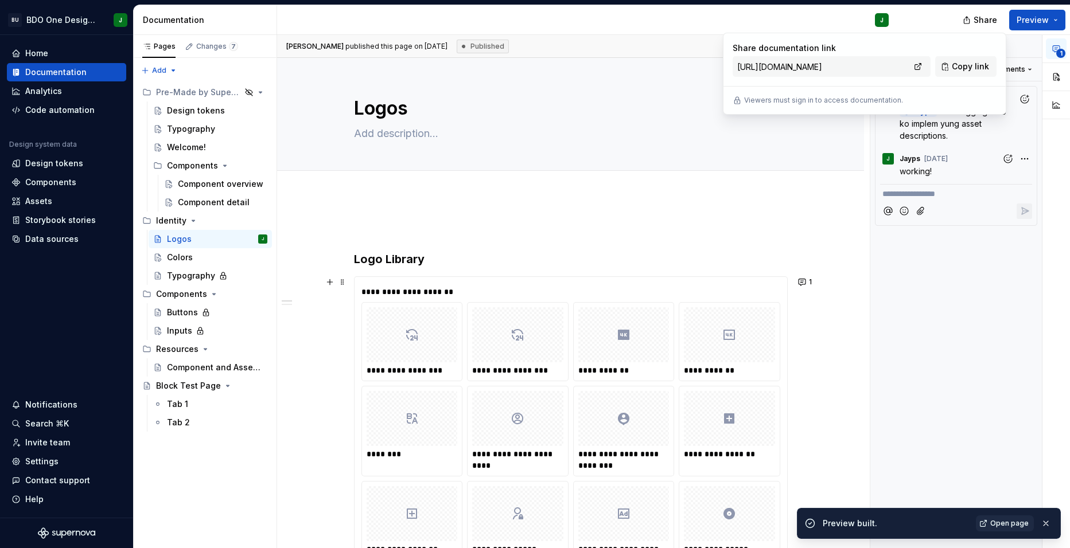
type textarea "*"
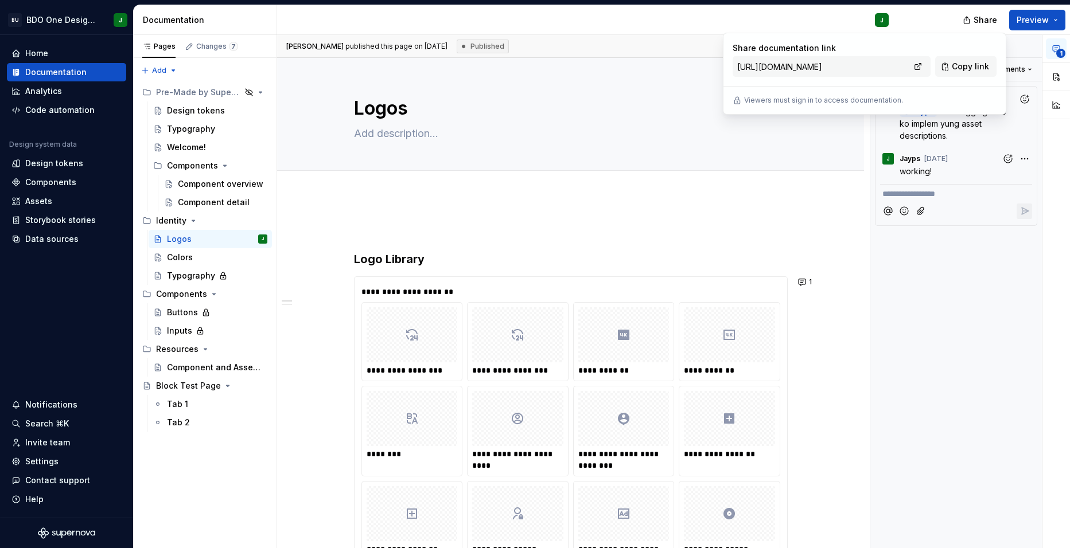
click at [0, 0] on button "Page tree" at bounding box center [0, 0] width 0 height 0
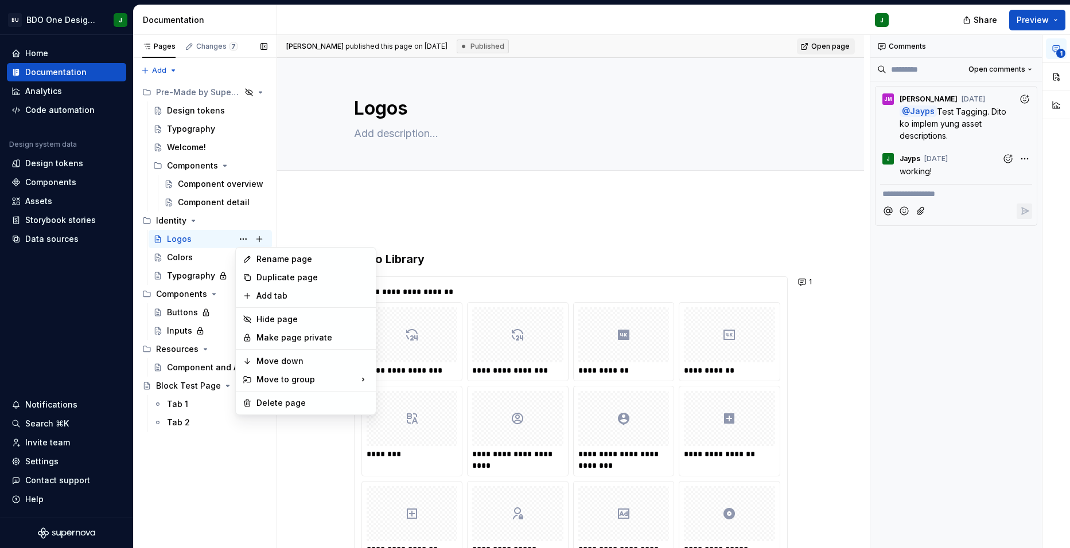
click at [180, 240] on div "Pages Changes 7 Add Accessibility guide for tree Page tree. Navigate the tree w…" at bounding box center [204, 292] width 143 height 514
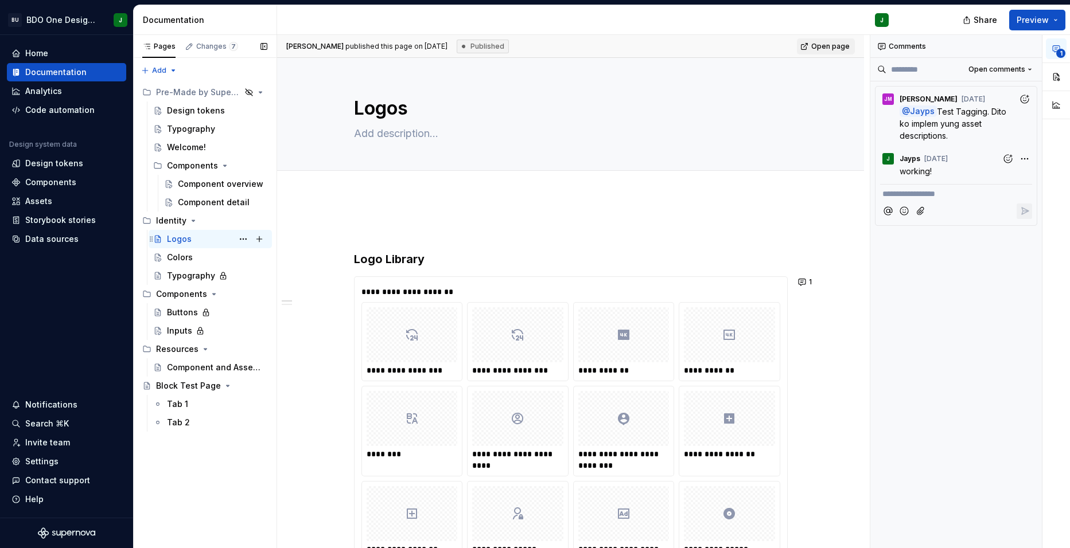
click at [185, 236] on div "Logos" at bounding box center [179, 238] width 25 height 11
click at [201, 240] on div "Logos J" at bounding box center [217, 239] width 100 height 16
click at [200, 219] on div "Identity" at bounding box center [211, 221] width 111 height 16
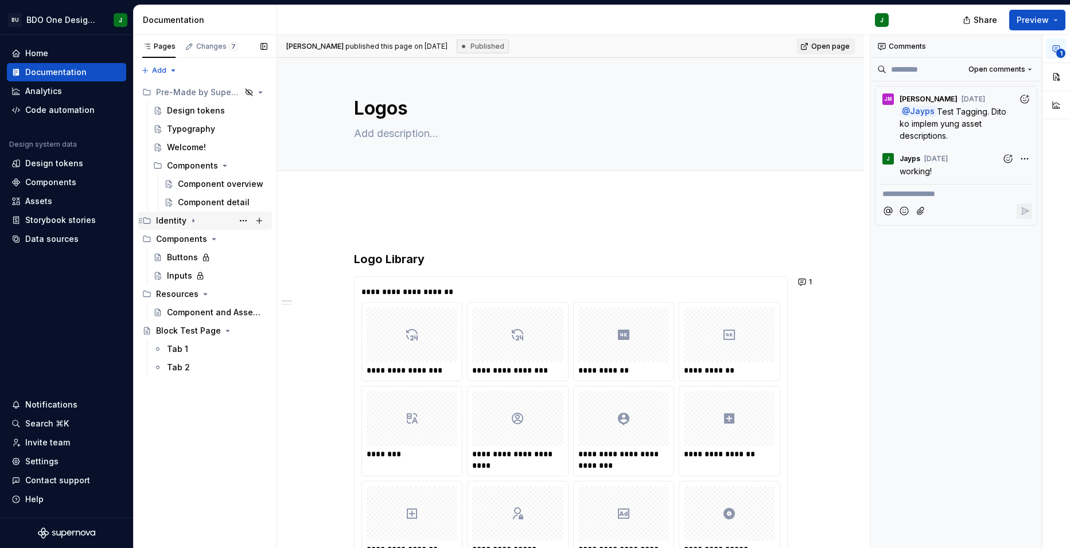
click at [220, 222] on div "Identity" at bounding box center [211, 221] width 111 height 16
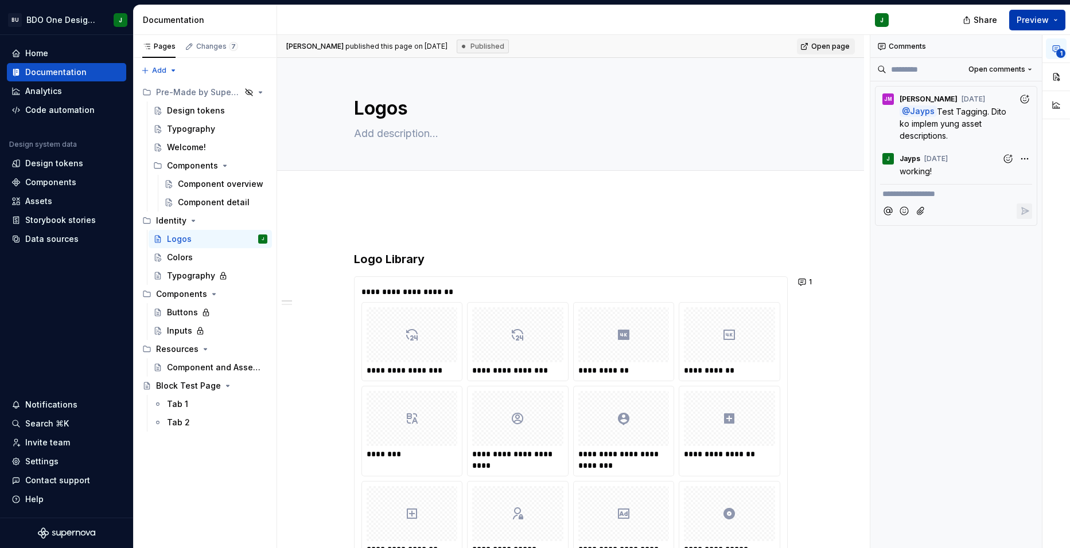
click at [1058, 22] on button "Preview" at bounding box center [1037, 20] width 56 height 21
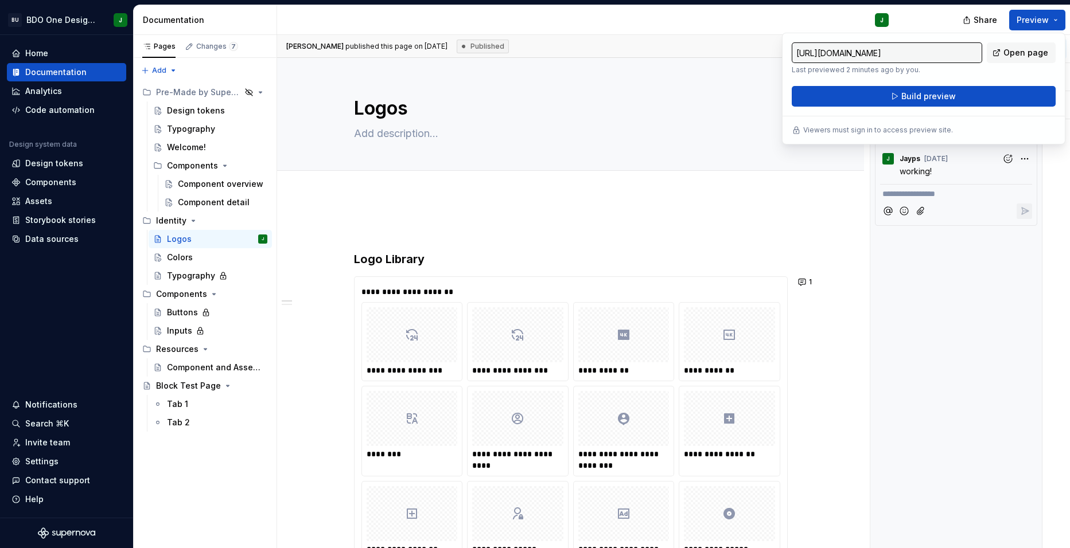
drag, startPoint x: 1058, startPoint y: 22, endPoint x: 939, endPoint y: 68, distance: 127.1
click at [939, 68] on p "Last previewed 2 minutes ago by you." at bounding box center [886, 69] width 190 height 9
click at [940, 53] on input "[URL][DOMAIN_NAME]" at bounding box center [886, 52] width 190 height 21
click at [648, 42] on div "[PERSON_NAME] published this page on [DATE] Published Open page" at bounding box center [570, 46] width 587 height 23
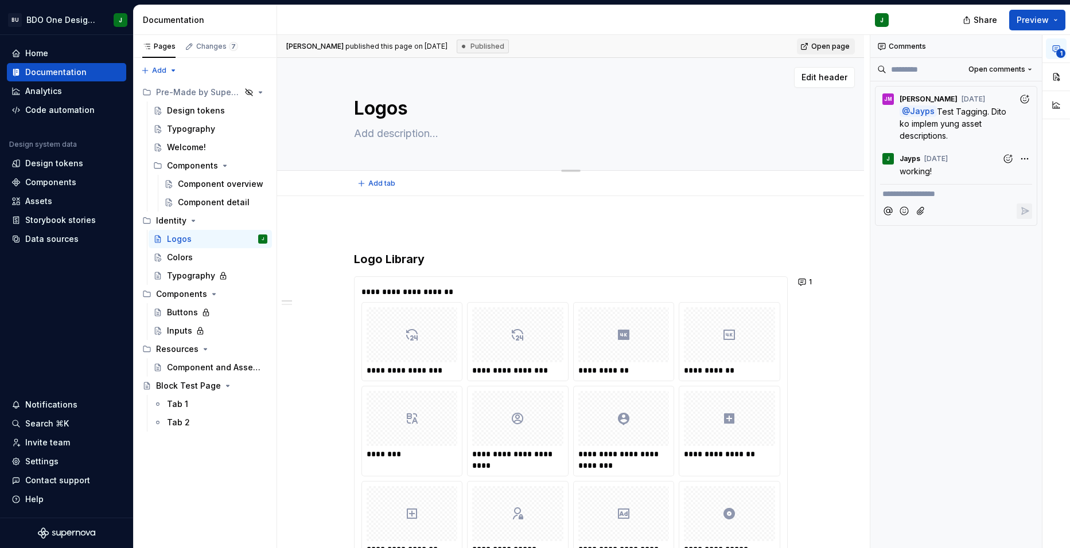
click at [820, 96] on div "Logos Edit header" at bounding box center [570, 114] width 587 height 113
click at [820, 81] on span "Edit header" at bounding box center [824, 77] width 46 height 11
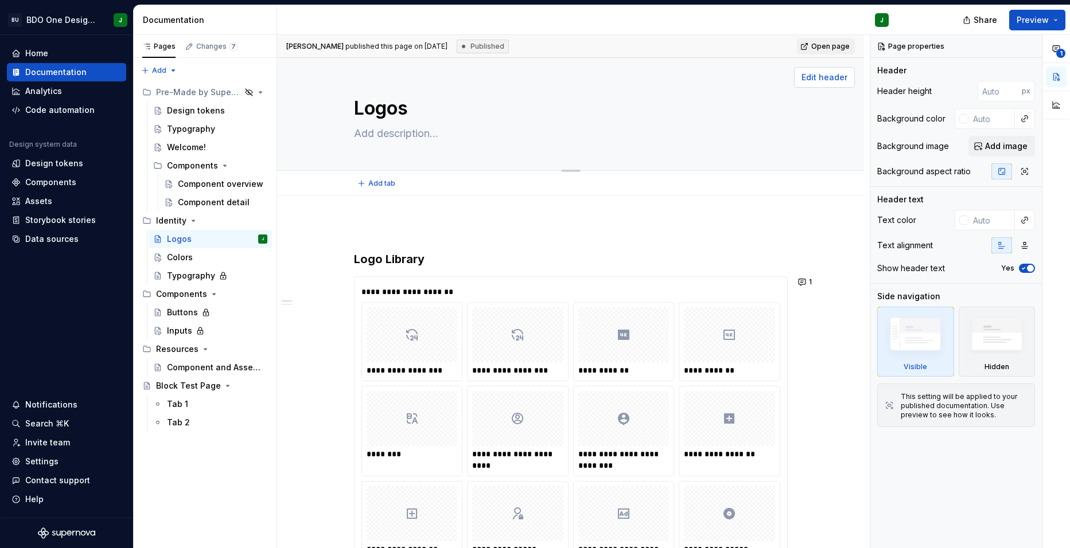
click at [816, 71] on button "Edit header" at bounding box center [824, 77] width 61 height 21
click at [739, 45] on div "[PERSON_NAME] published this page on [DATE] Published Open page" at bounding box center [570, 46] width 587 height 23
click at [206, 42] on div "Changes 7" at bounding box center [217, 46] width 42 height 9
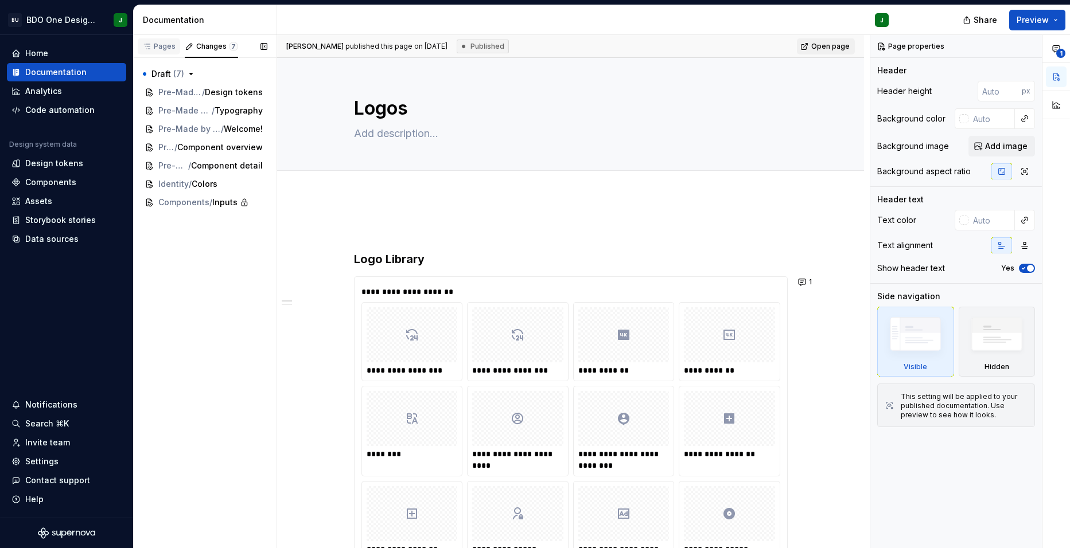
click at [162, 54] on div "Pages" at bounding box center [159, 48] width 42 height 20
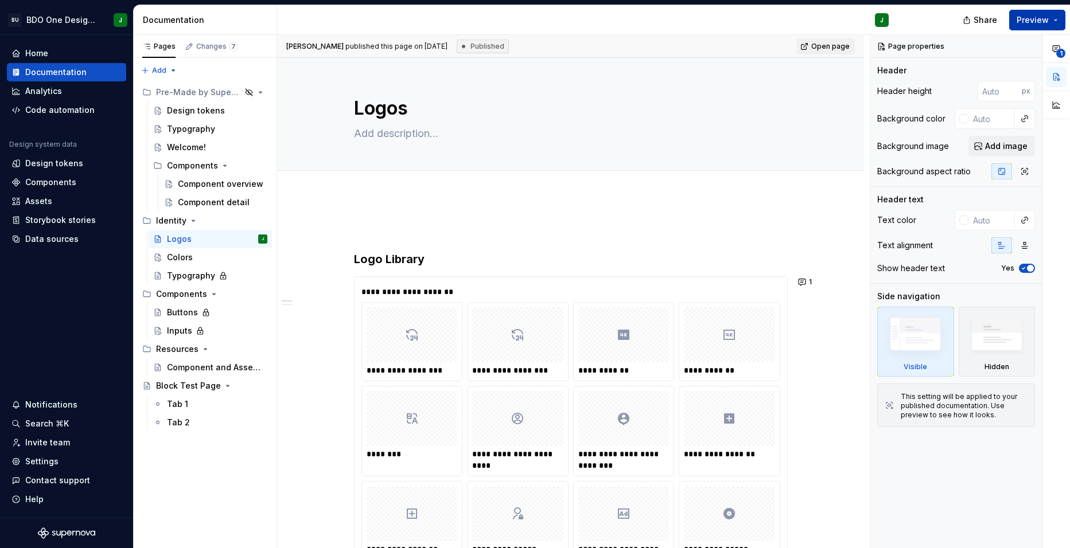
click at [1060, 20] on button "Preview" at bounding box center [1037, 20] width 56 height 21
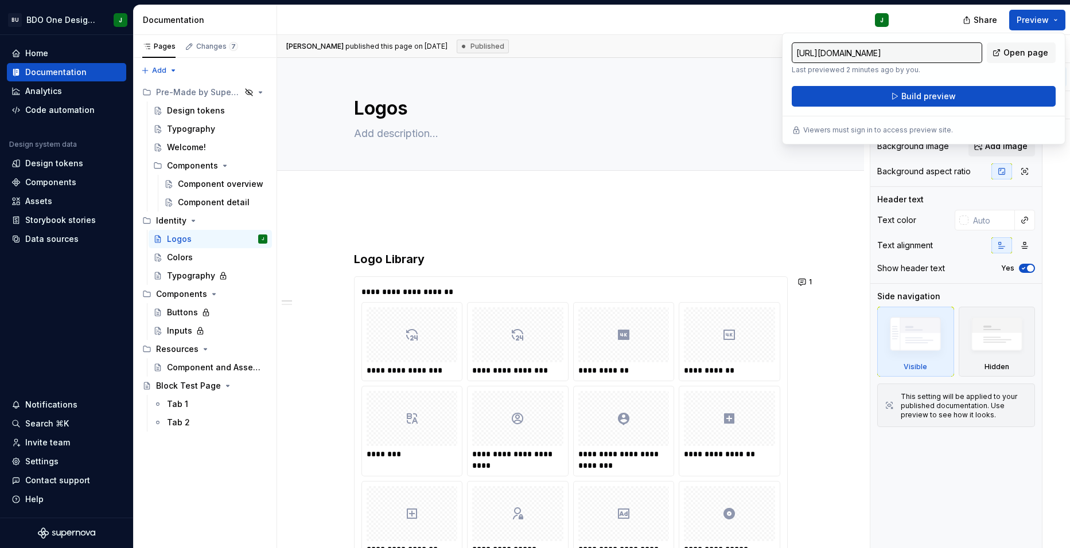
drag, startPoint x: 1060, startPoint y: 20, endPoint x: 847, endPoint y: 135, distance: 242.5
click at [881, 130] on p "Viewers must sign in to access preview site." at bounding box center [878, 130] width 150 height 9
click at [795, 131] on icon at bounding box center [795, 130] width 5 height 7
click at [655, 45] on div "[PERSON_NAME] published this page on [DATE] Published Open page" at bounding box center [570, 46] width 587 height 23
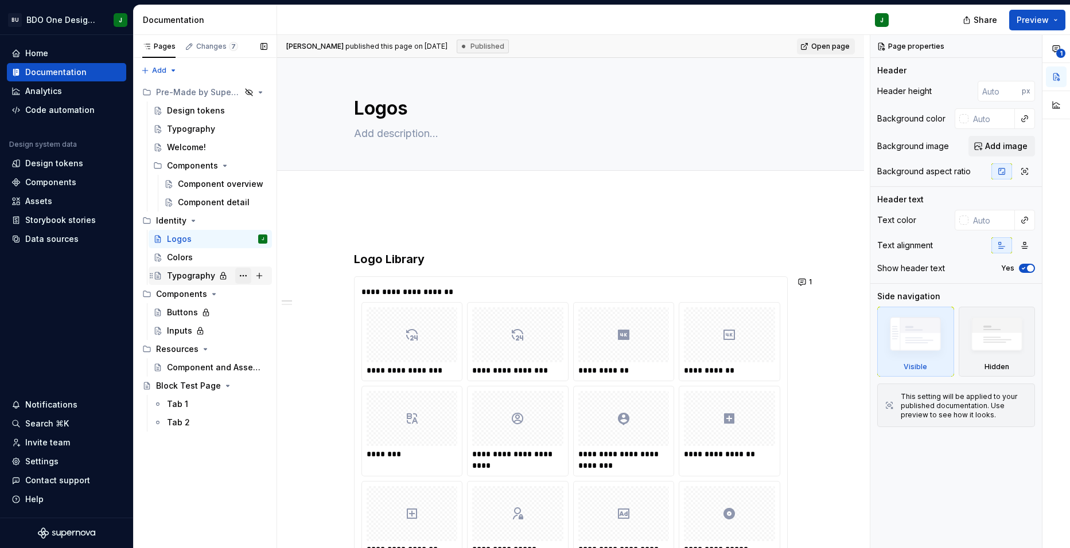
click at [244, 276] on button "Page tree" at bounding box center [243, 276] width 16 height 16
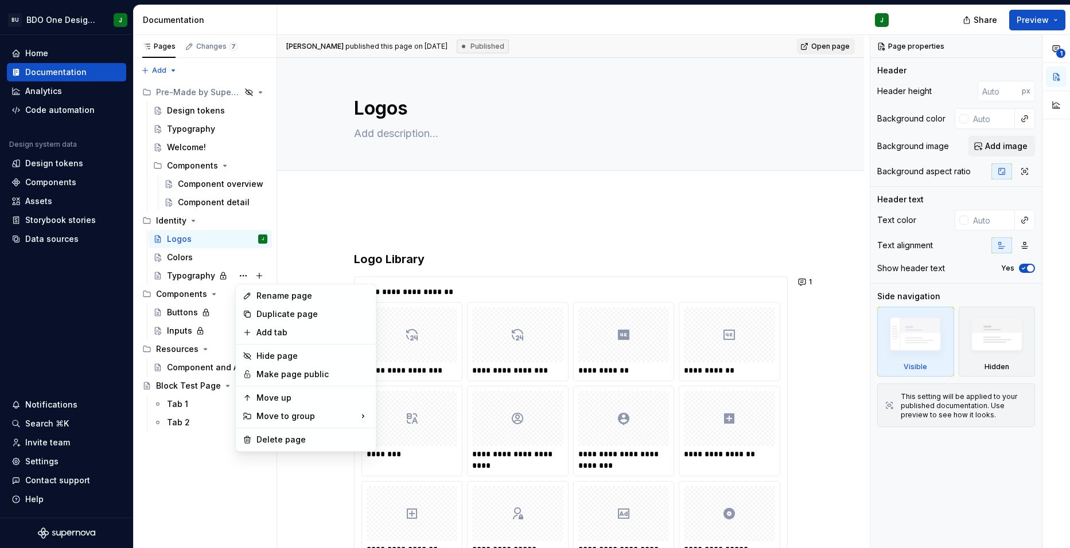
click at [635, 26] on html "BU BDO One Design System J Home Documentation Analytics Code automation Design …" at bounding box center [535, 274] width 1070 height 548
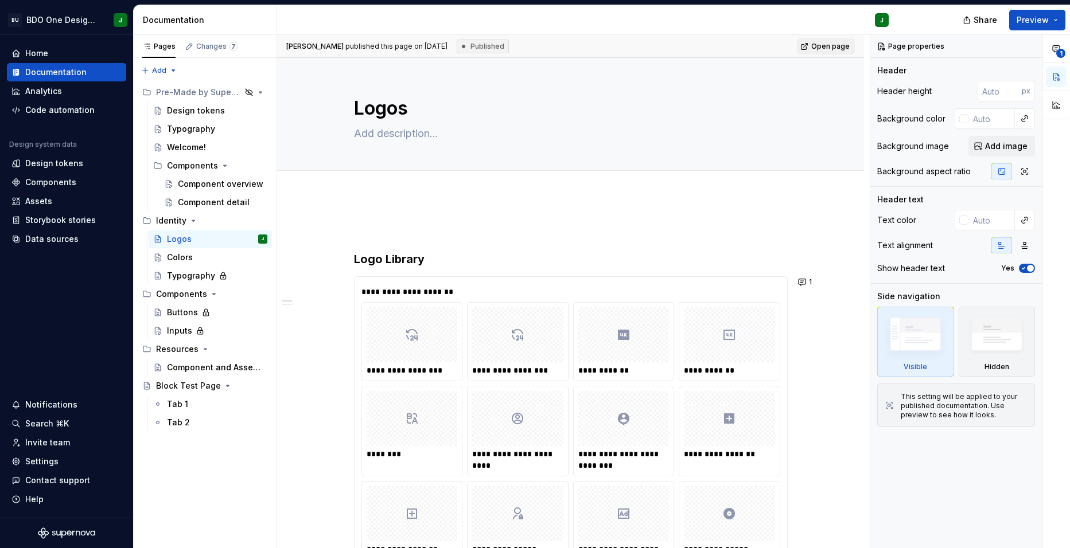
click at [493, 49] on div "Published" at bounding box center [483, 47] width 52 height 14
click at [475, 44] on div "Published" at bounding box center [483, 47] width 52 height 14
drag, startPoint x: 466, startPoint y: 45, endPoint x: 504, endPoint y: 52, distance: 39.0
click at [504, 52] on div "Published" at bounding box center [483, 47] width 52 height 14
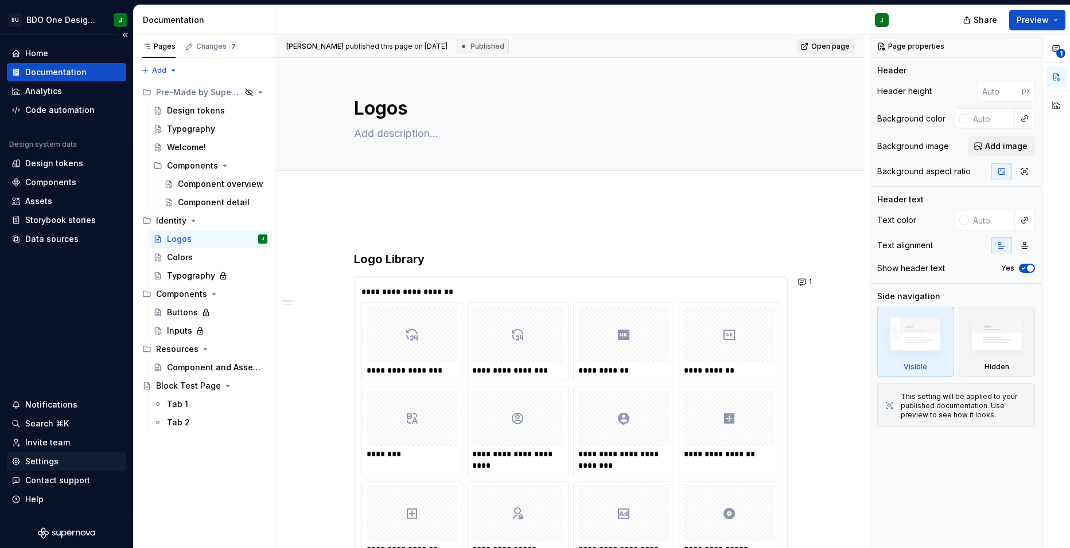
click at [50, 460] on div "Settings" at bounding box center [41, 461] width 33 height 11
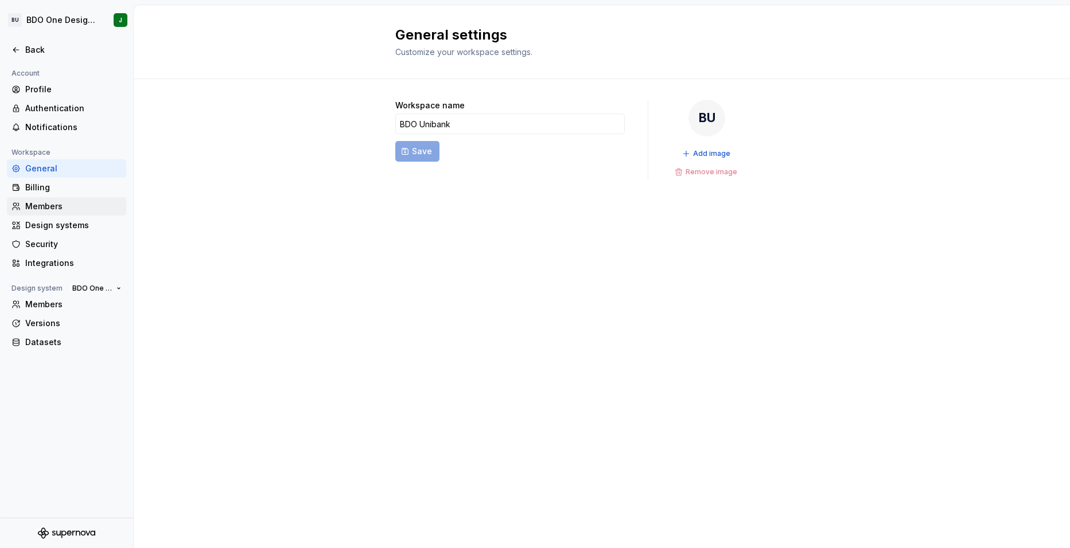
click at [59, 214] on div "Members" at bounding box center [66, 206] width 119 height 18
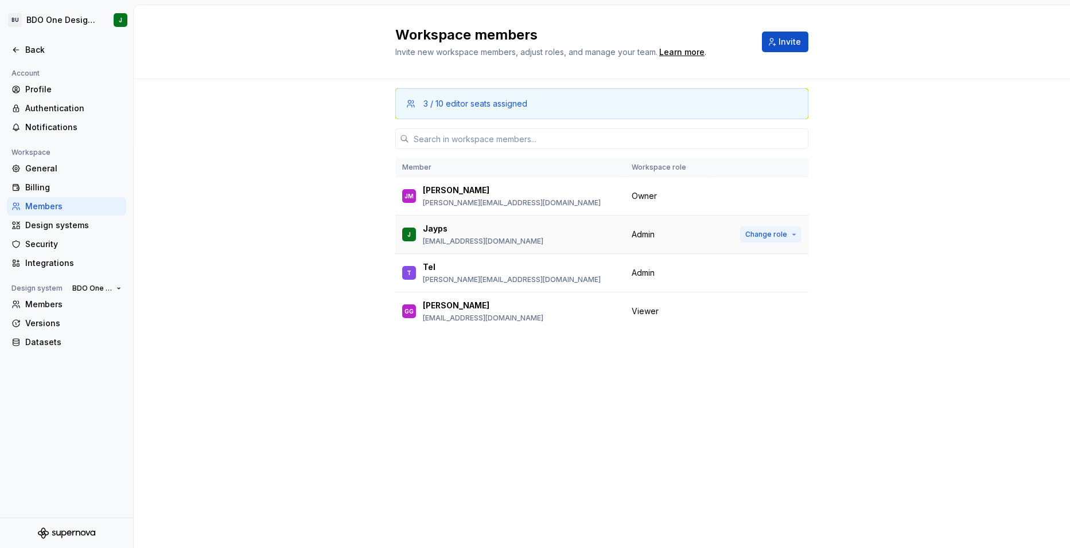
click at [781, 239] on button "Change role" at bounding box center [770, 235] width 61 height 16
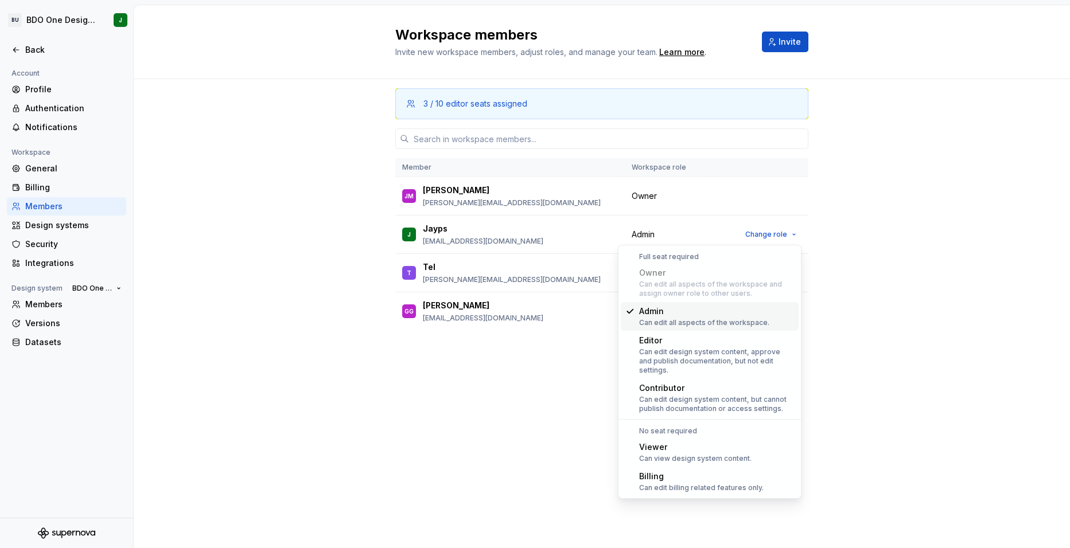
click at [913, 227] on div "3 / 10 editor seats assigned Member Workspace role [PERSON_NAME] [PERSON_NAME] …" at bounding box center [602, 313] width 936 height 469
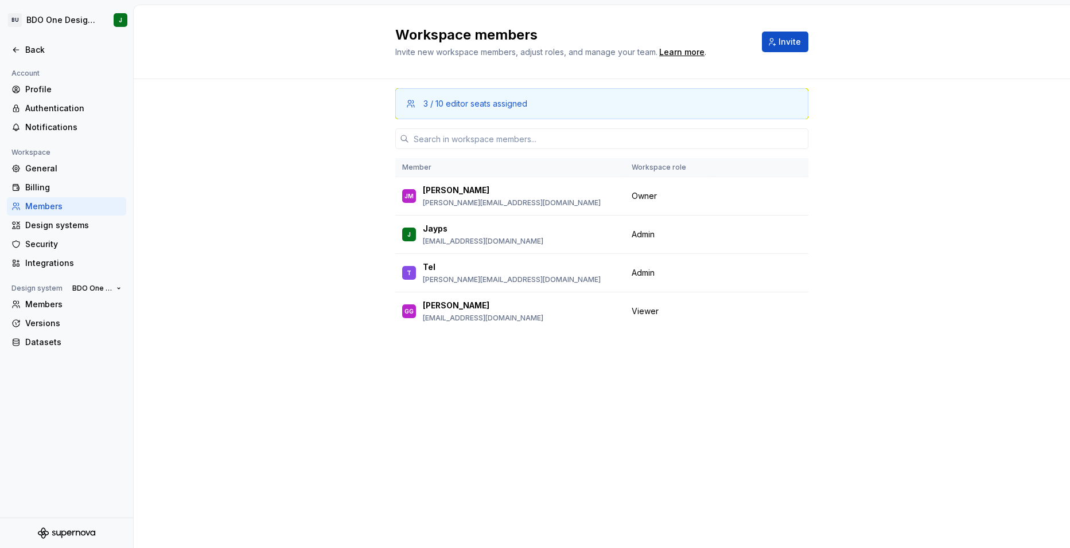
click at [895, 199] on div "3 / 10 editor seats assigned Member Workspace role [PERSON_NAME] [PERSON_NAME] …" at bounding box center [602, 313] width 936 height 469
click at [28, 51] on div "Back" at bounding box center [73, 49] width 96 height 11
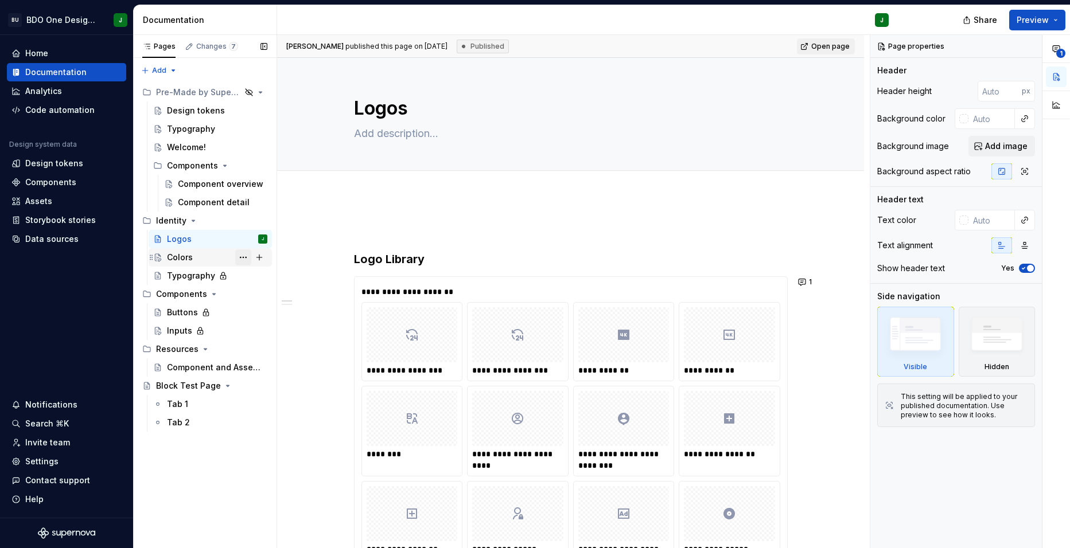
click at [240, 258] on button "Page tree" at bounding box center [243, 257] width 16 height 16
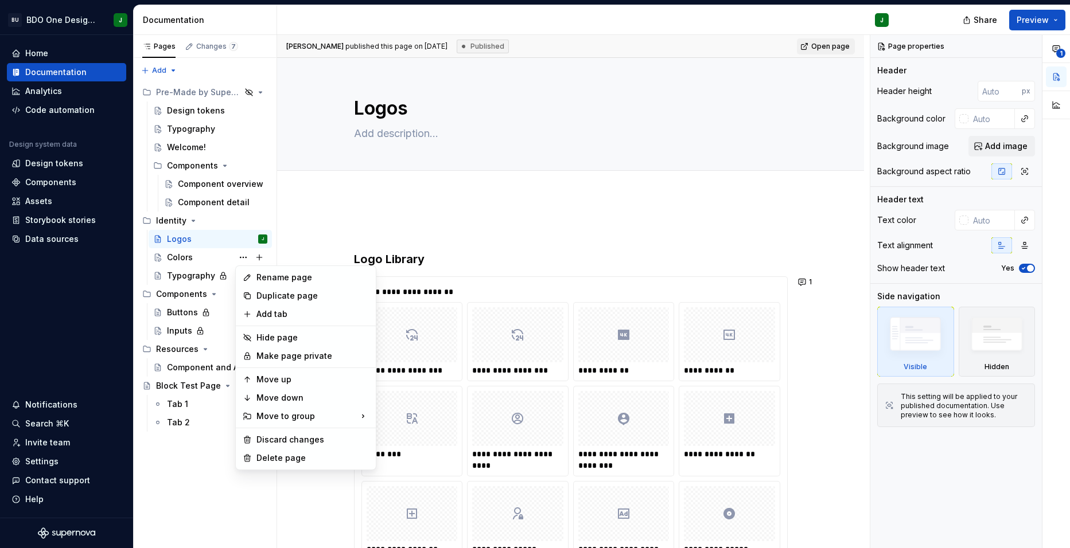
click at [280, 332] on div "**********" at bounding box center [573, 292] width 592 height 514
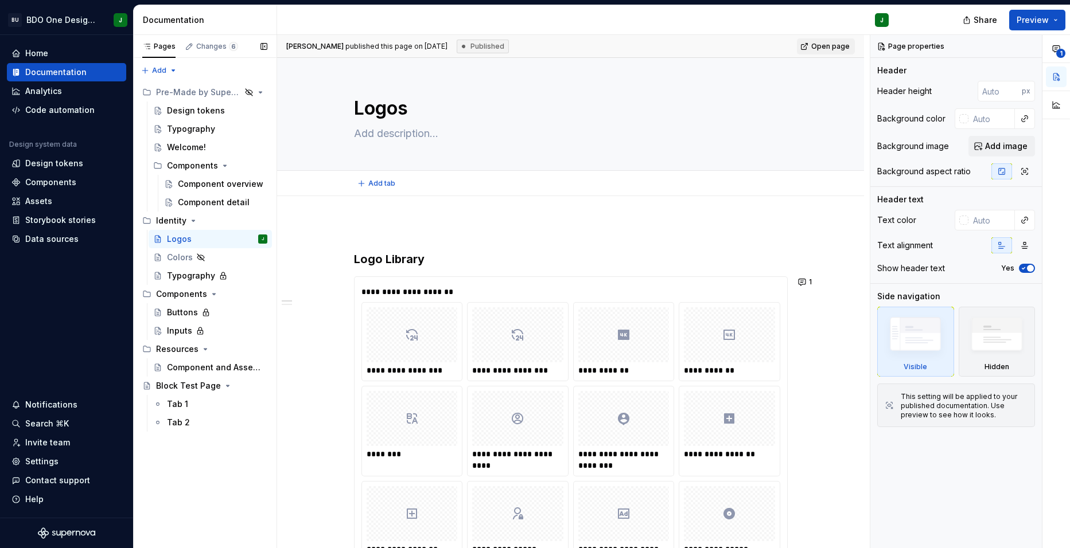
type textarea "*"
click at [43, 461] on div "Settings" at bounding box center [41, 461] width 33 height 11
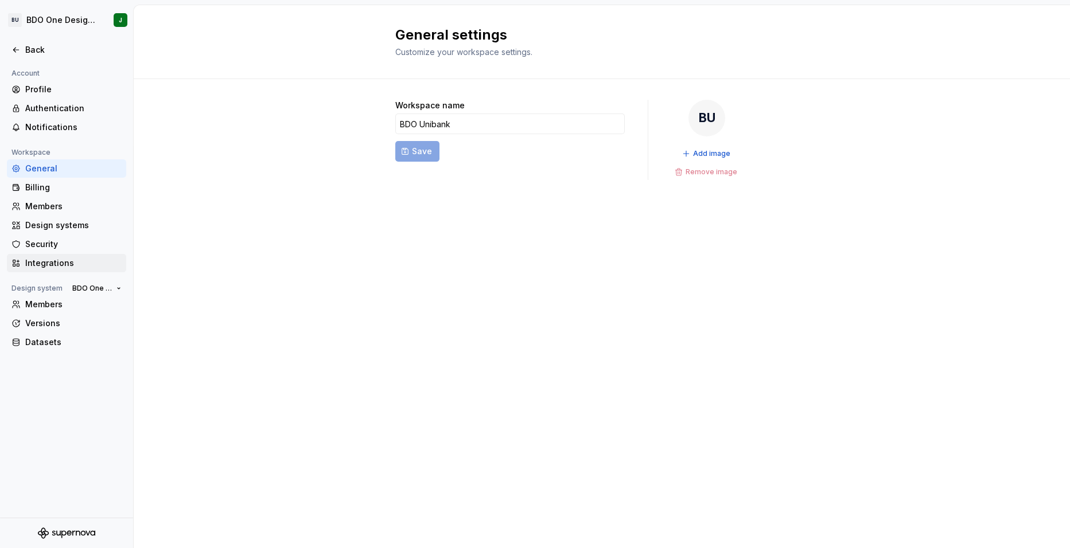
click at [46, 255] on div "Integrations" at bounding box center [66, 263] width 119 height 18
click at [49, 264] on div "Integrations" at bounding box center [73, 263] width 96 height 11
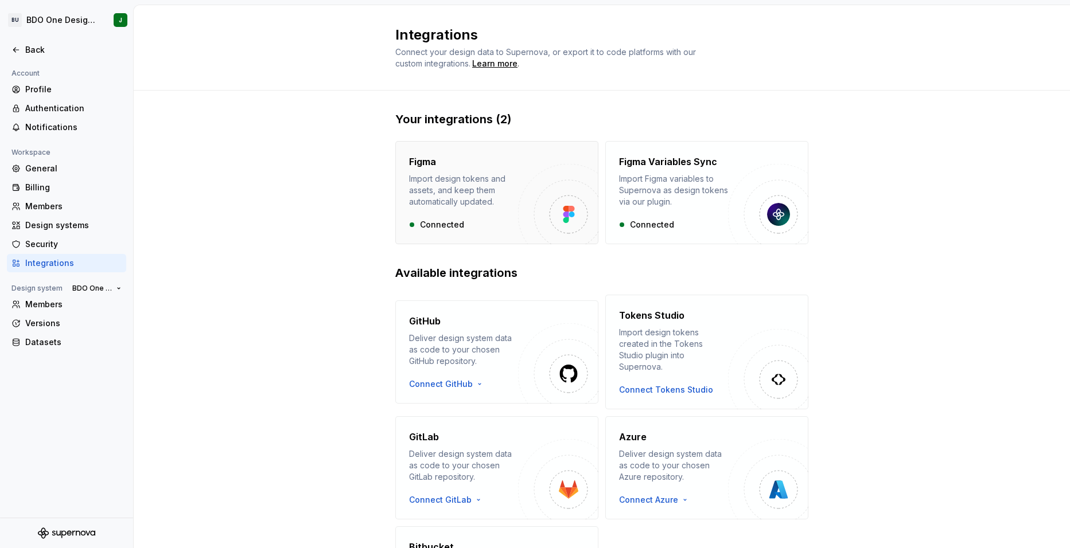
click at [566, 221] on img "button" at bounding box center [569, 214] width 12 height 17
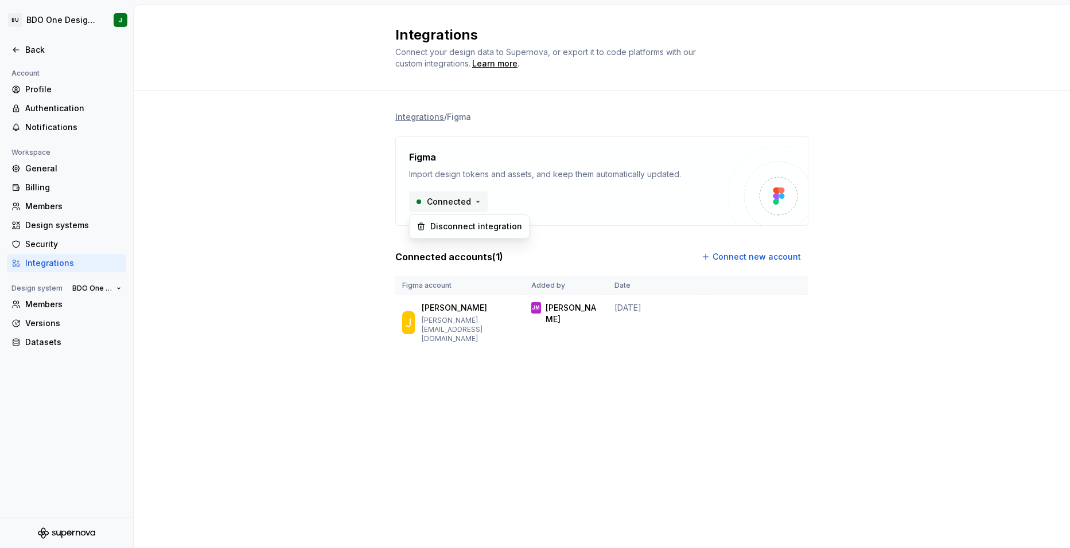
click at [474, 200] on html "BU BDO One Design System J Back Account Profile Authentication Notifications Wo…" at bounding box center [535, 274] width 1070 height 548
click at [601, 212] on html "BU BDO One Design System J Back Account Profile Authentication Notifications Wo…" at bounding box center [535, 274] width 1070 height 548
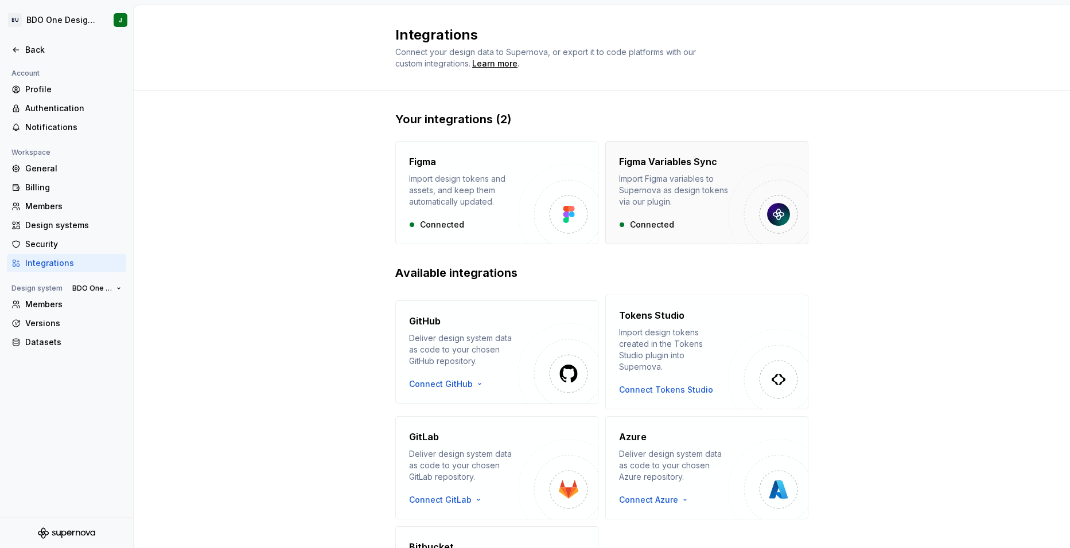
click at [722, 211] on div "Figma Variables Sync Import Figma variables to Supernova as design tokens via o…" at bounding box center [673, 193] width 109 height 76
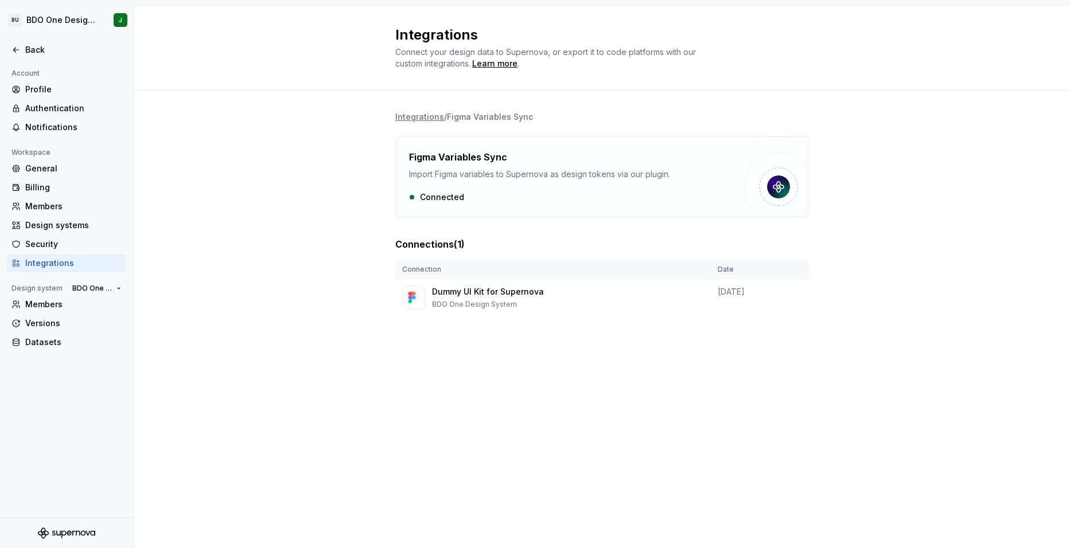
click at [457, 197] on div "Connected" at bounding box center [568, 197] width 319 height 11
click at [758, 287] on td "[DATE]" at bounding box center [760, 297] width 98 height 37
click at [551, 275] on th "Connection" at bounding box center [552, 269] width 315 height 19
click at [779, 183] on img at bounding box center [778, 187] width 23 height 23
click at [79, 200] on div "Members" at bounding box center [66, 206] width 119 height 18
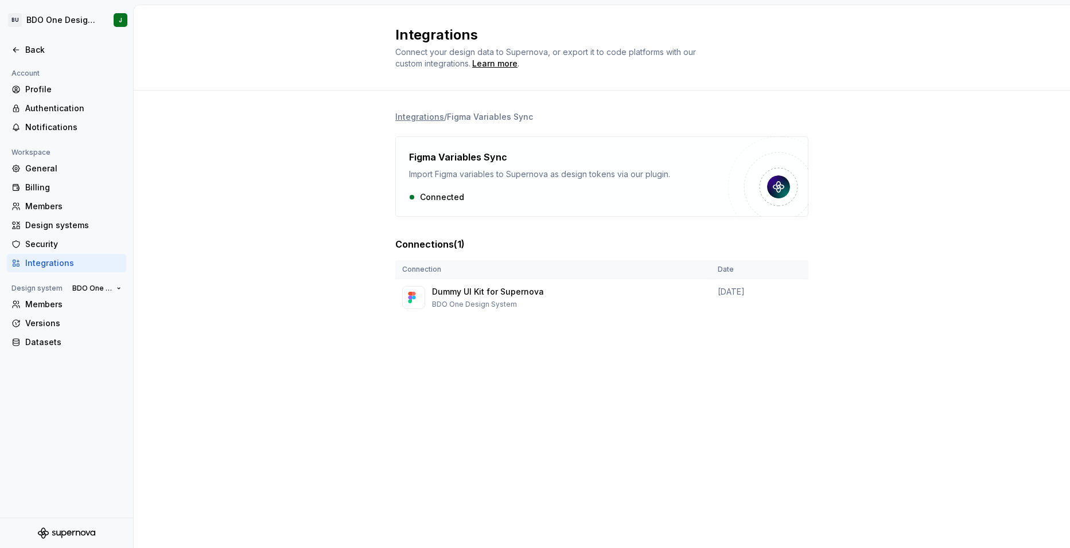
click at [483, 274] on th "Connection" at bounding box center [552, 269] width 315 height 19
click at [484, 297] on p "Dummy UI Kit for Supernova" at bounding box center [488, 291] width 112 height 11
click at [424, 303] on div at bounding box center [413, 297] width 23 height 23
click at [414, 293] on img at bounding box center [412, 297] width 8 height 11
click at [505, 289] on p "Dummy UI Kit for Supernova" at bounding box center [488, 291] width 112 height 11
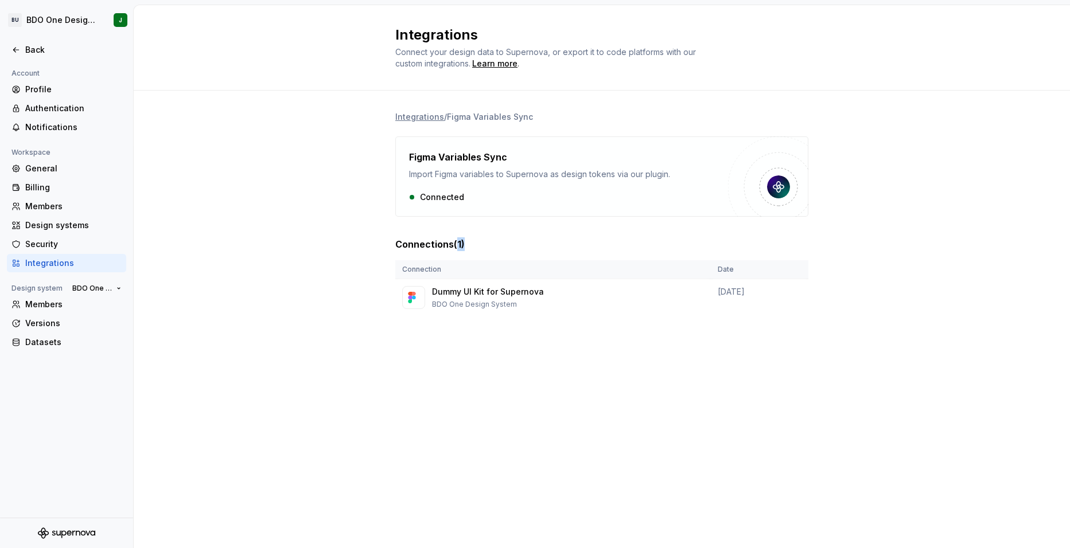
drag, startPoint x: 459, startPoint y: 241, endPoint x: 467, endPoint y: 243, distance: 8.2
click at [467, 243] on div "Connections ( 1 )" at bounding box center [601, 244] width 413 height 14
click at [56, 184] on div "Billing" at bounding box center [73, 187] width 96 height 11
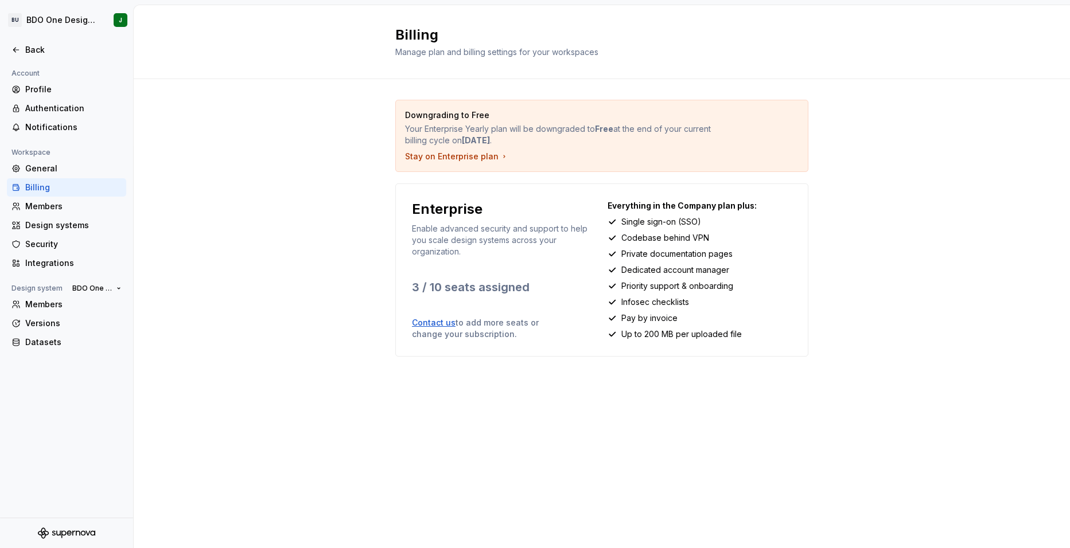
drag, startPoint x: 401, startPoint y: 157, endPoint x: 513, endPoint y: 158, distance: 111.3
click at [513, 158] on div "Downgrading to Free Your Enterprise Yearly plan will be downgraded to Free at t…" at bounding box center [602, 135] width 412 height 71
drag, startPoint x: 514, startPoint y: 159, endPoint x: 372, endPoint y: 161, distance: 142.2
click at [372, 161] on div "Downgrading to Free Your Enterprise Yearly plan will be downgraded to Free at t…" at bounding box center [602, 239] width 936 height 321
drag, startPoint x: 405, startPoint y: 116, endPoint x: 508, endPoint y: 112, distance: 102.7
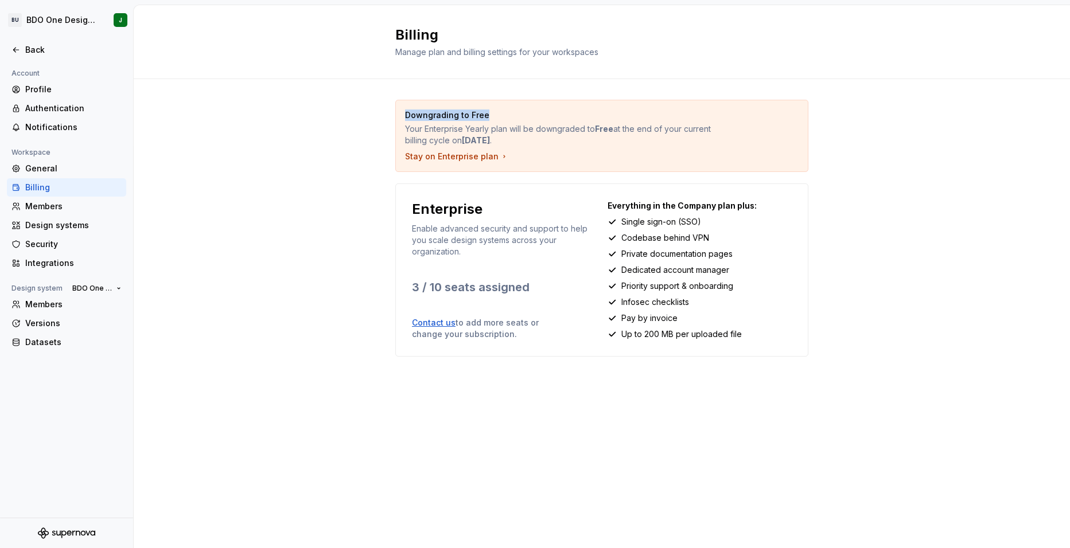
click at [508, 112] on p "Downgrading to Free" at bounding box center [561, 115] width 313 height 11
click at [64, 205] on div "Members" at bounding box center [73, 206] width 96 height 11
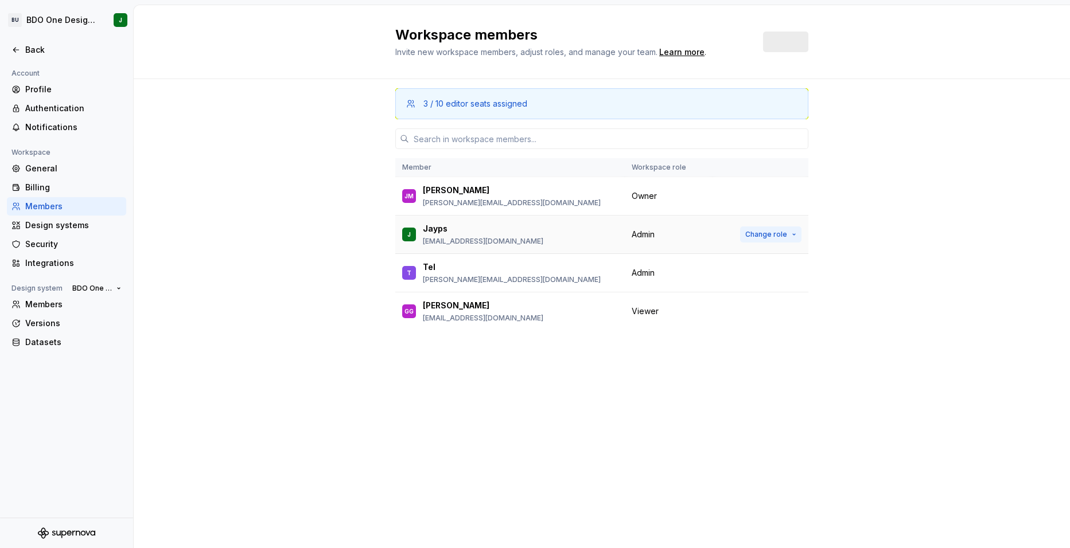
click at [769, 232] on span "Change role" at bounding box center [766, 234] width 42 height 9
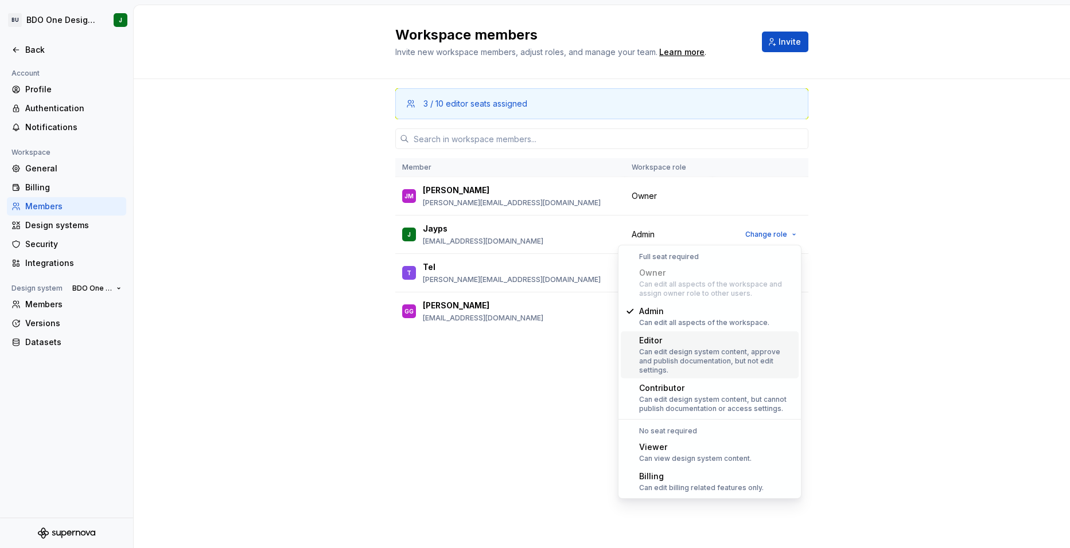
click at [674, 348] on div "Can edit design system content, approve and publish documentation, but not edit…" at bounding box center [716, 362] width 155 height 28
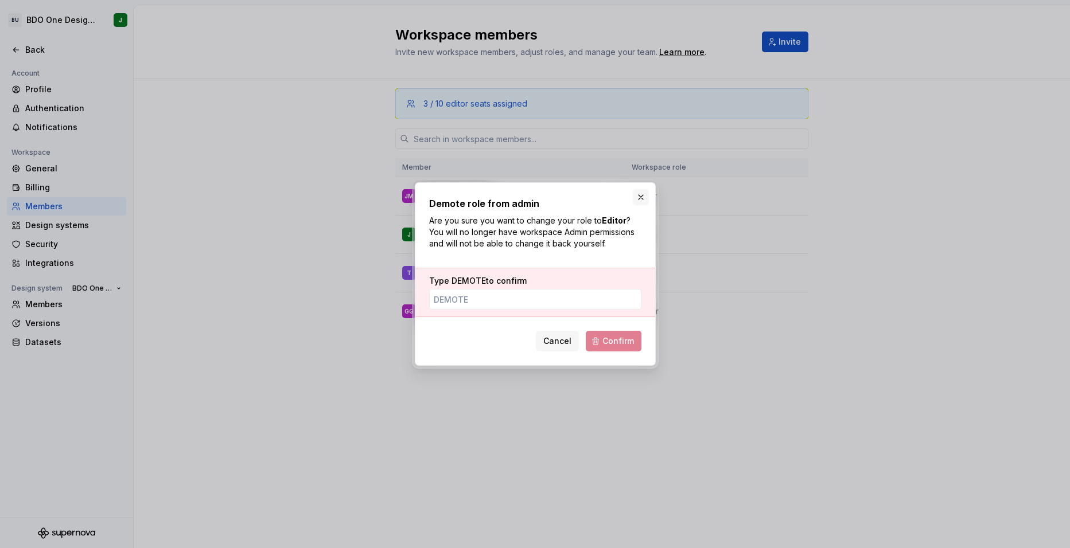
click at [641, 204] on button "button" at bounding box center [641, 197] width 16 height 16
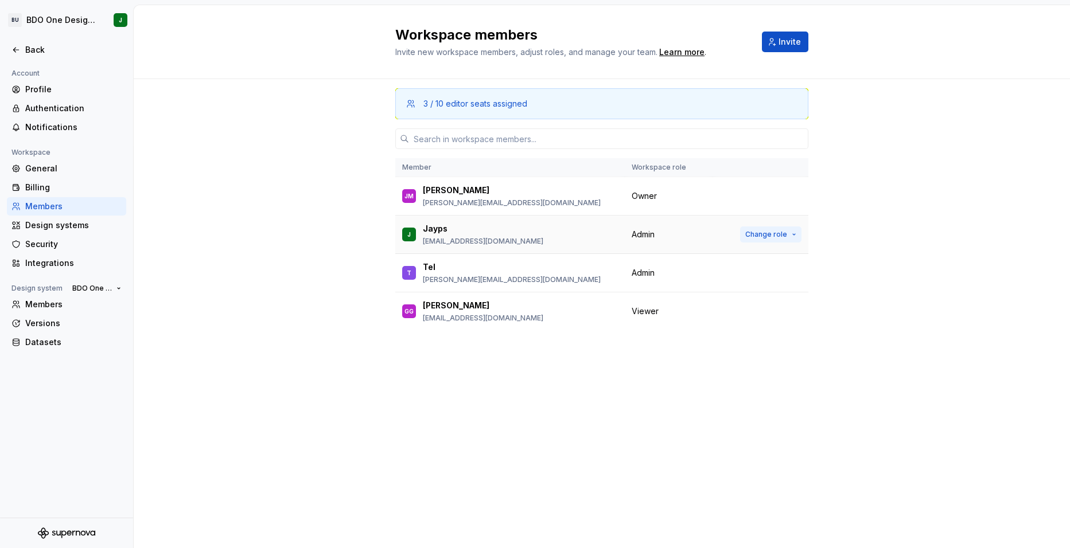
click at [776, 234] on span "Change role" at bounding box center [766, 234] width 42 height 9
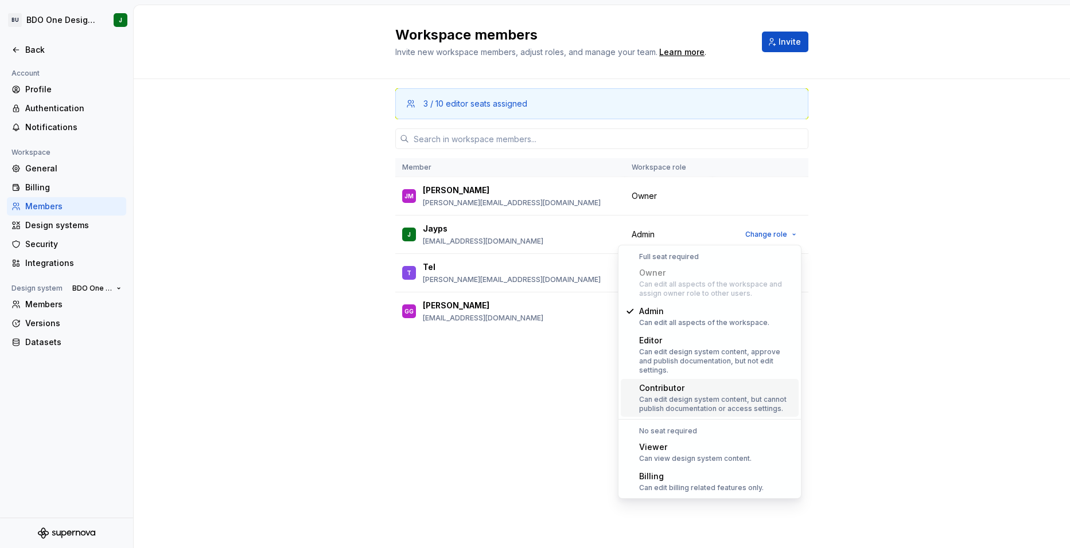
click at [665, 383] on div "Contributor" at bounding box center [716, 388] width 155 height 11
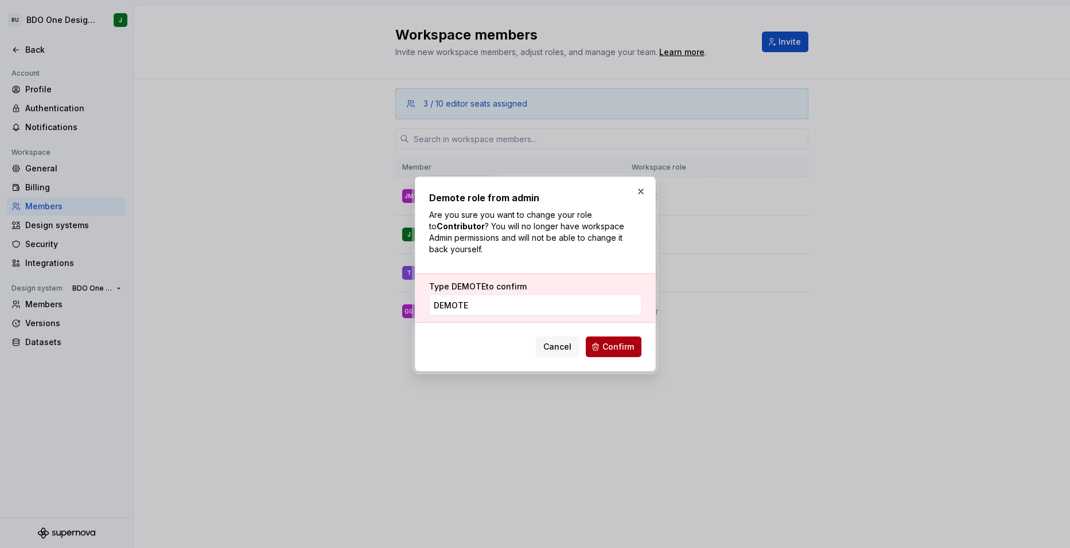
type input "DEMOTE"
click at [615, 345] on span "Confirm" at bounding box center [618, 346] width 32 height 11
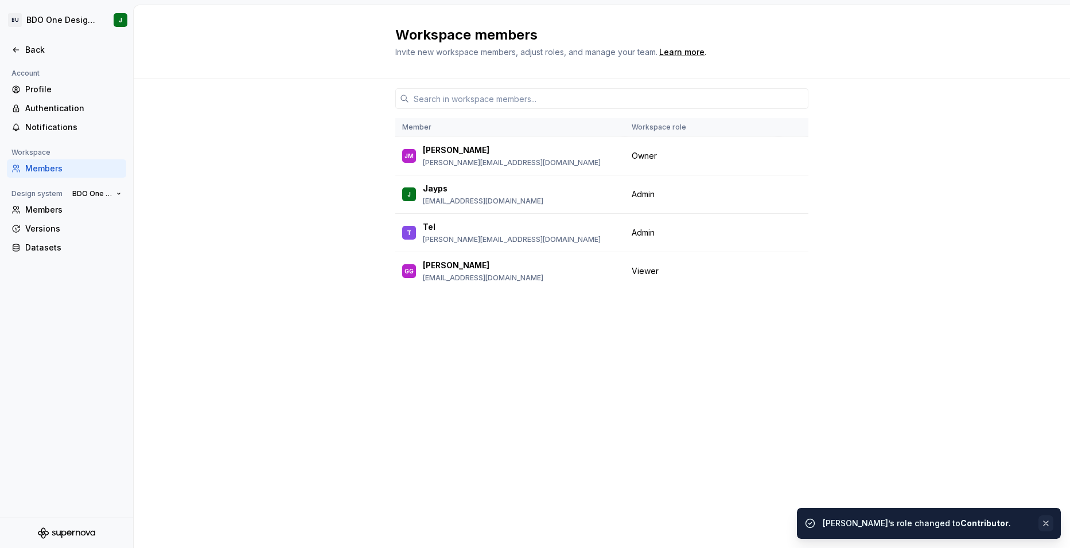
click at [1045, 522] on button "button" at bounding box center [1045, 524] width 15 height 16
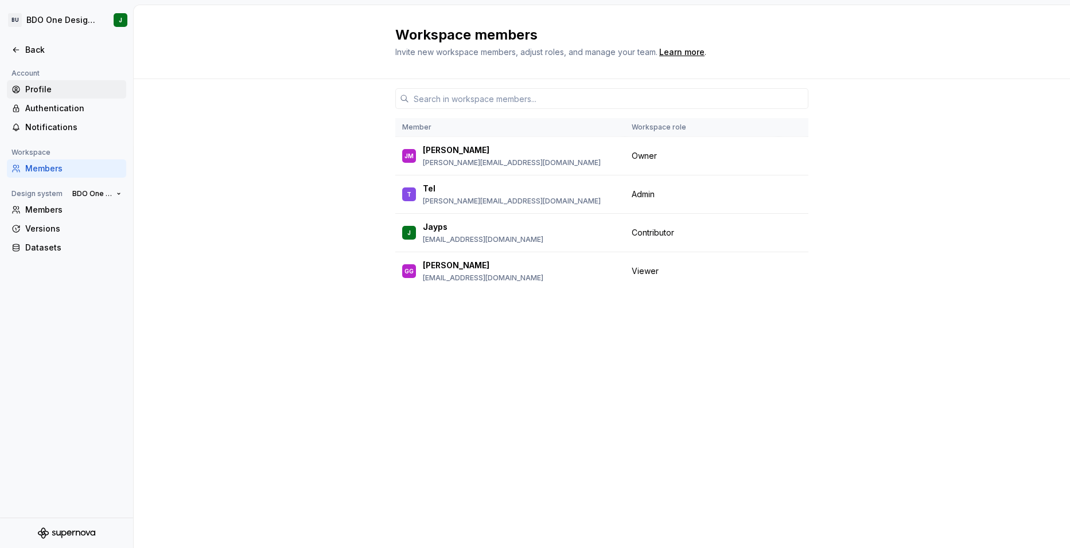
click at [52, 89] on div "Profile" at bounding box center [73, 89] width 96 height 11
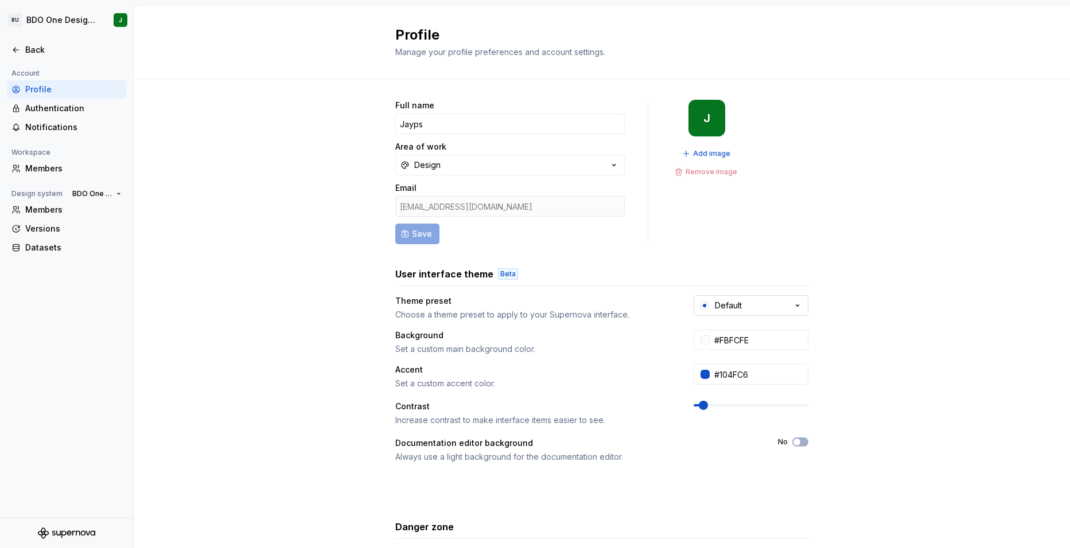
click at [750, 301] on button "Default" at bounding box center [750, 305] width 115 height 21
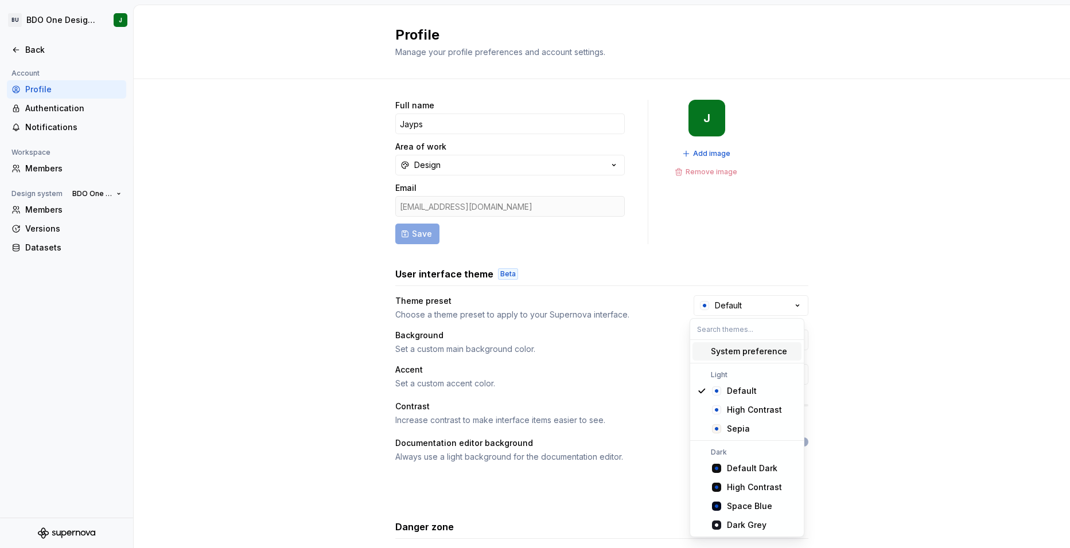
click at [918, 275] on div "Full name Jayps Area of work Design Email [EMAIL_ADDRESS][DOMAIN_NAME] Save J A…" at bounding box center [602, 368] width 936 height 578
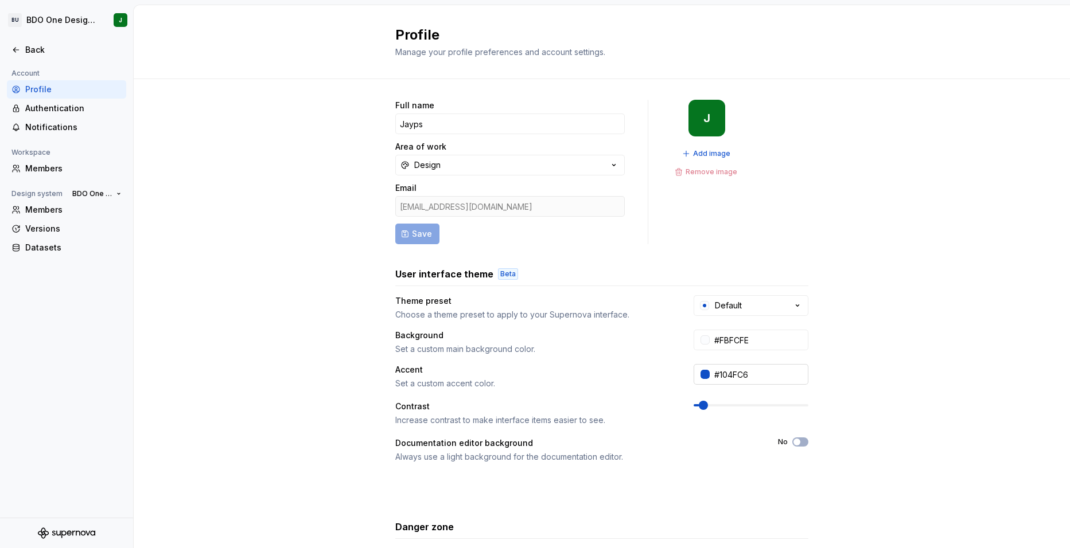
click at [704, 372] on div at bounding box center [704, 374] width 9 height 9
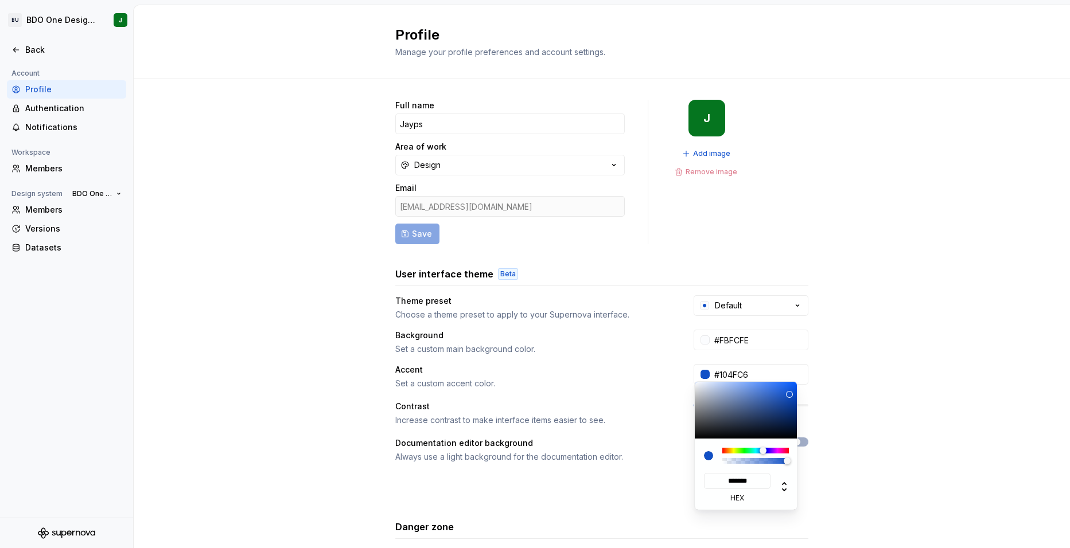
click at [890, 361] on html "BU BDO One Design System J Back Account Profile Authentication Notifications Wo…" at bounding box center [535, 274] width 1070 height 548
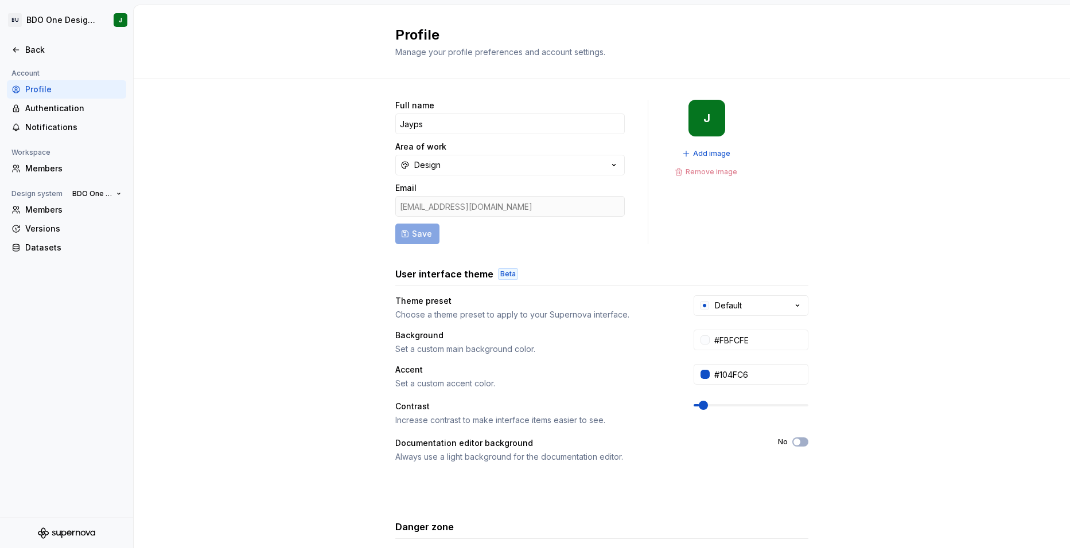
click at [699, 407] on span at bounding box center [703, 405] width 9 height 9
click at [25, 108] on div "Authentication" at bounding box center [66, 108] width 110 height 11
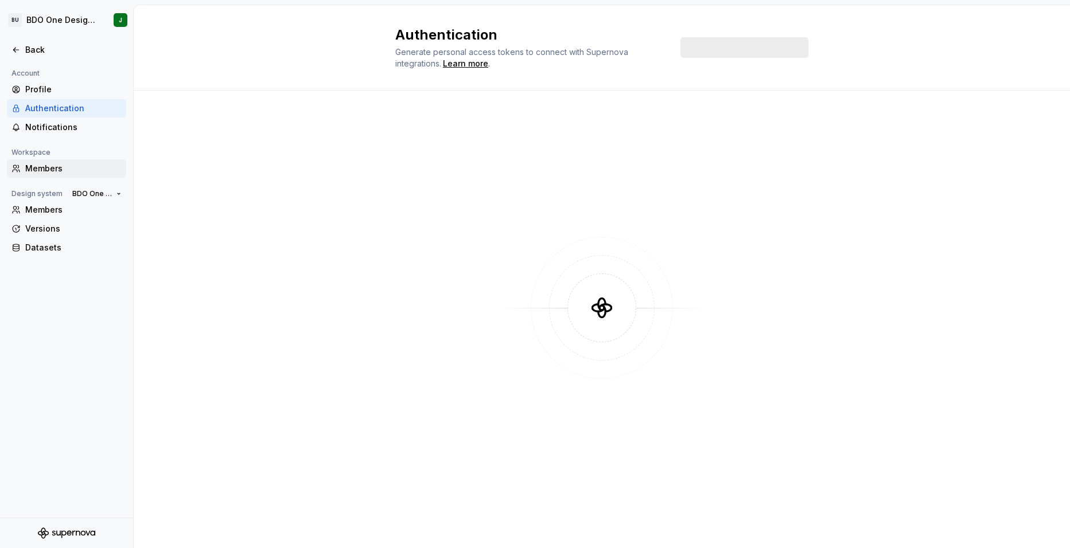
click at [65, 171] on div "Members" at bounding box center [73, 168] width 96 height 11
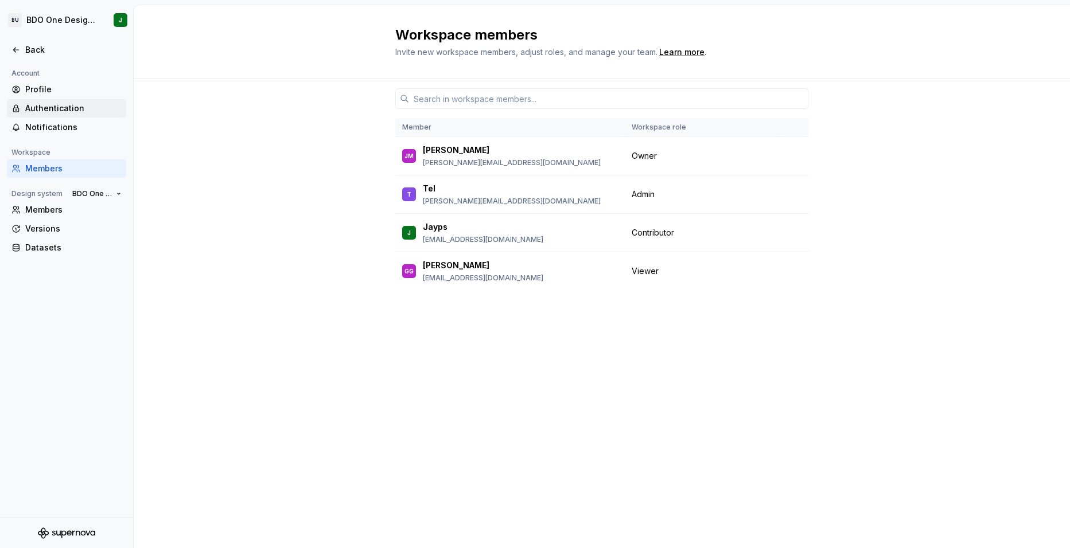
click at [54, 111] on div "Authentication" at bounding box center [73, 108] width 96 height 11
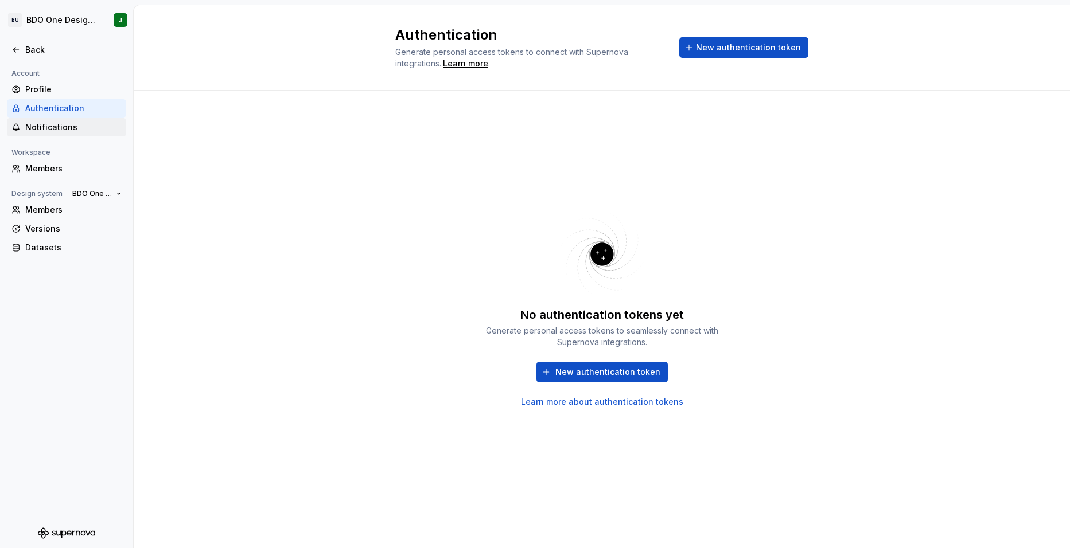
click at [54, 127] on div "Notifications" at bounding box center [73, 127] width 96 height 11
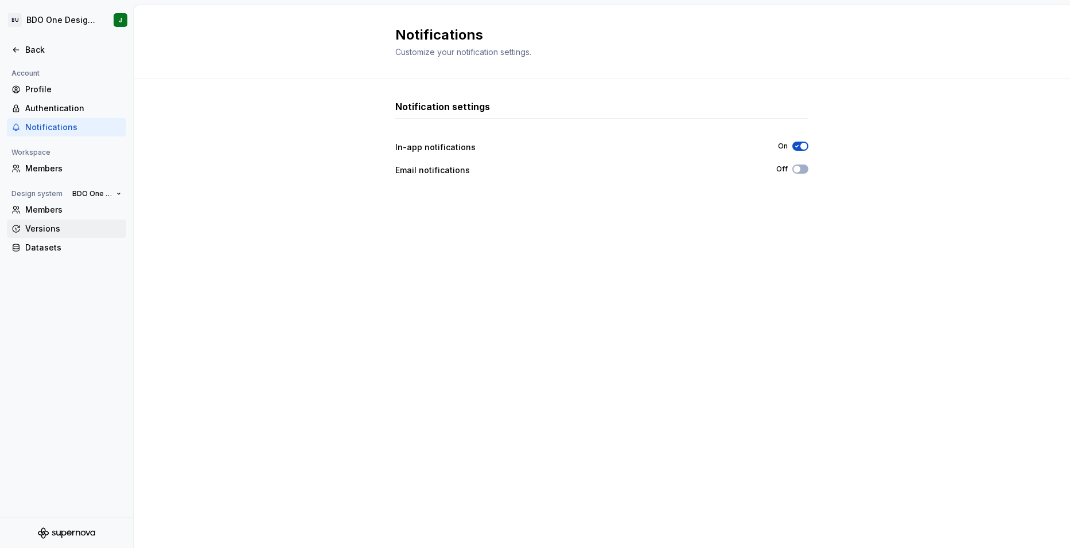
click at [49, 227] on div "Versions" at bounding box center [73, 228] width 96 height 11
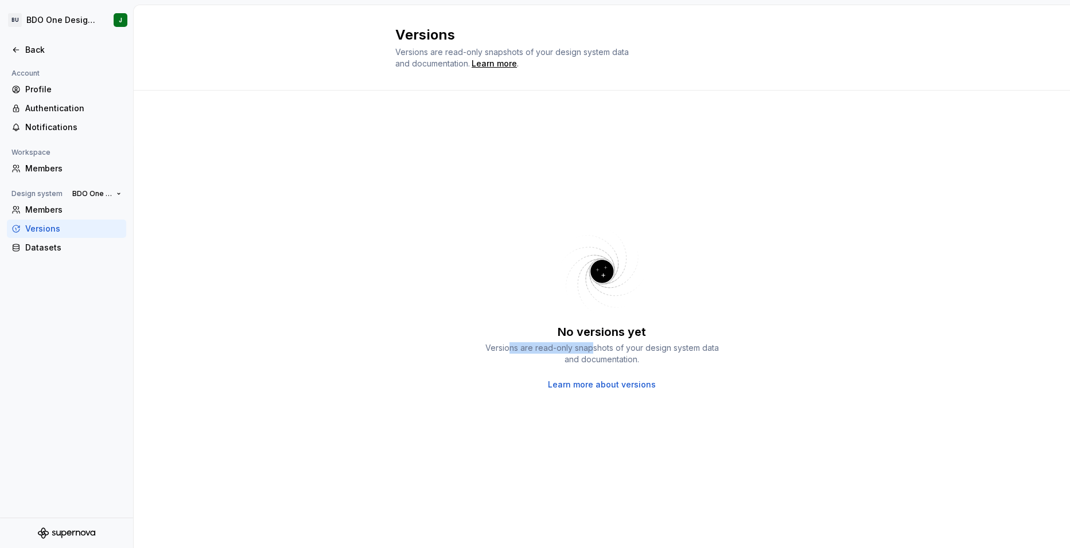
drag, startPoint x: 507, startPoint y: 351, endPoint x: 591, endPoint y: 350, distance: 84.3
click at [591, 350] on div "Versions are read-only snapshots of your design system data and documentation." at bounding box center [601, 353] width 241 height 23
click at [595, 348] on div "Versions are read-only snapshots of your design system data and documentation." at bounding box center [601, 353] width 241 height 23
drag, startPoint x: 618, startPoint y: 346, endPoint x: 691, endPoint y: 346, distance: 72.8
click at [691, 346] on div "Versions are read-only snapshots of your design system data and documentation." at bounding box center [601, 353] width 241 height 23
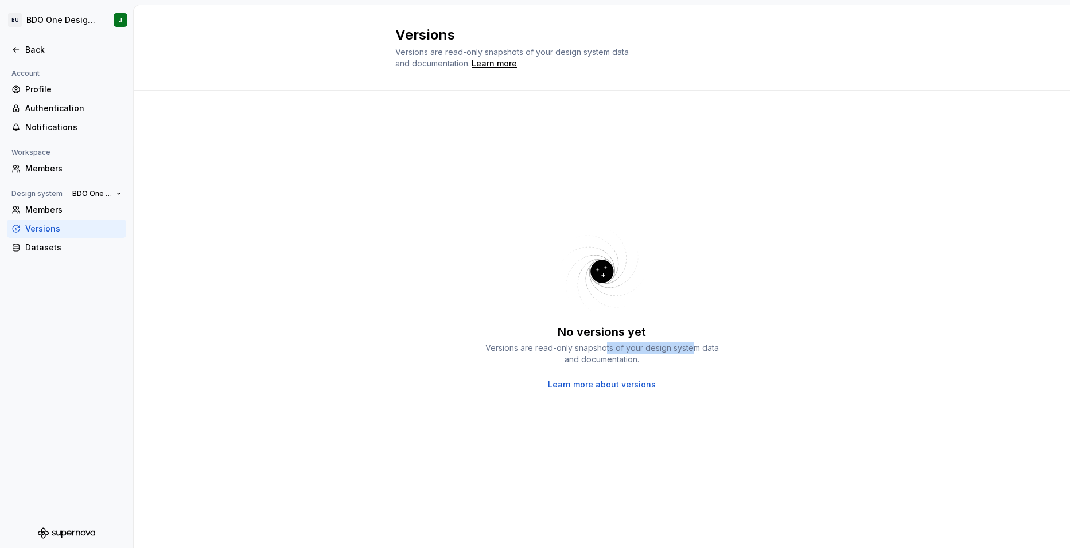
click at [692, 345] on div "Versions are read-only snapshots of your design system data and documentation." at bounding box center [601, 353] width 241 height 23
click at [592, 358] on div "Versions are read-only snapshots of your design system data and documentation." at bounding box center [601, 353] width 241 height 23
click at [241, 193] on div "No versions yet Versions are read-only snapshots of your design system data and…" at bounding box center [602, 320] width 936 height 458
